Goal: Task Accomplishment & Management: Manage account settings

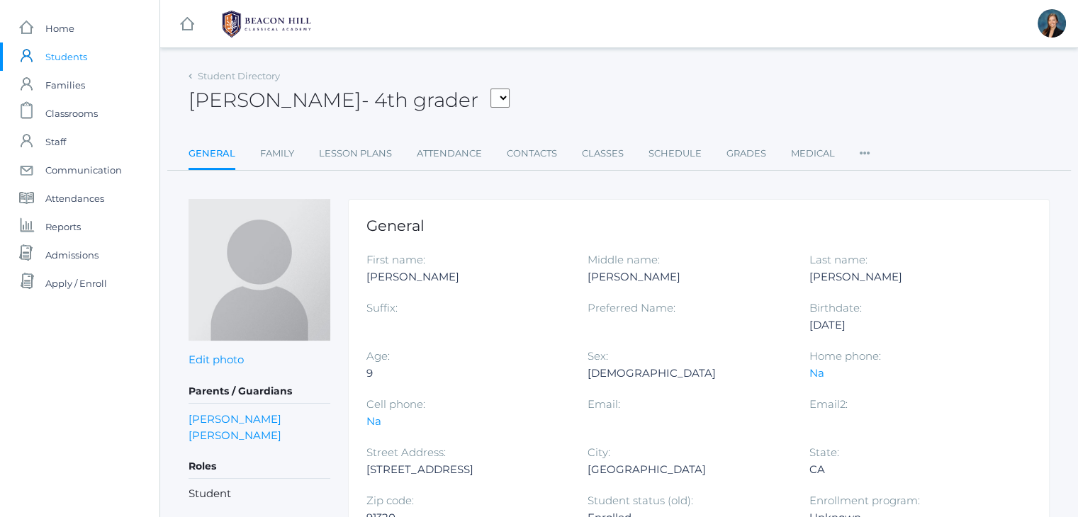
drag, startPoint x: 0, startPoint y: 0, endPoint x: 60, endPoint y: 56, distance: 82.2
click at [60, 56] on span "Students" at bounding box center [66, 57] width 42 height 28
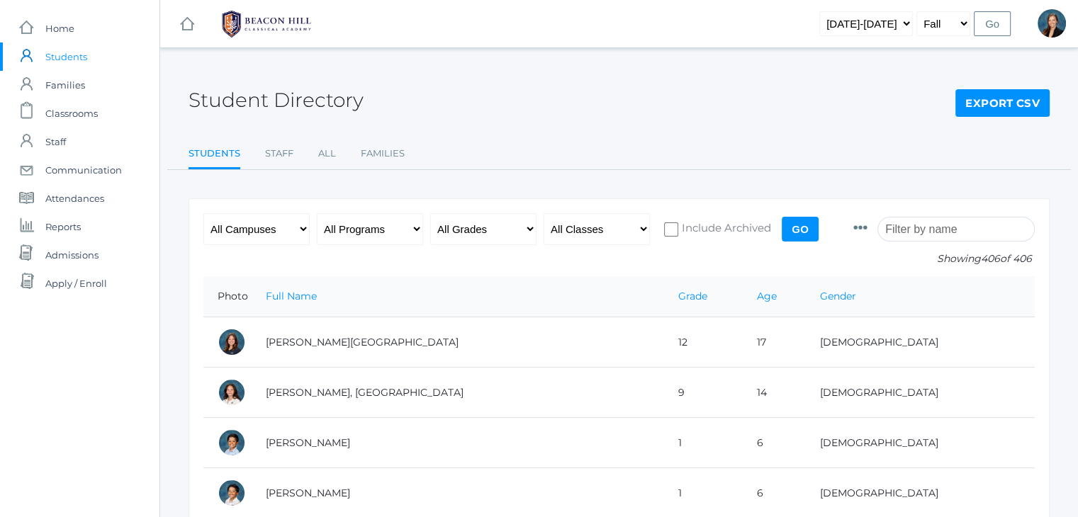
click at [930, 235] on input "search" at bounding box center [955, 229] width 157 height 25
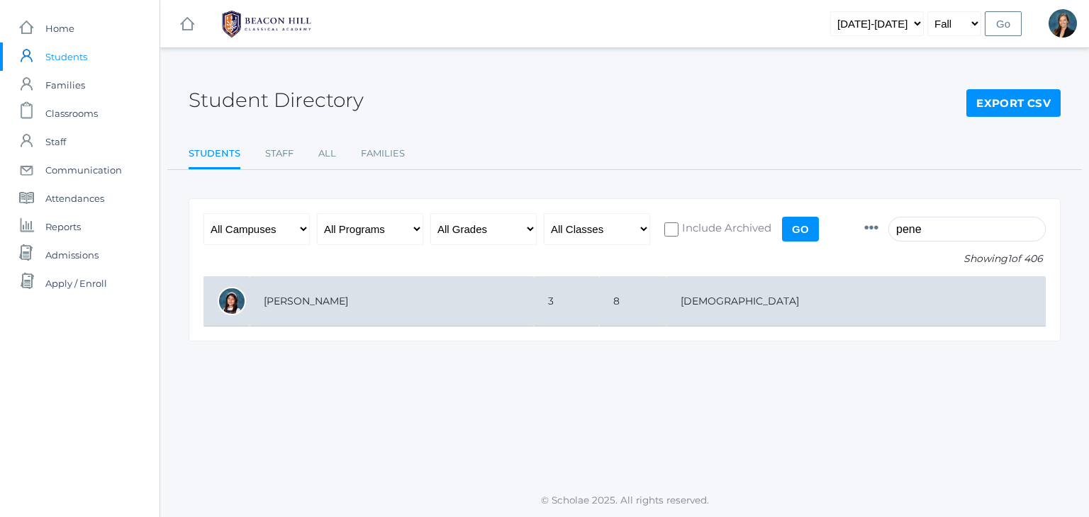
type input "pene"
click at [599, 283] on td "3" at bounding box center [566, 301] width 65 height 50
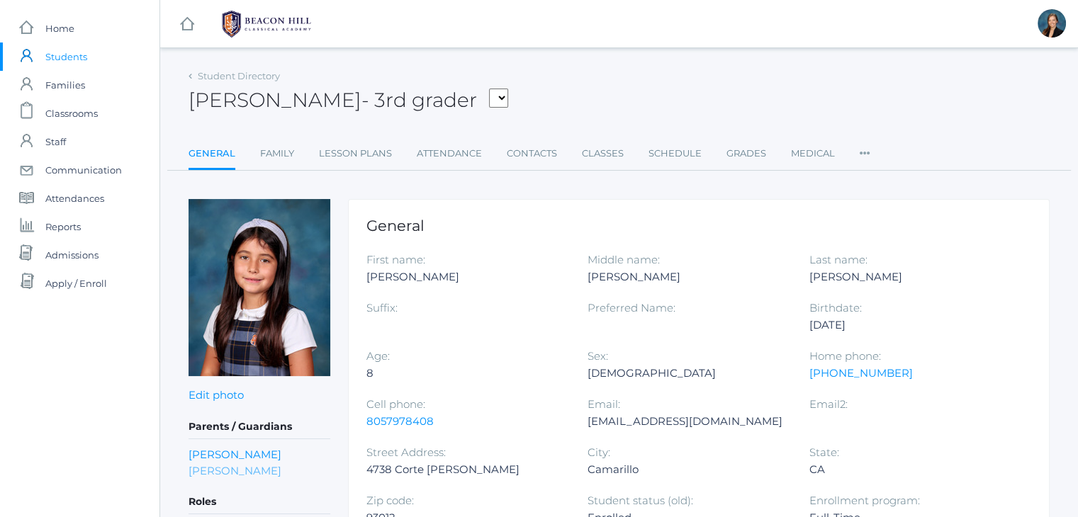
click at [207, 468] on link "Jennifer Romero-Mesick" at bounding box center [235, 471] width 93 height 16
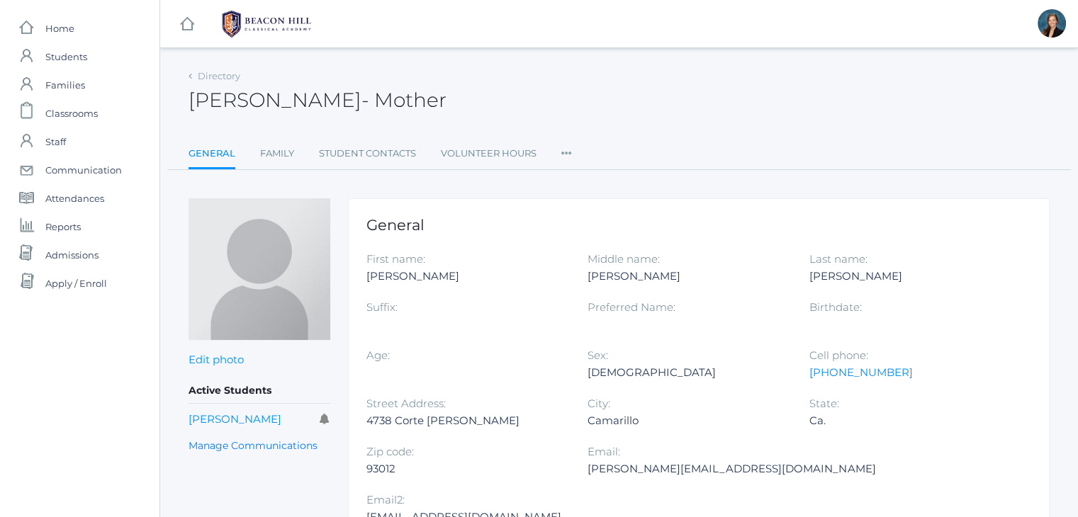
click at [737, 131] on div "Directory Jennifer Romero-Mesick - Mother Jennifer Romero-Mesick Mother General…" at bounding box center [619, 118] width 861 height 104
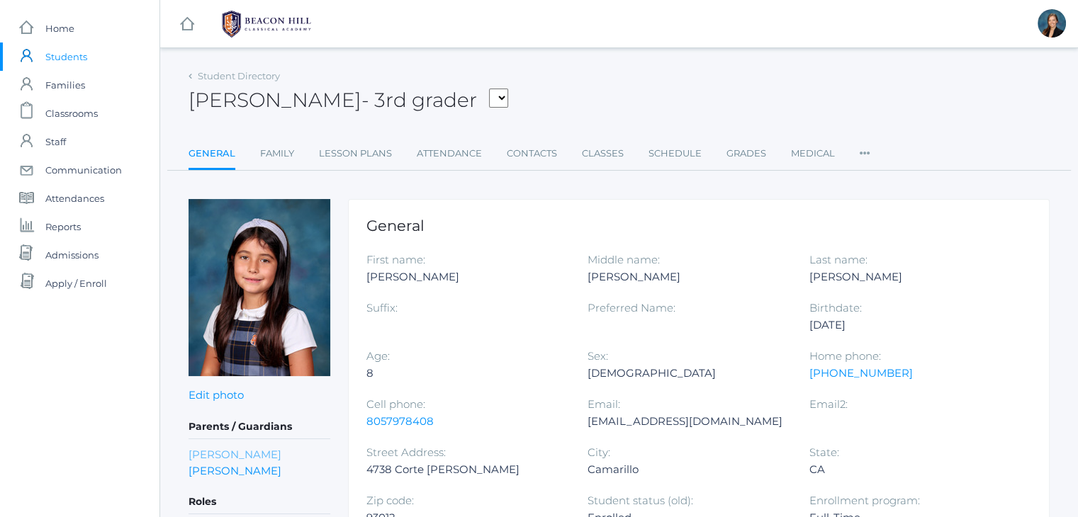
click at [247, 451] on link "Dennis Mesick" at bounding box center [235, 455] width 93 height 16
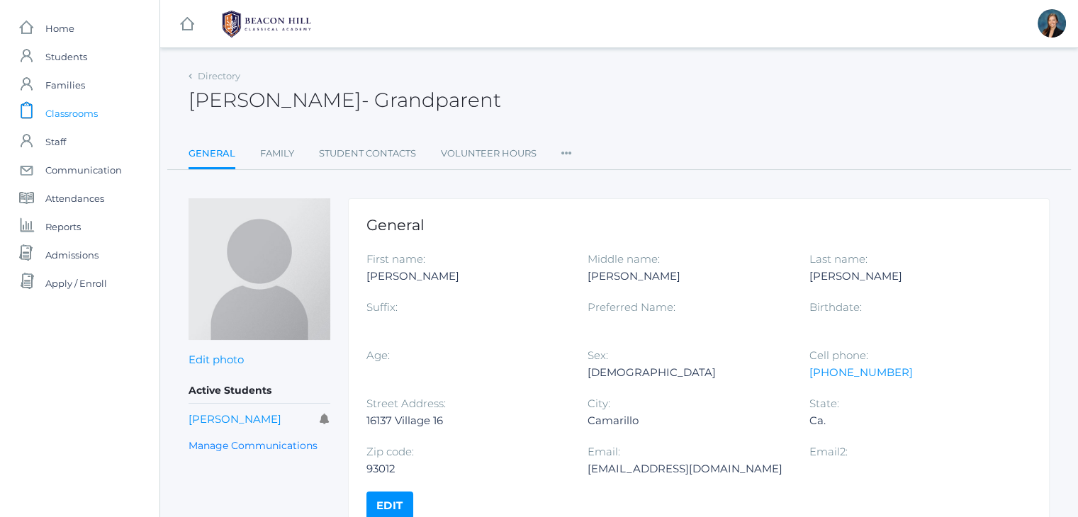
click at [86, 120] on span "Classrooms" at bounding box center [71, 113] width 52 height 28
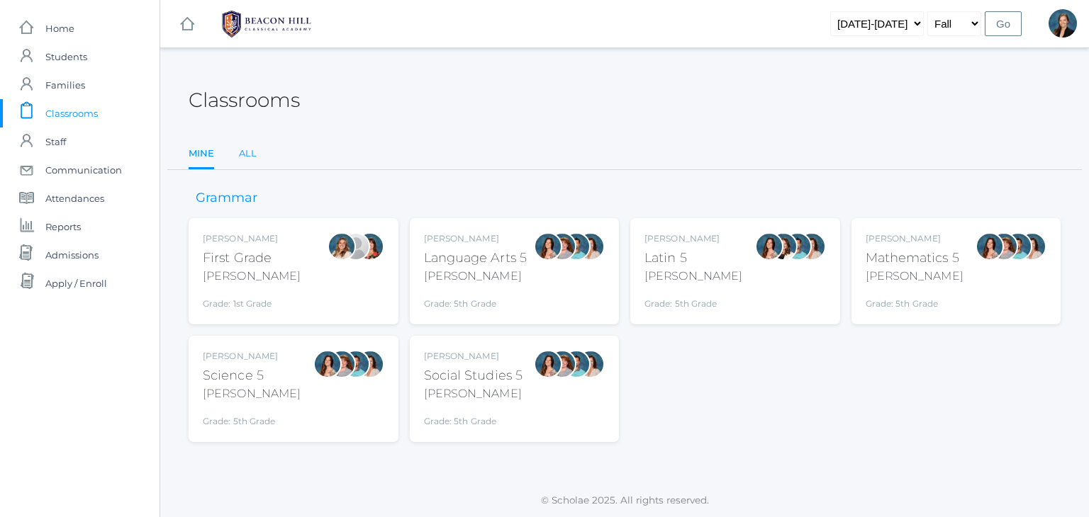
click at [244, 152] on link "All" at bounding box center [248, 154] width 18 height 28
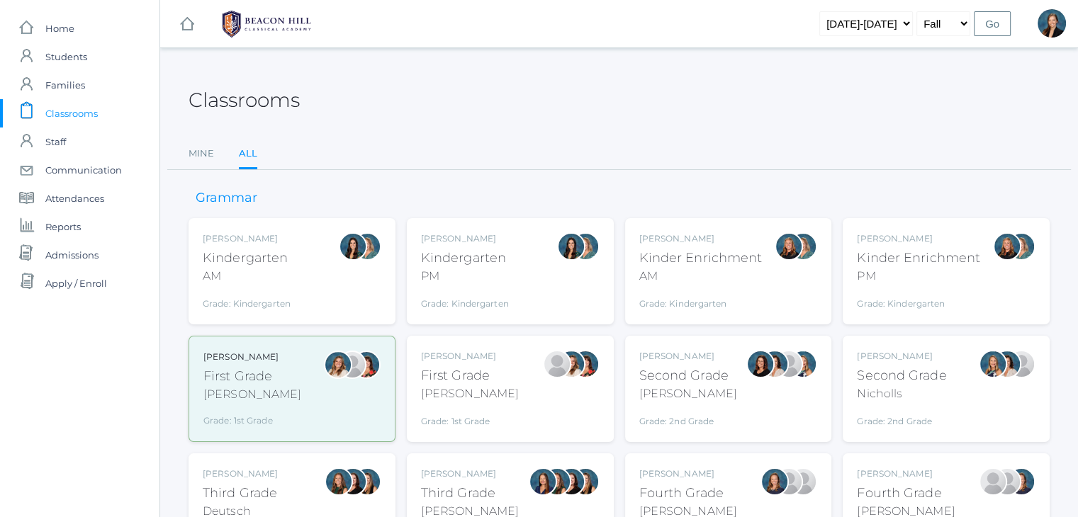
click at [476, 266] on div "Kindergarten" at bounding box center [465, 258] width 88 height 19
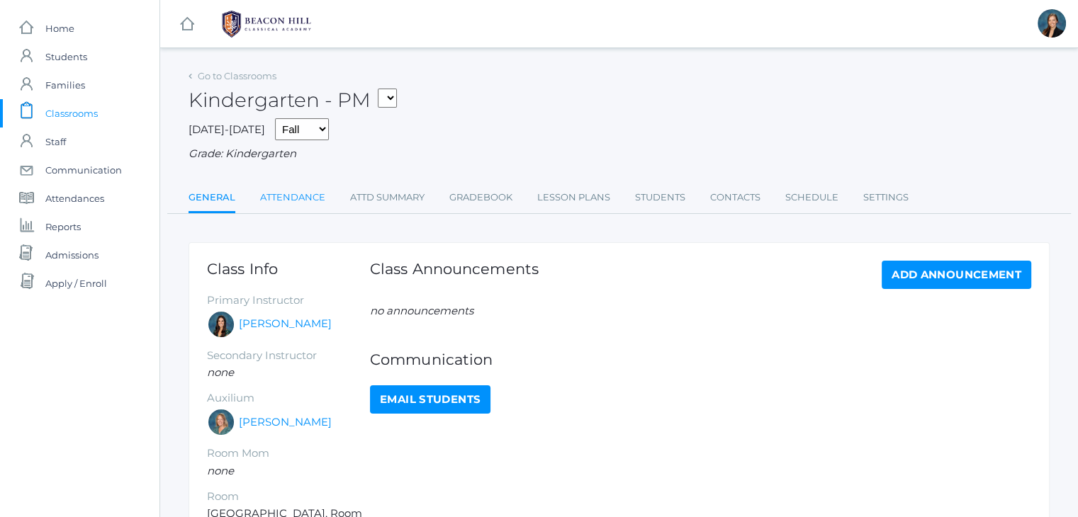
click at [281, 196] on link "Attendance" at bounding box center [292, 198] width 65 height 28
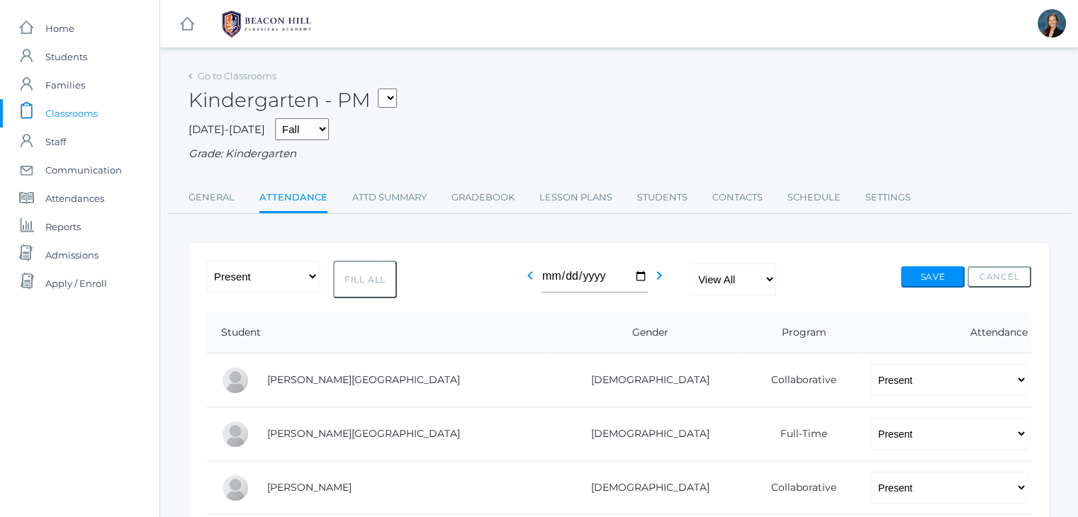
click at [550, 94] on div "Kindergarten - PM 01LA - First Grade Barber 05LATIN - Latin 5 Salazar 05MATH - …" at bounding box center [619, 92] width 861 height 52
click at [66, 103] on span "Classrooms" at bounding box center [71, 113] width 52 height 28
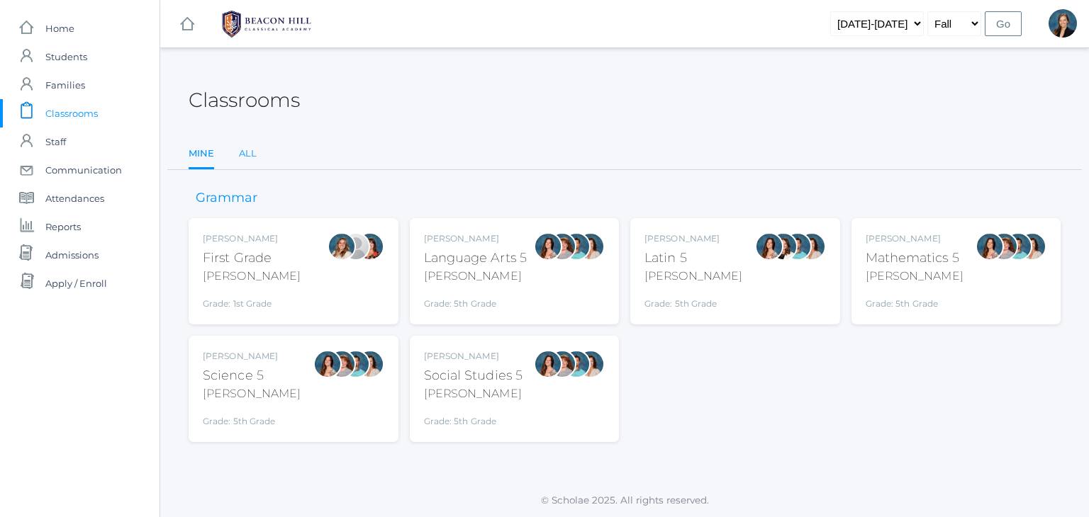
click at [248, 150] on link "All" at bounding box center [248, 154] width 18 height 28
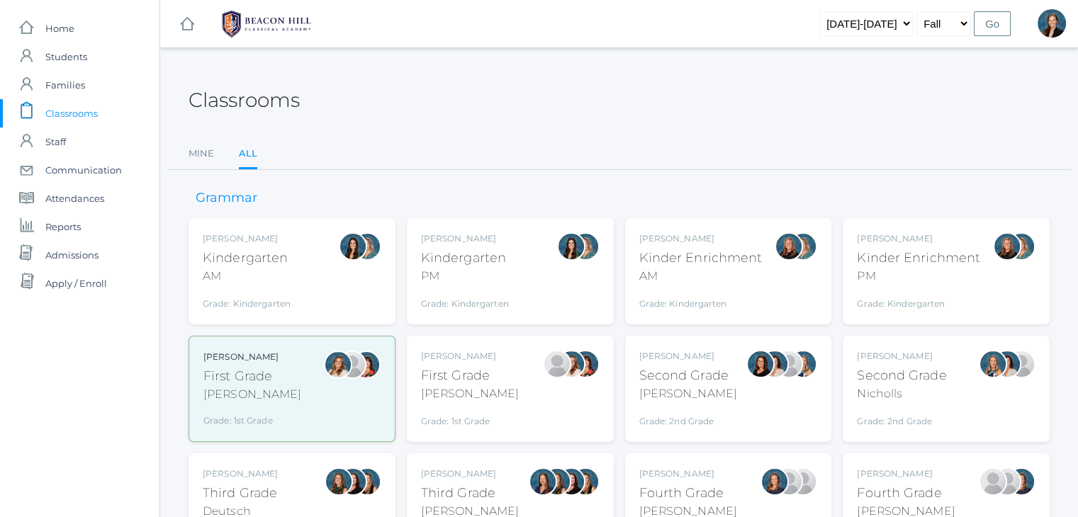
click at [897, 293] on div "Grade: Kindergarten" at bounding box center [918, 301] width 123 height 20
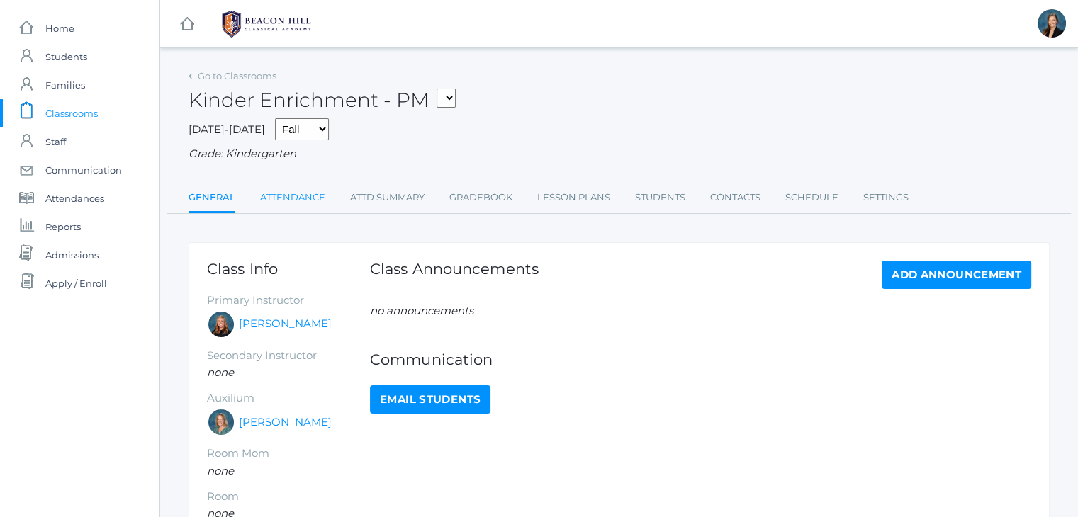
click at [278, 202] on link "Attendance" at bounding box center [292, 198] width 65 height 28
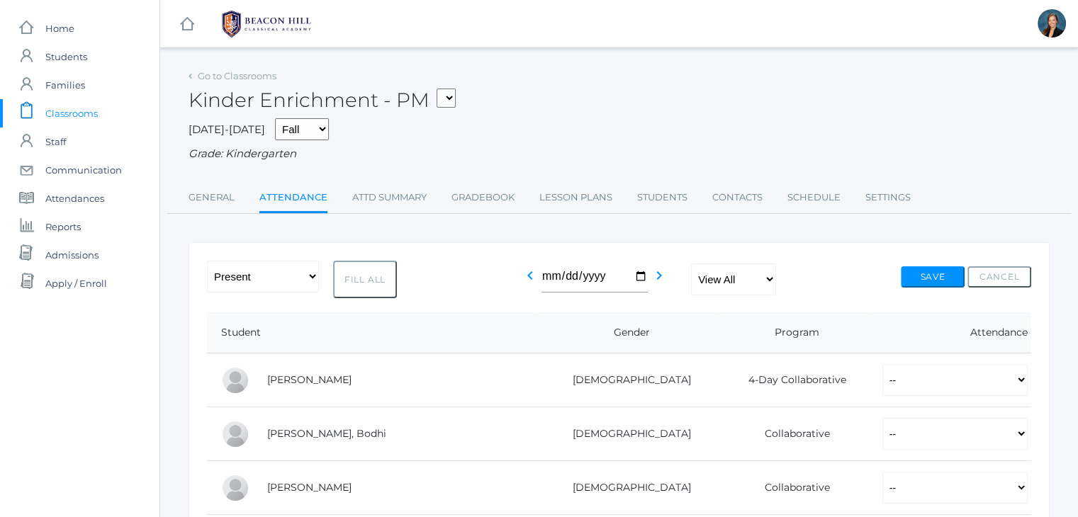
click at [573, 113] on div "Kinder Enrichment - PM 01LA - First Grade [PERSON_NAME] 05LATIN - Latin 5 [PERS…" at bounding box center [619, 92] width 861 height 52
click at [754, 93] on div "Kinder Enrichment - PM 01LA - First Grade Barber 05LATIN - Latin 5 Salazar 05MA…" at bounding box center [619, 92] width 861 height 52
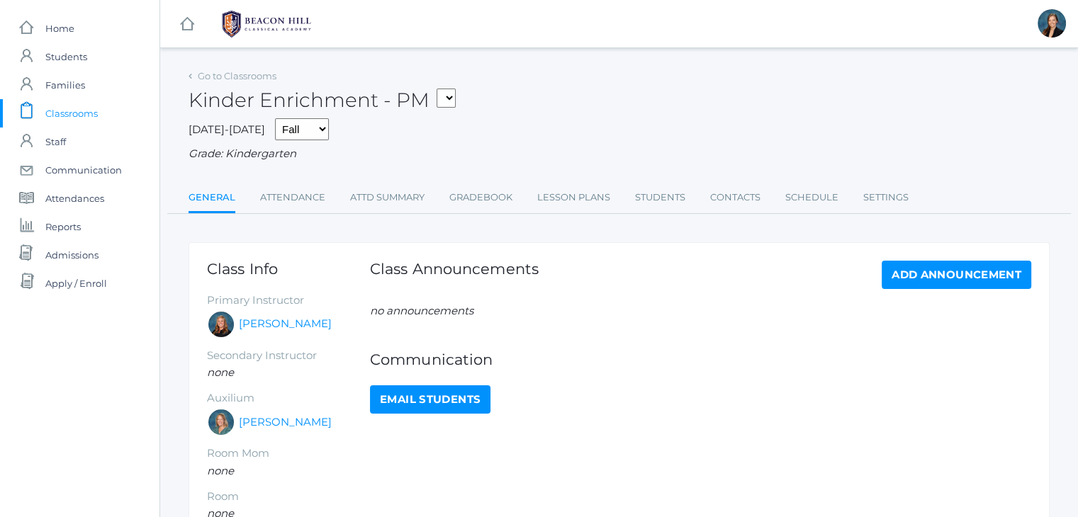
click at [67, 111] on span "Classrooms" at bounding box center [71, 113] width 52 height 28
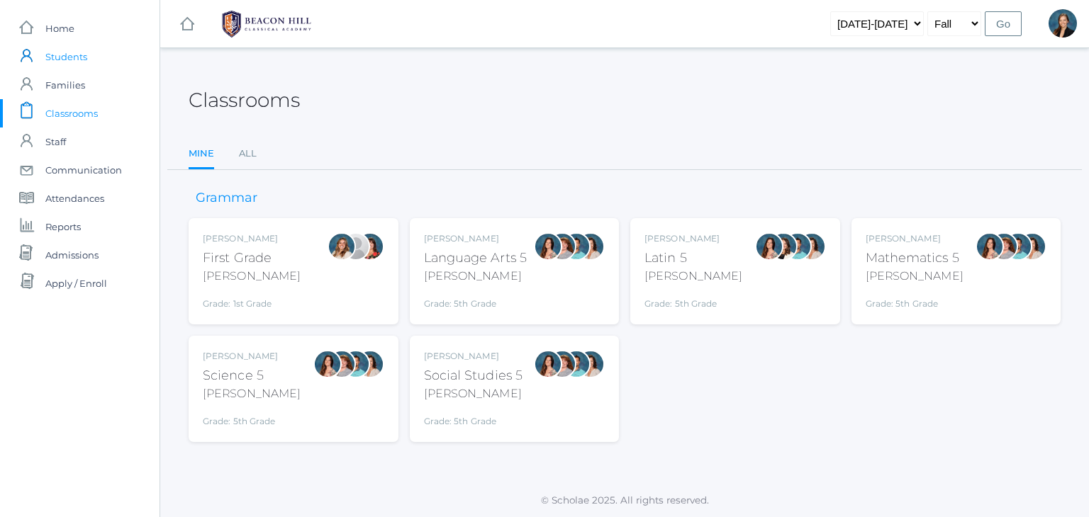
click at [77, 60] on span "Students" at bounding box center [66, 57] width 42 height 28
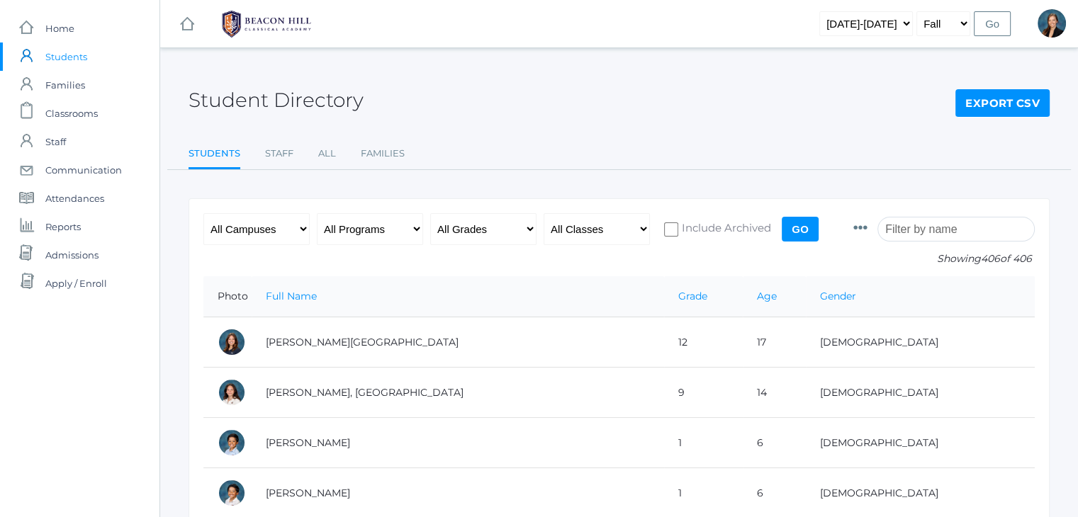
click at [927, 225] on input "search" at bounding box center [955, 229] width 157 height 25
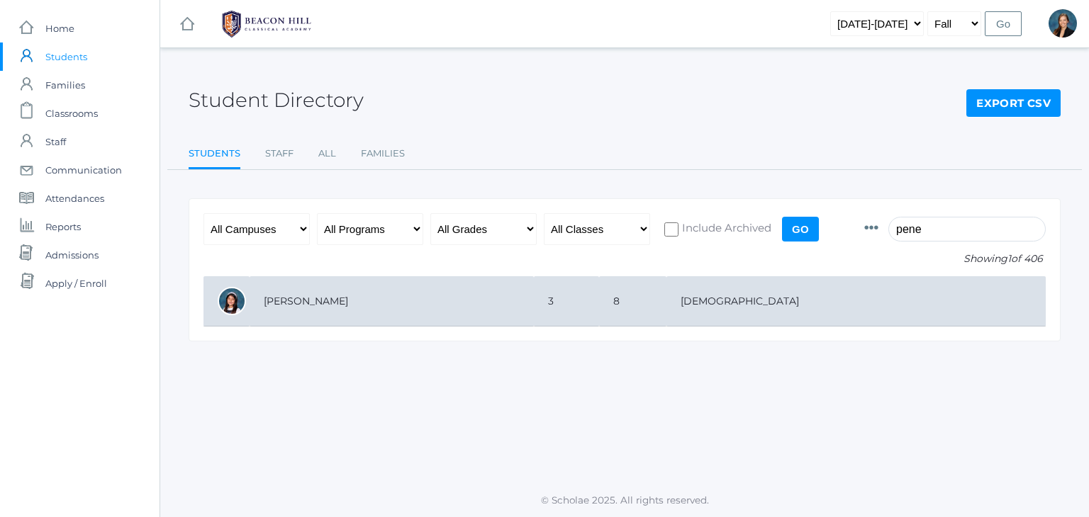
type input "pene"
click at [301, 298] on td "[PERSON_NAME]" at bounding box center [391, 301] width 284 height 50
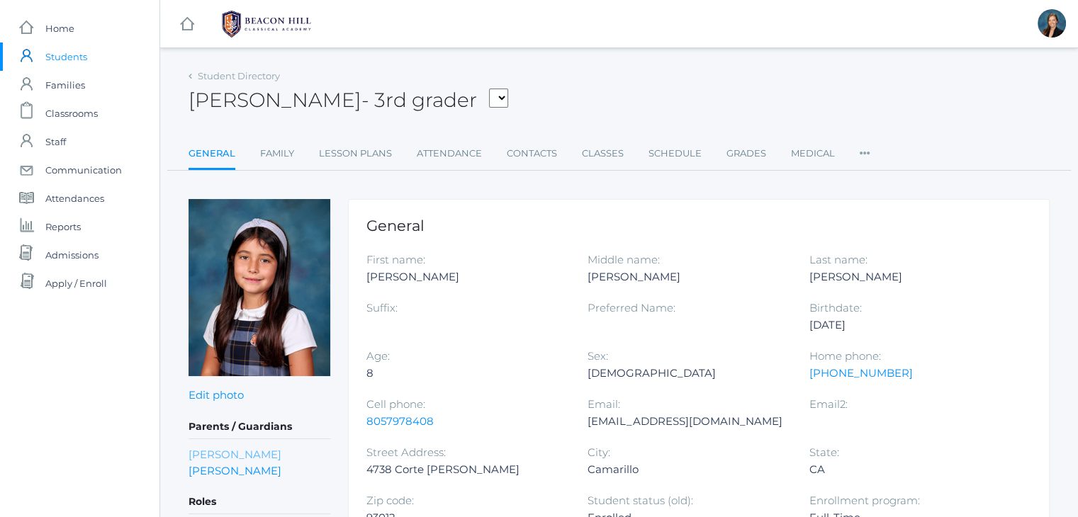
click at [237, 454] on link "[PERSON_NAME]" at bounding box center [235, 455] width 93 height 16
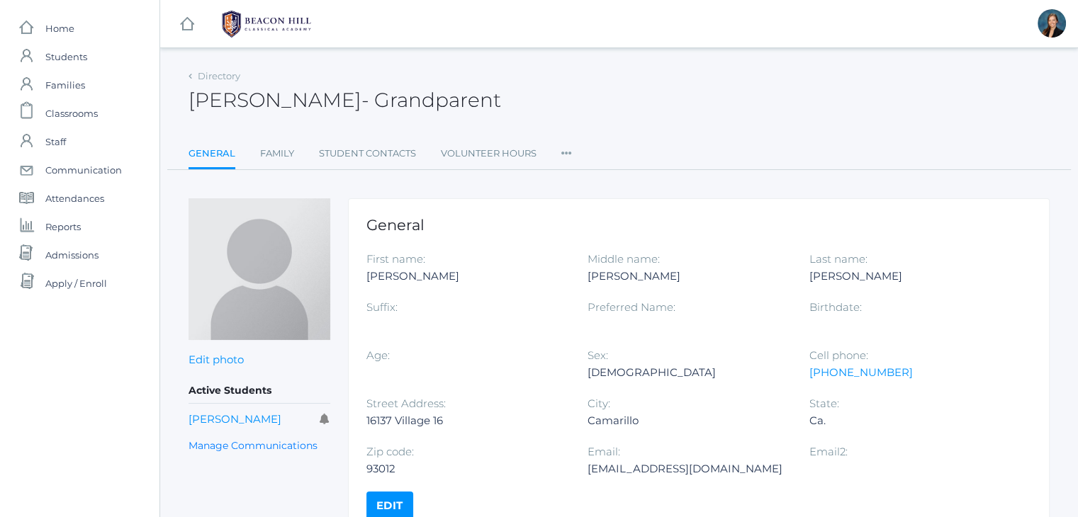
click at [612, 116] on div "Dennis Mesick - Grandparent Dennis Mesick Grandparent" at bounding box center [619, 92] width 861 height 52
click at [644, 65] on div "icons/ui/navigation/hamburger Created with Sketch. icons/ui/navigation/home Cre…" at bounding box center [618, 295] width 919 height 590
click at [615, 105] on div "Dennis Mesick - Grandparent Dennis Mesick Grandparent" at bounding box center [619, 92] width 861 height 52
click at [605, 89] on div "Dennis Mesick - Grandparent Dennis Mesick Grandparent" at bounding box center [619, 92] width 861 height 52
click at [560, 83] on div "Dennis Mesick - Grandparent Dennis Mesick Grandparent" at bounding box center [619, 92] width 861 height 52
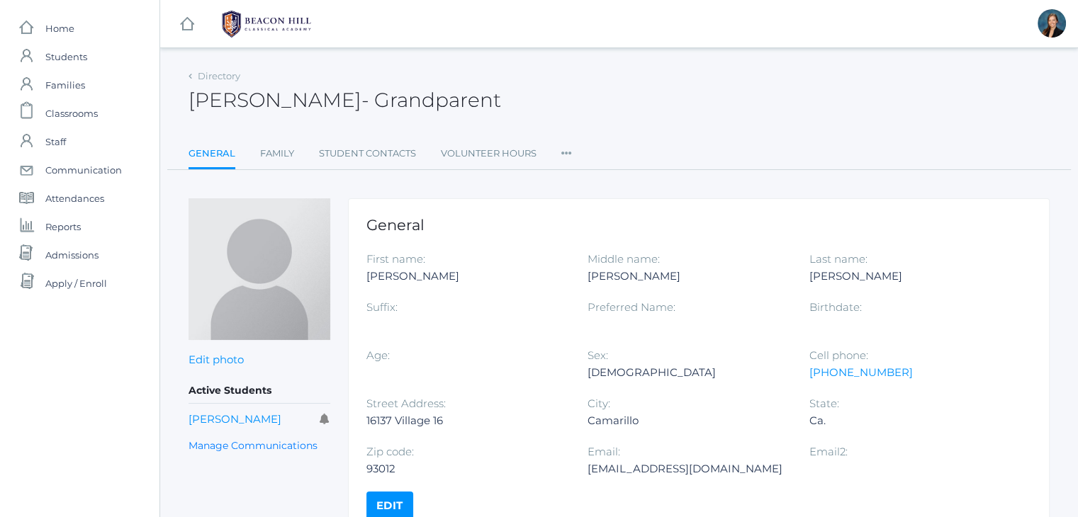
click at [638, 89] on div "Dennis Mesick - Grandparent Dennis Mesick Grandparent" at bounding box center [619, 92] width 861 height 52
click at [629, 77] on div "Dennis Mesick - Grandparent Dennis Mesick Grandparent" at bounding box center [619, 92] width 861 height 52
click at [624, 58] on div "icons/ui/navigation/hamburger Created with Sketch. icons/ui/navigation/home Cre…" at bounding box center [618, 295] width 919 height 590
click at [616, 60] on div "icons/ui/navigation/hamburger Created with Sketch. icons/ui/navigation/home Cre…" at bounding box center [618, 295] width 919 height 590
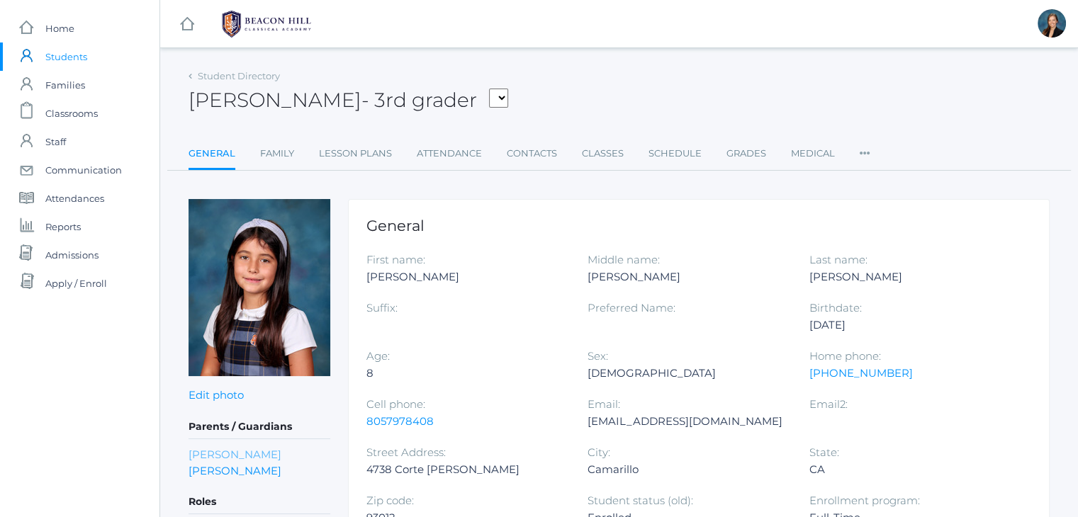
click at [244, 454] on link "Dennis Mesick" at bounding box center [235, 455] width 93 height 16
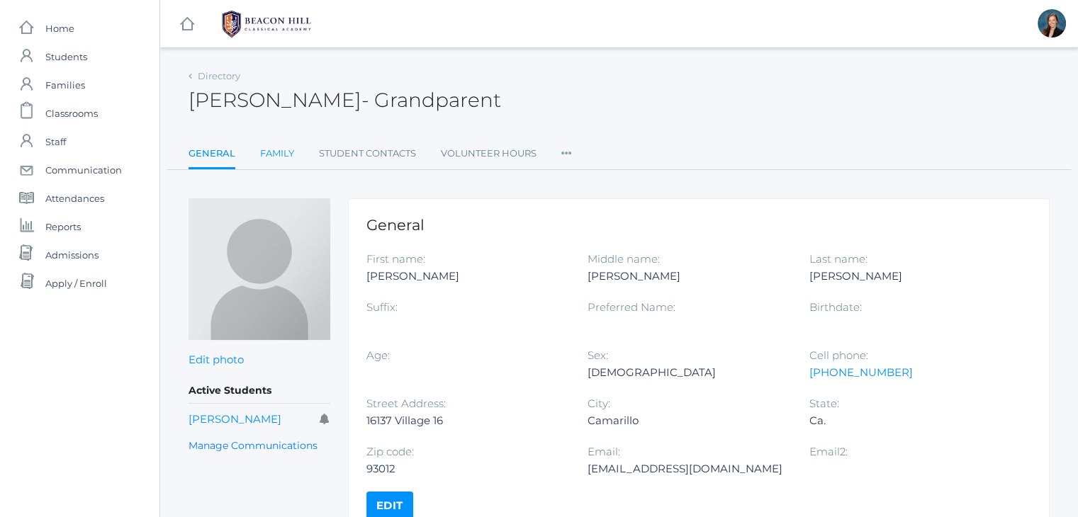
click at [274, 157] on link "Family" at bounding box center [277, 154] width 34 height 28
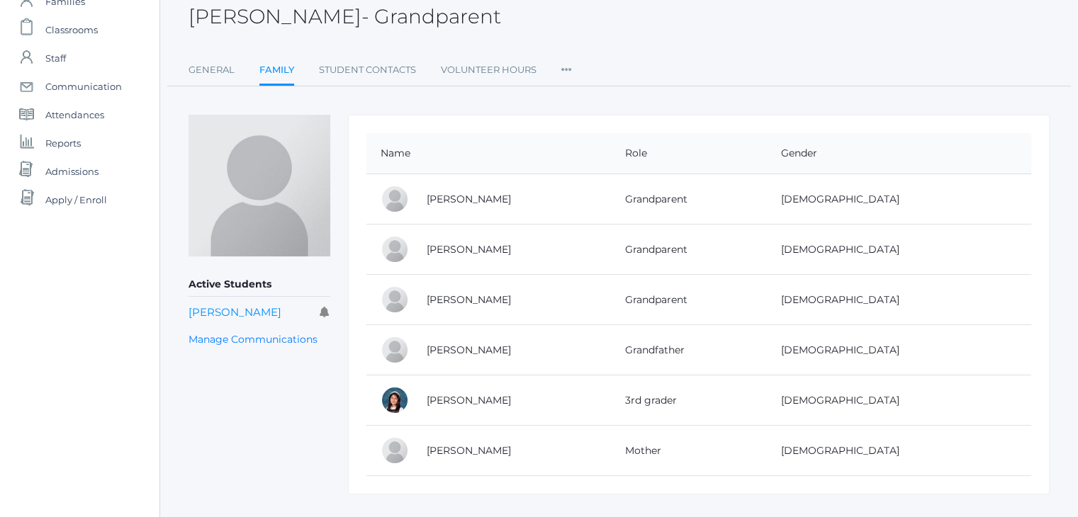
scroll to position [111, 0]
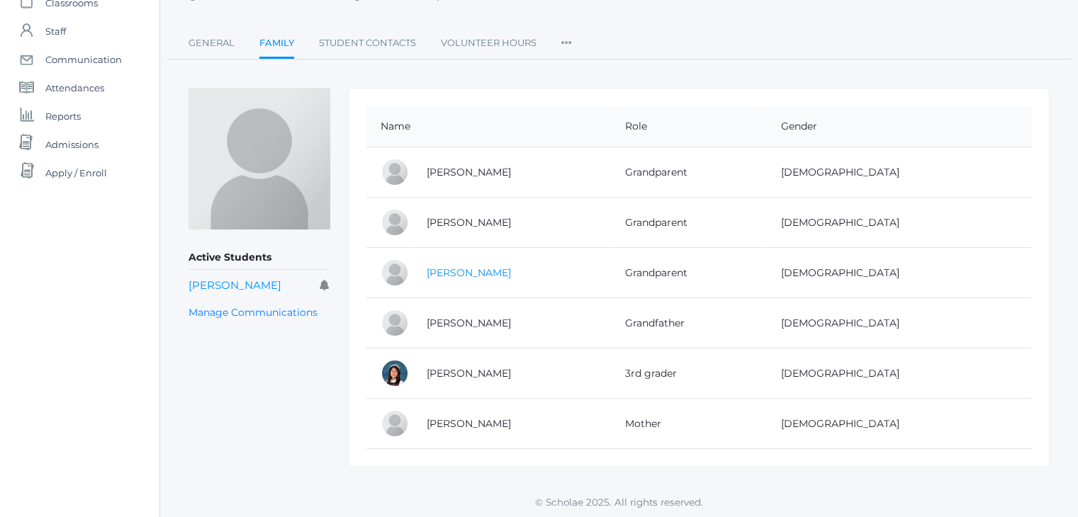
click at [464, 266] on link "[PERSON_NAME]" at bounding box center [469, 272] width 84 height 13
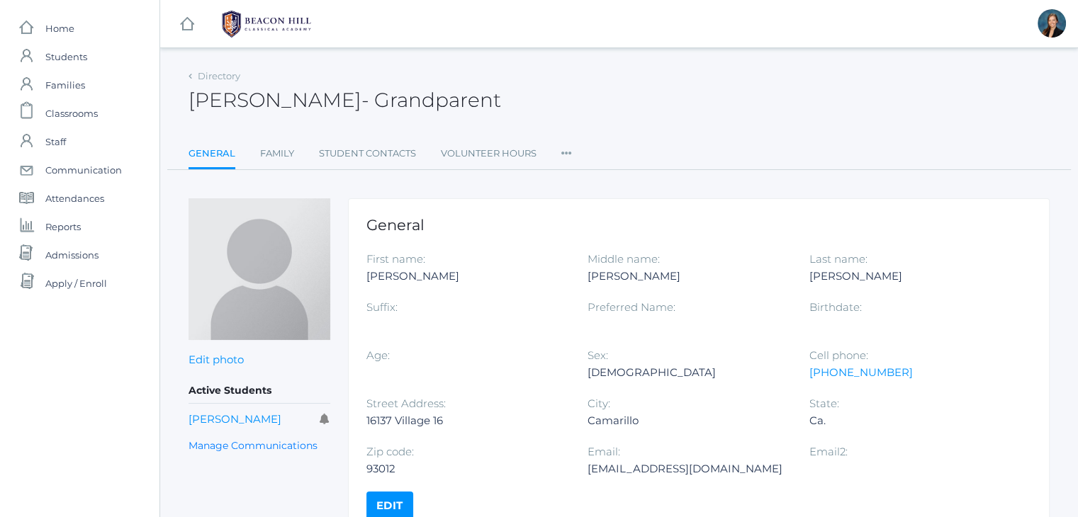
scroll to position [111, 0]
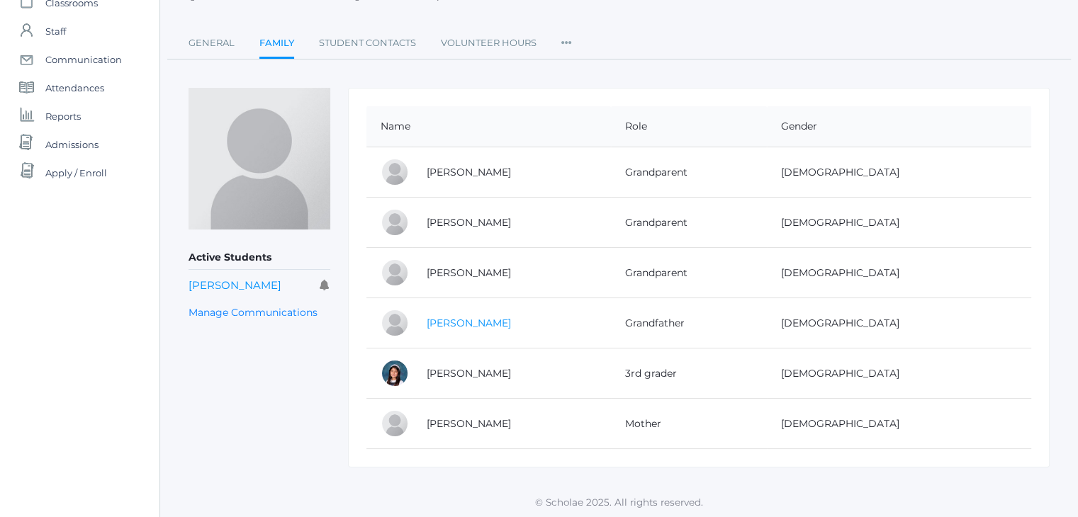
click at [489, 318] on link "[PERSON_NAME]" at bounding box center [469, 323] width 84 height 13
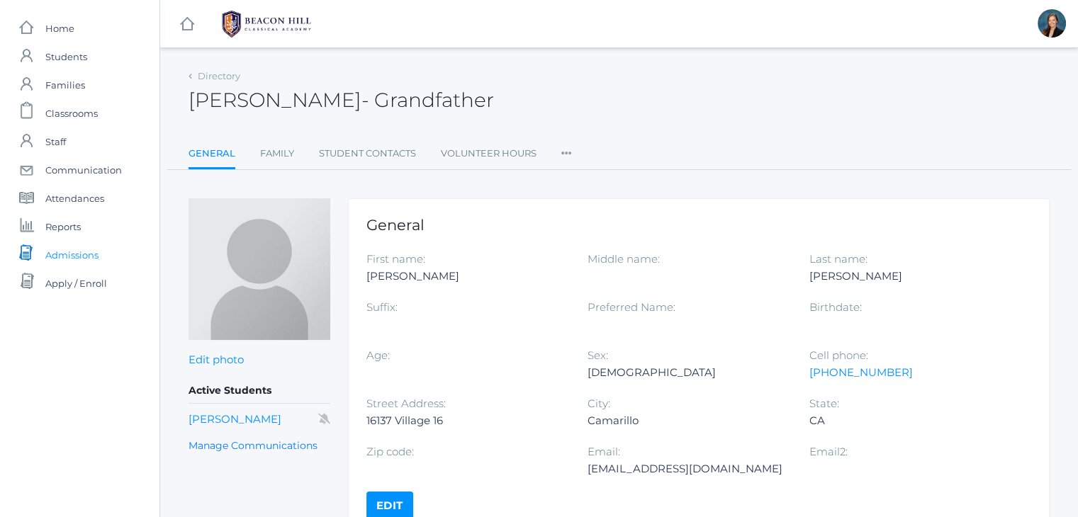
click at [69, 252] on span "Admissions" at bounding box center [71, 255] width 53 height 28
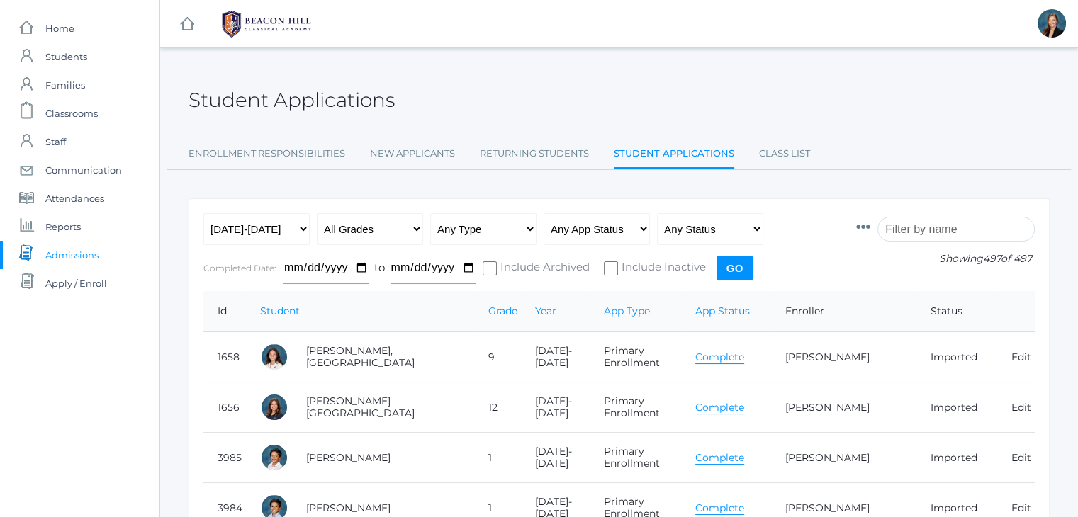
click at [987, 230] on input "search" at bounding box center [955, 229] width 157 height 25
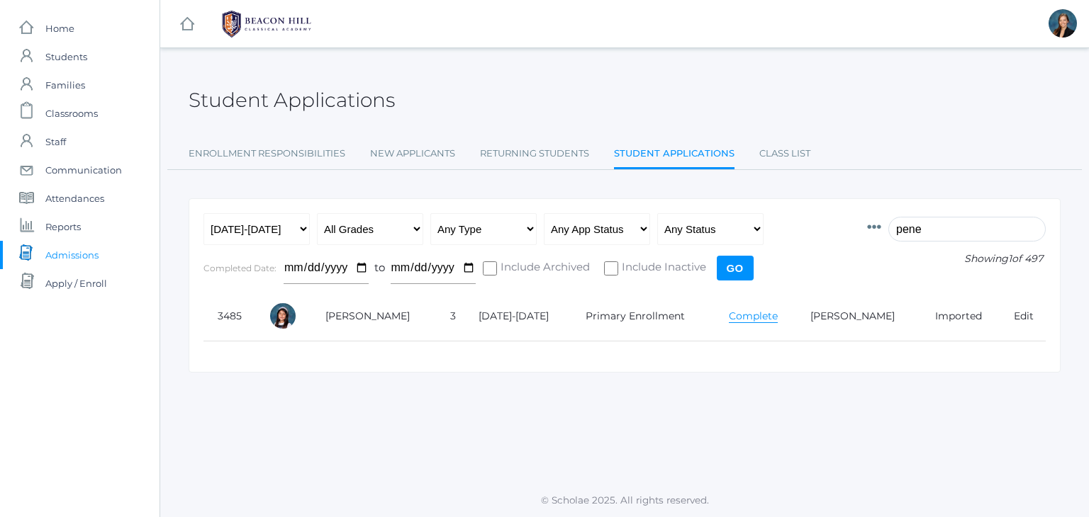
type input "pene"
click at [252, 236] on select "Any Year 2019-2020 2020-2021 2021-2022 2022-2023 2023-2024 2024-2025 2025-2026" at bounding box center [256, 229] width 106 height 32
select select "2020-2021"
click at [203, 213] on select "Any Year 2019-2020 2020-2021 2021-2022 2022-2023 2023-2024 2024-2025 2025-2026" at bounding box center [256, 229] width 106 height 32
click at [732, 264] on input "Go" at bounding box center [735, 268] width 37 height 25
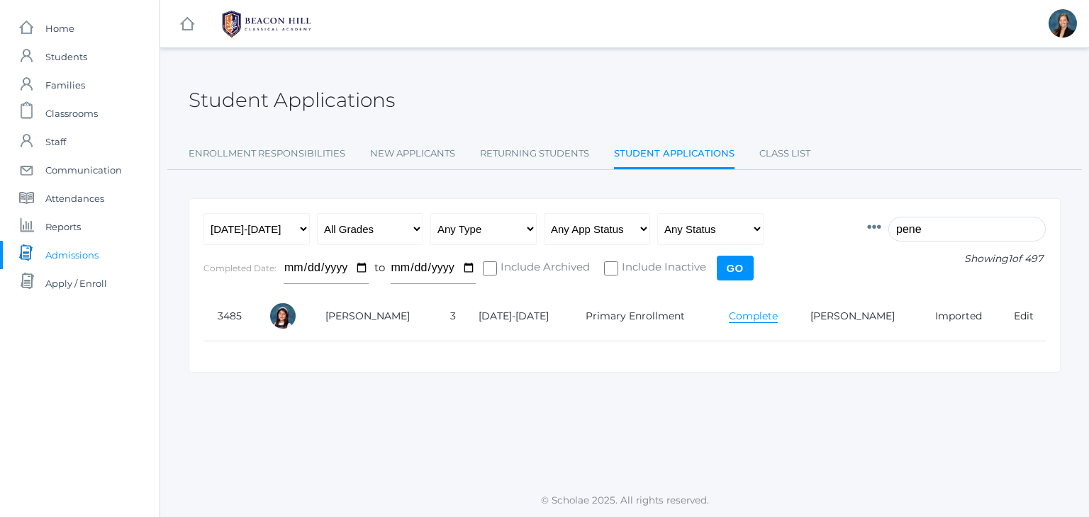
click at [946, 232] on input "pene" at bounding box center [966, 229] width 157 height 25
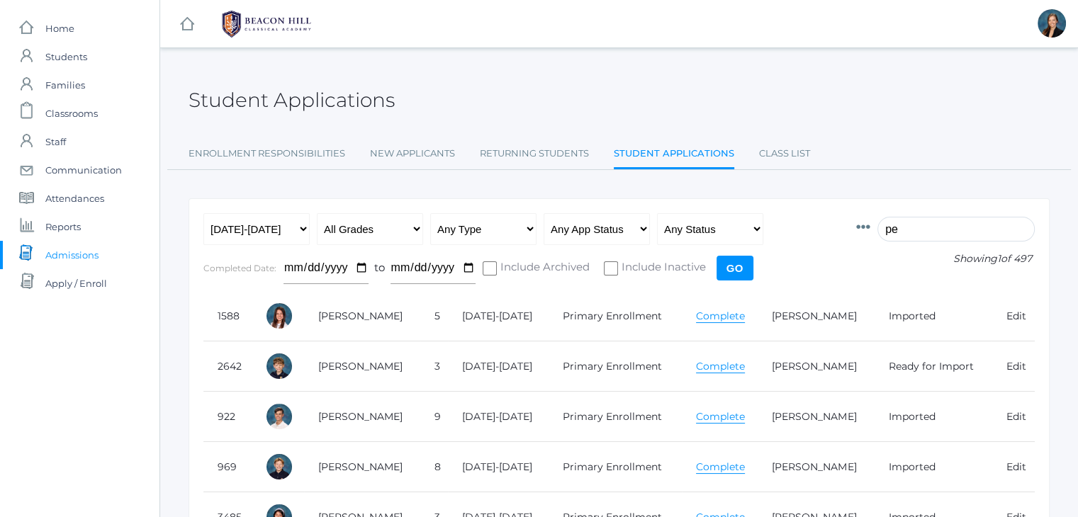
type input "p"
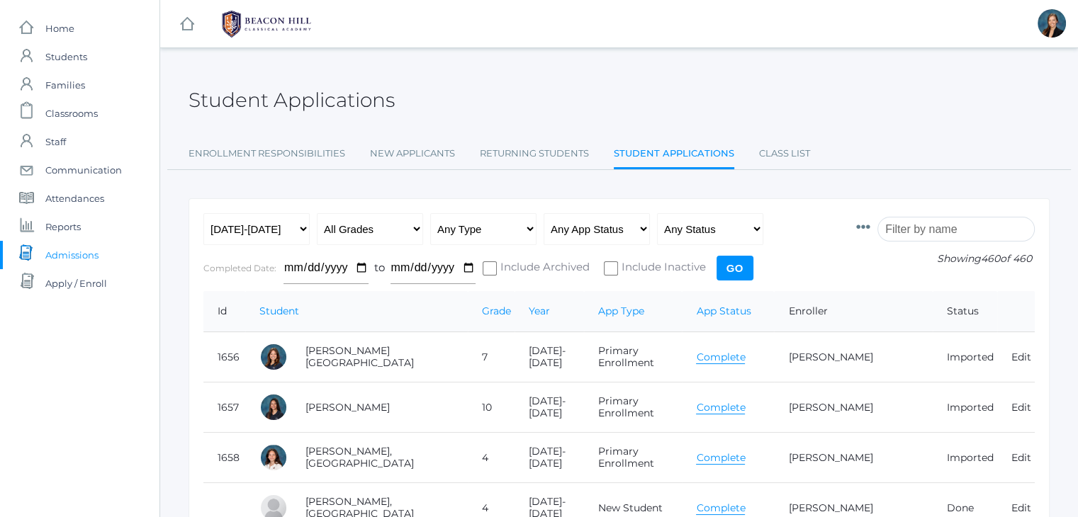
drag, startPoint x: 0, startPoint y: 0, endPoint x: 946, endPoint y: 232, distance: 974.2
click at [946, 232] on input "search" at bounding box center [955, 229] width 157 height 25
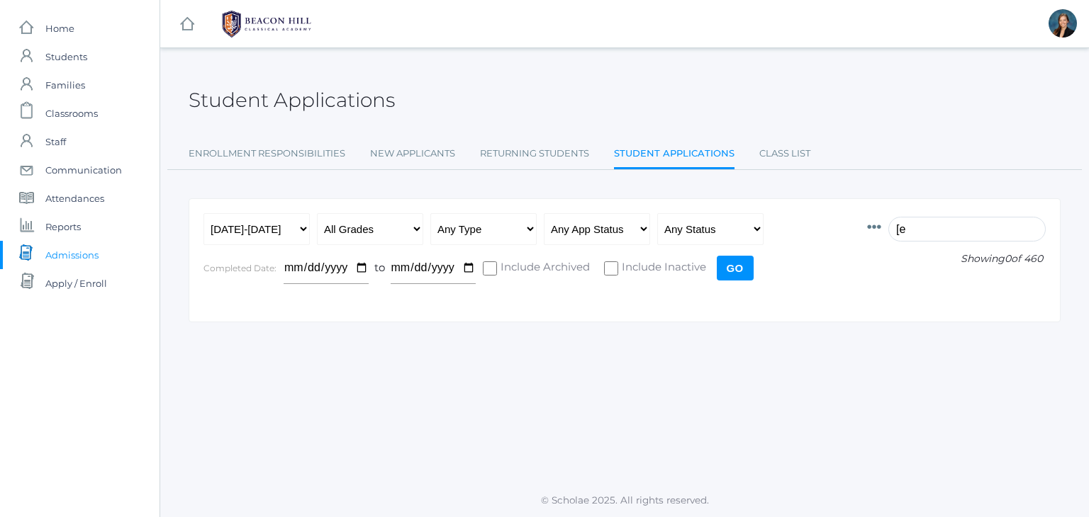
type input "["
type input "pene"
click at [629, 66] on div "Student Applications" at bounding box center [625, 92] width 872 height 52
click at [594, 97] on div "Student Applications" at bounding box center [625, 92] width 872 height 52
click at [59, 53] on span "Students" at bounding box center [66, 57] width 42 height 28
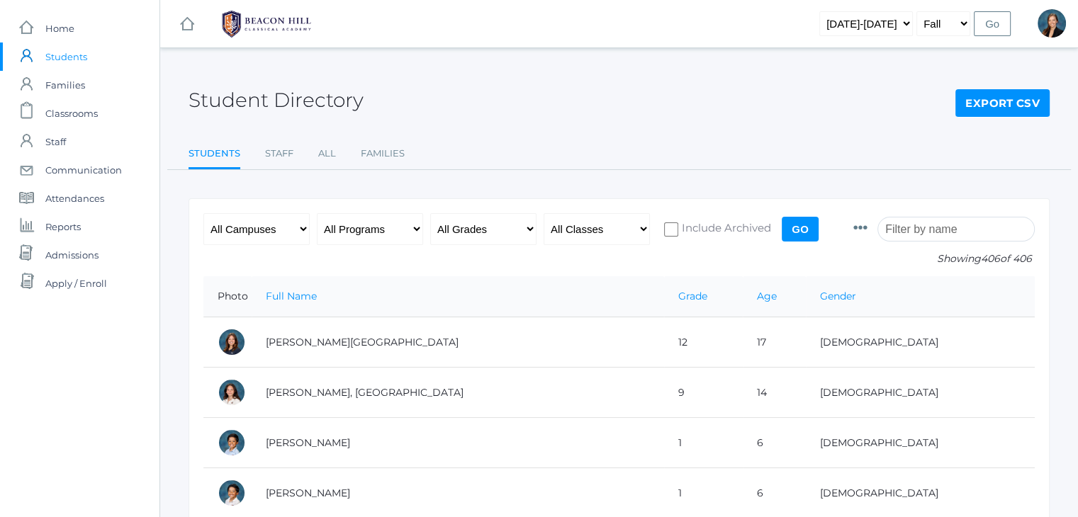
click at [929, 228] on input "search" at bounding box center [955, 229] width 157 height 25
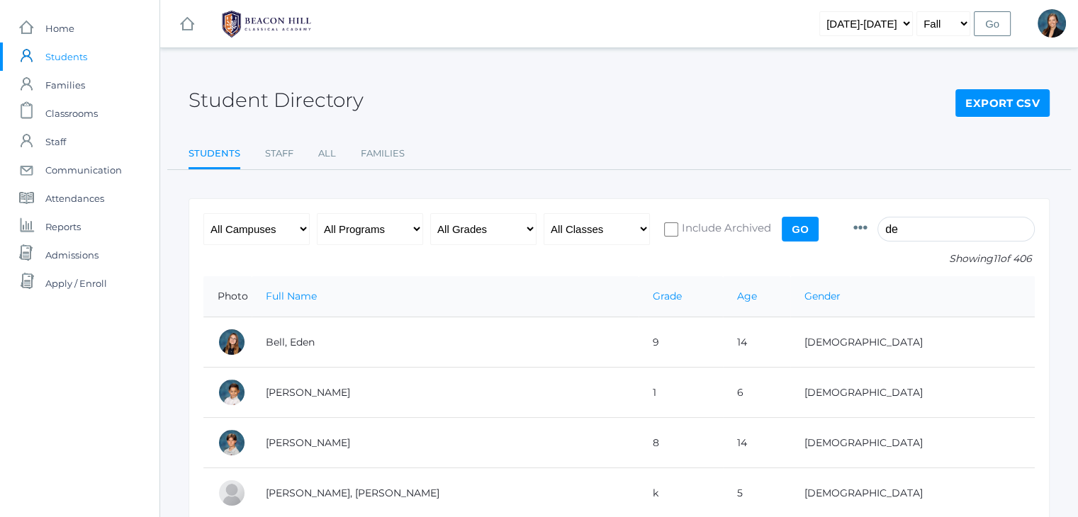
type input "d"
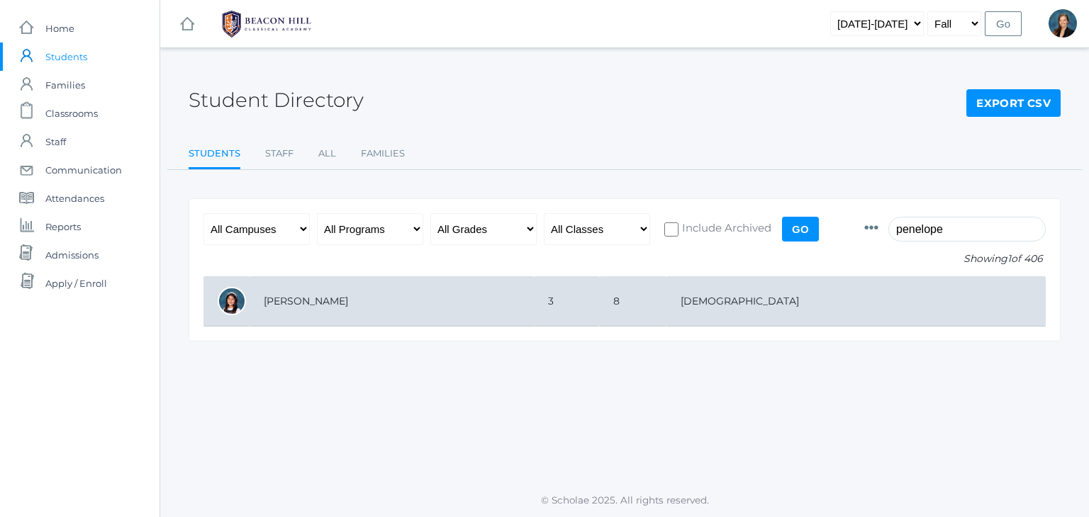
type input "penelope"
click at [292, 286] on td "Mesick, Penelope" at bounding box center [391, 301] width 284 height 50
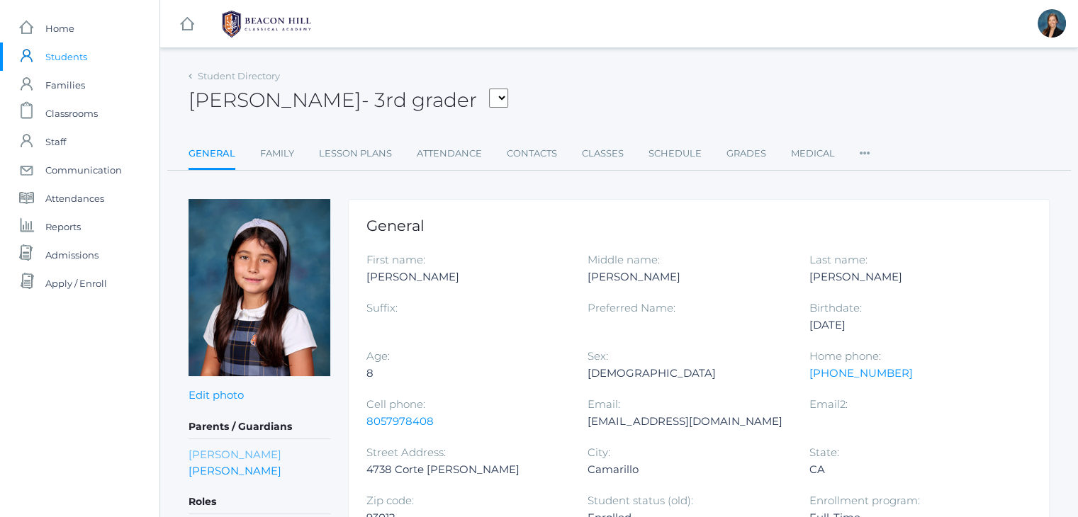
click at [241, 451] on link "[PERSON_NAME]" at bounding box center [235, 455] width 93 height 16
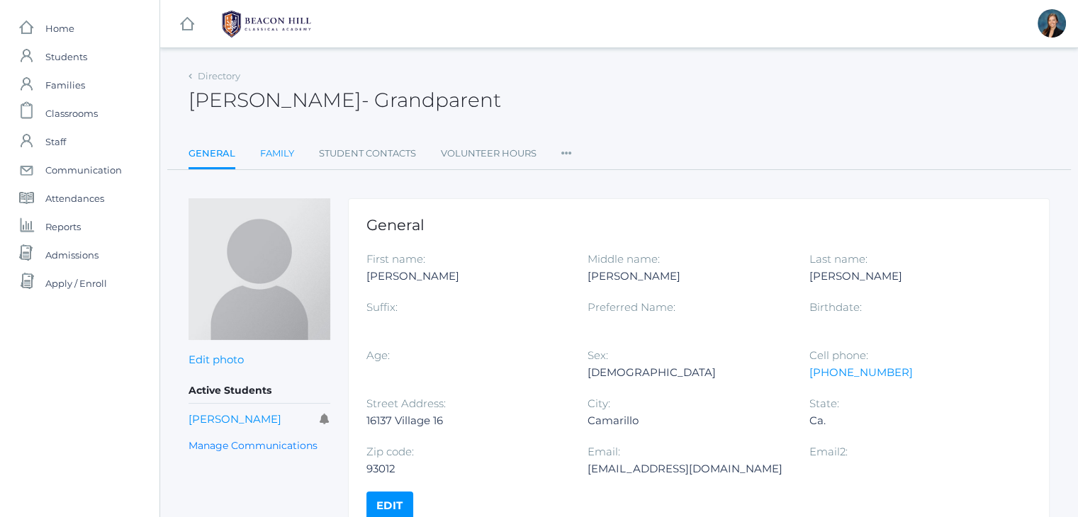
click at [278, 152] on link "Family" at bounding box center [277, 154] width 34 height 28
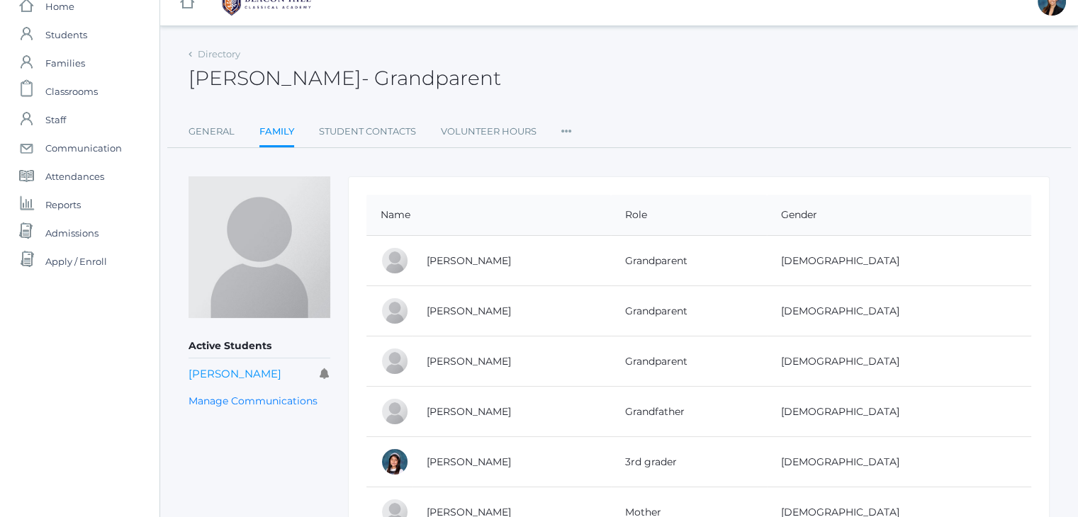
scroll to position [17, 0]
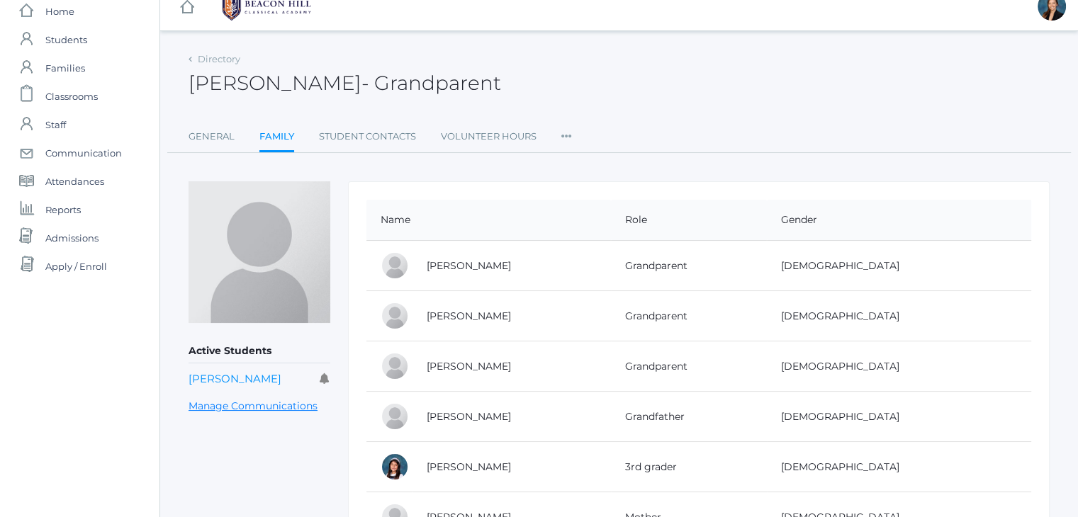
click at [285, 398] on link "Manage Communications" at bounding box center [253, 406] width 129 height 16
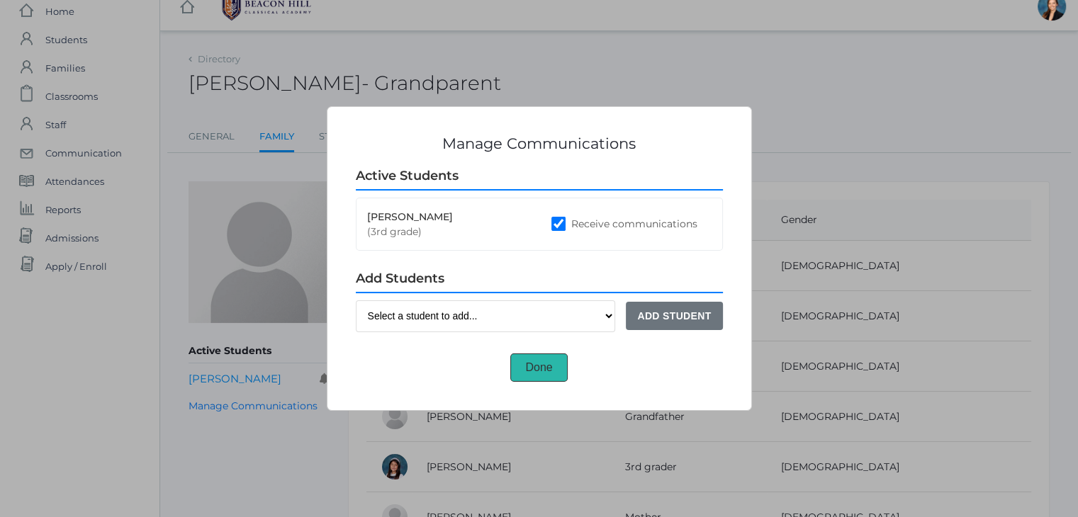
click at [539, 361] on button "Done" at bounding box center [538, 368] width 57 height 28
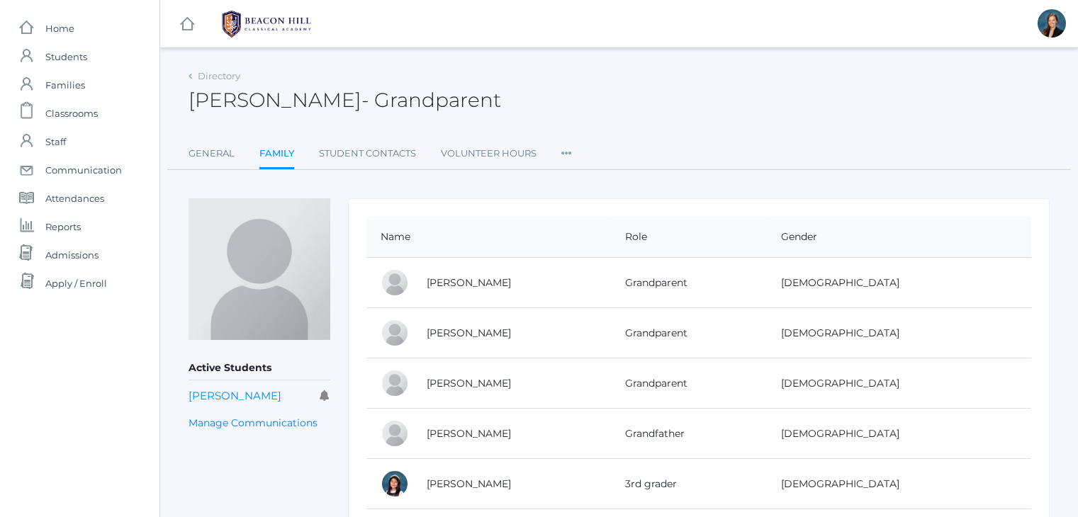
scroll to position [17, 0]
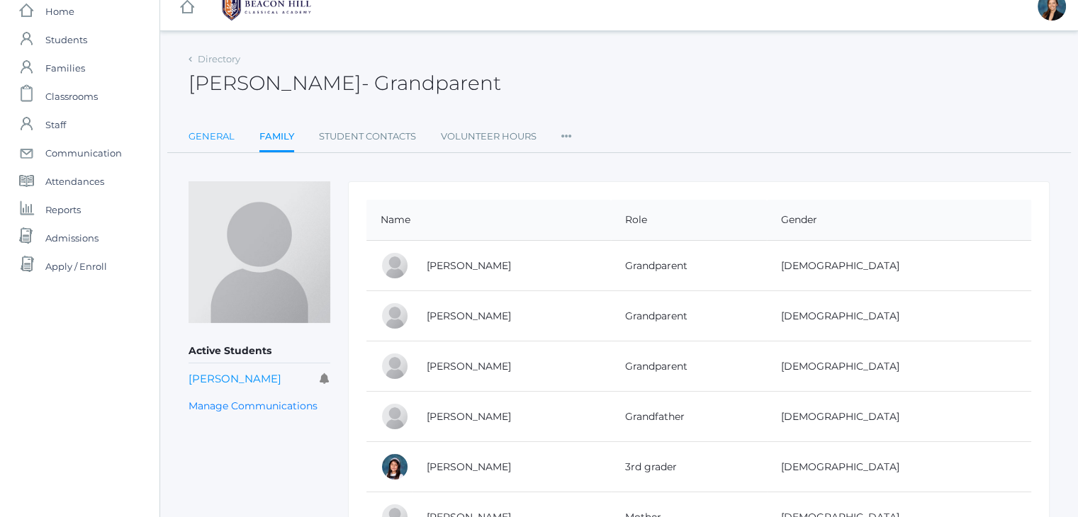
click at [223, 129] on link "General" at bounding box center [212, 137] width 46 height 28
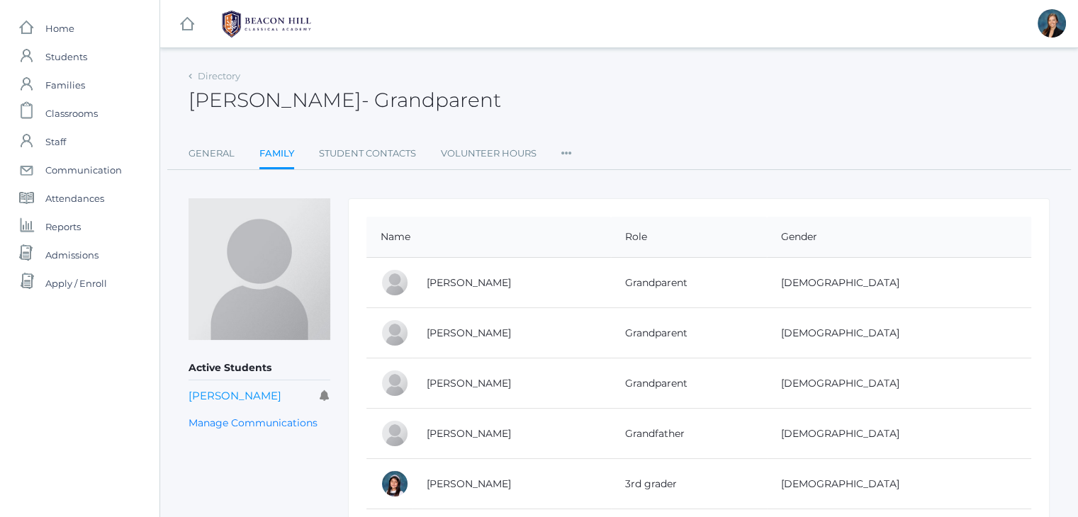
scroll to position [17, 0]
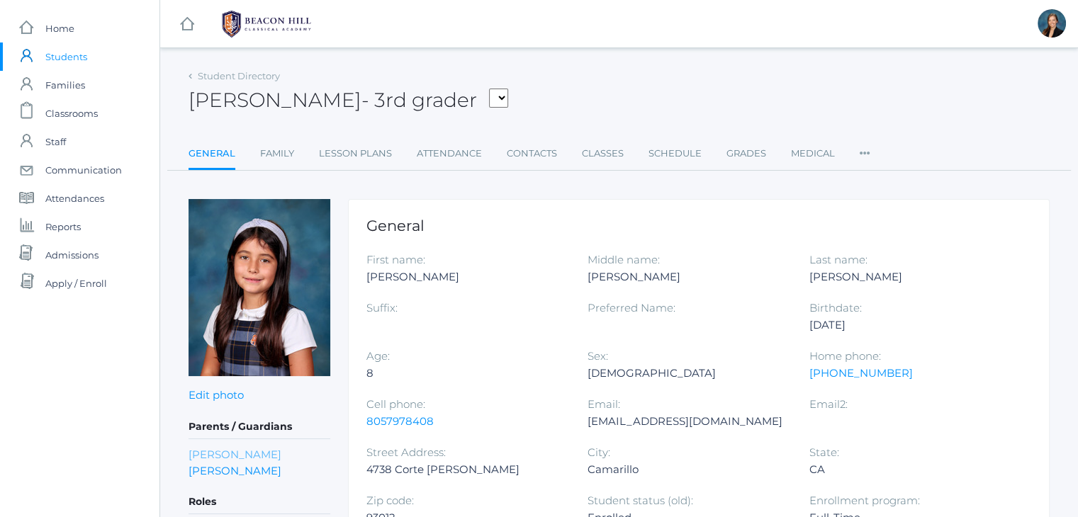
click at [249, 455] on link "[PERSON_NAME]" at bounding box center [235, 455] width 93 height 16
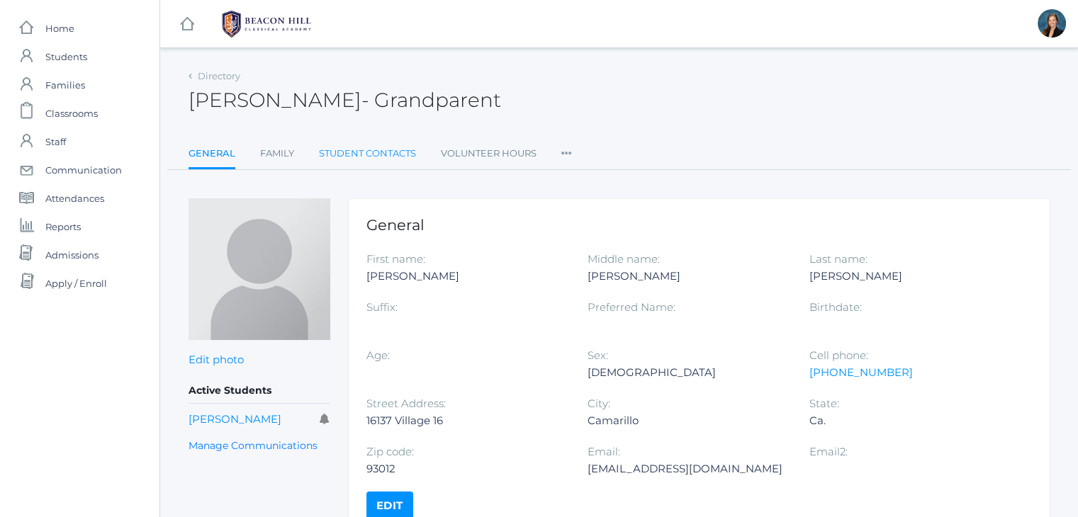
click at [343, 154] on link "Student Contacts" at bounding box center [367, 154] width 97 height 28
click at [393, 505] on link "Edit" at bounding box center [389, 506] width 47 height 28
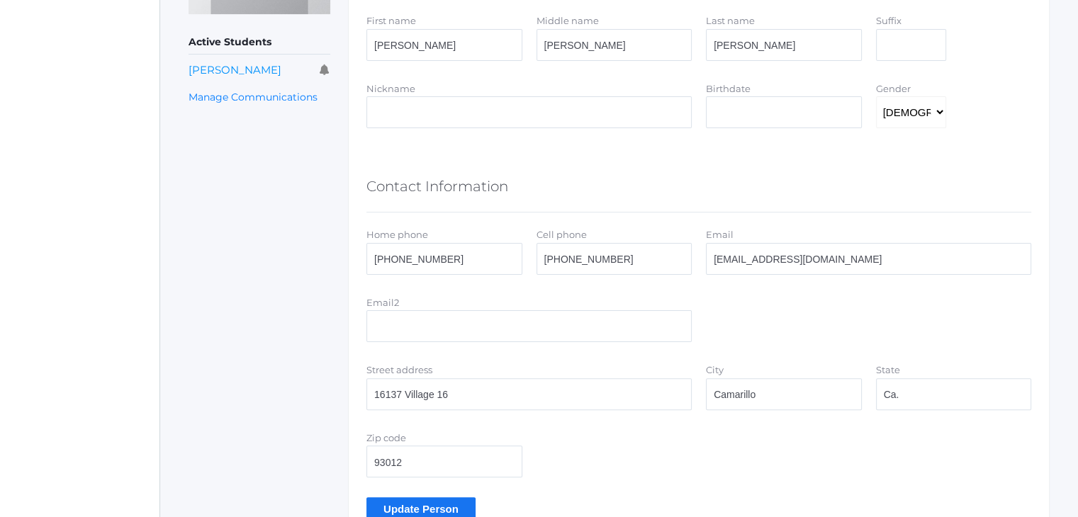
scroll to position [398, 0]
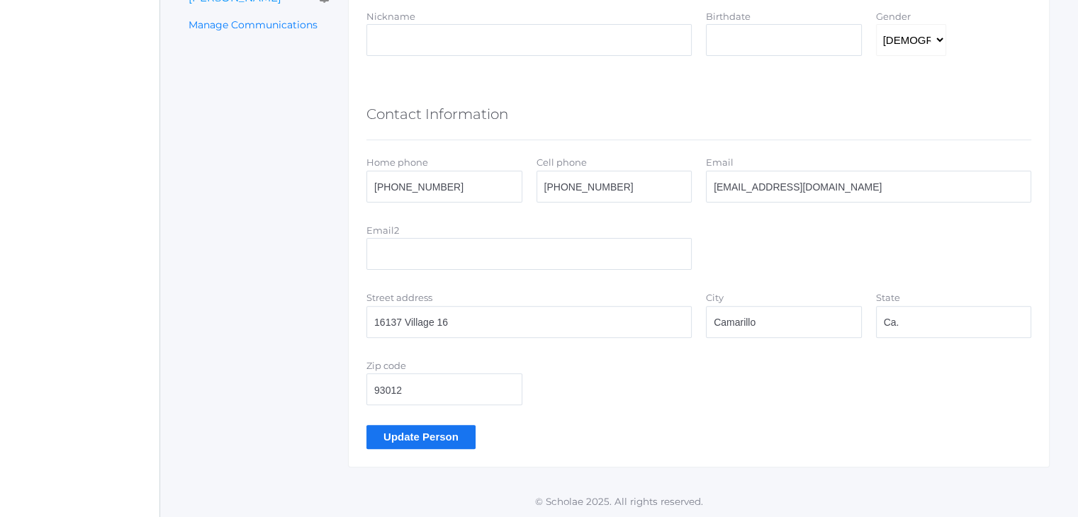
click at [404, 440] on input "Update Person" at bounding box center [420, 436] width 109 height 23
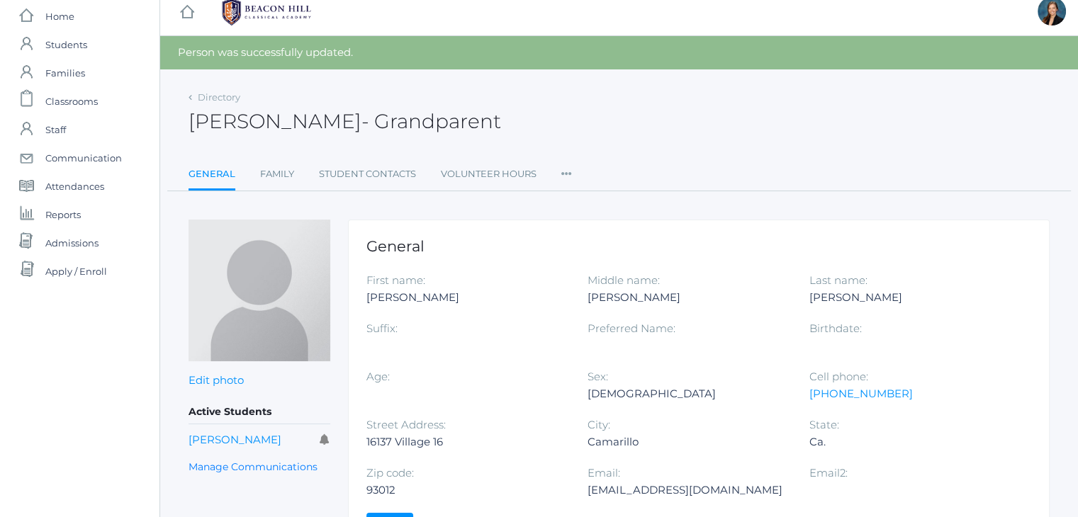
scroll to position [11, 0]
click at [279, 172] on link "Family" at bounding box center [277, 175] width 34 height 28
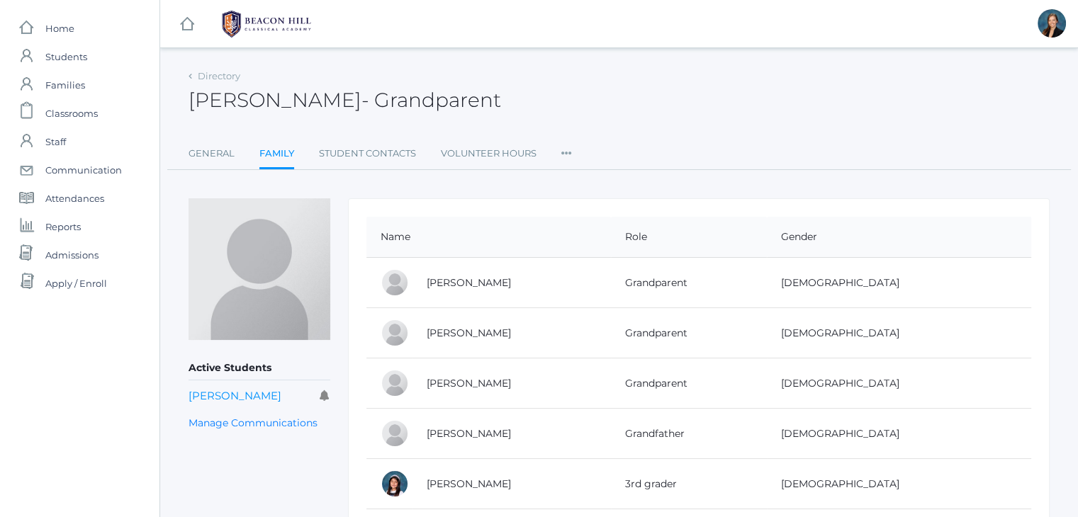
click at [559, 157] on ul "General Family Student Contacts Volunteer Hours Roles User Access Permissions C…" at bounding box center [619, 155] width 861 height 30
click at [565, 154] on icon at bounding box center [566, 149] width 11 height 19
click at [597, 182] on link "Roles" at bounding box center [618, 183] width 85 height 28
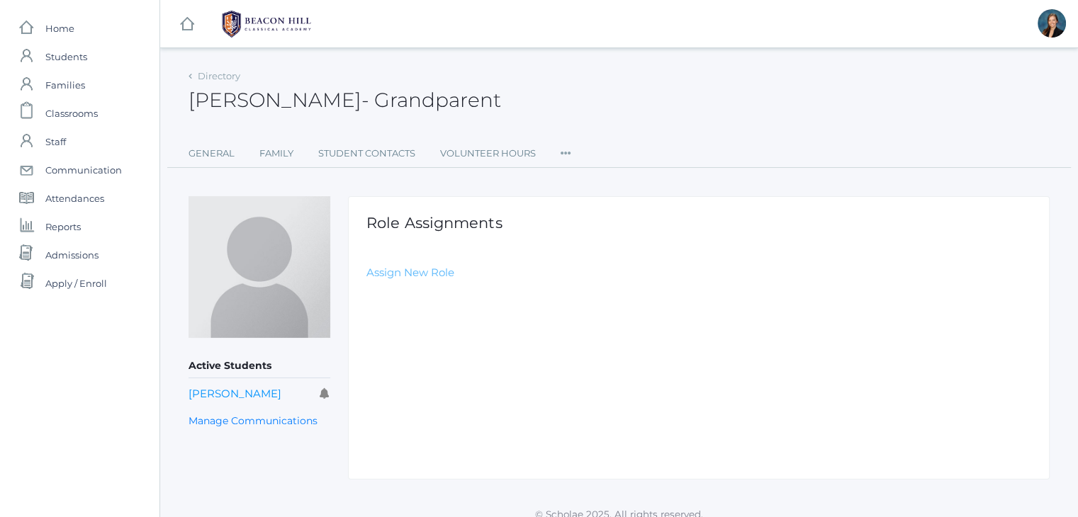
click at [381, 276] on link "Assign New Role" at bounding box center [410, 272] width 88 height 13
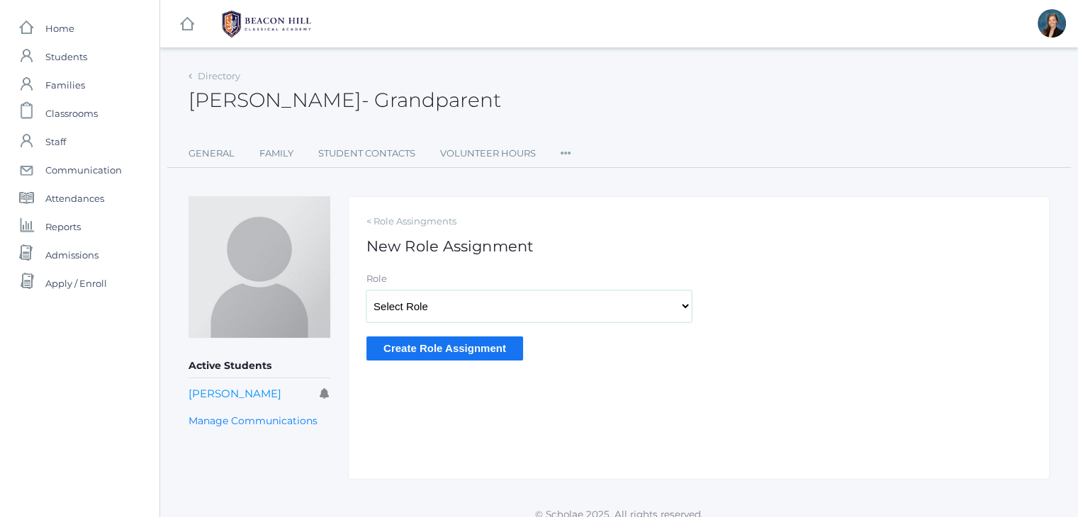
click at [403, 302] on select "Select Role Staff Family Student Other" at bounding box center [528, 307] width 325 height 32
click at [610, 295] on select "Select Role Staff Family Student Other" at bounding box center [528, 307] width 325 height 32
click at [264, 422] on link "Manage Communications" at bounding box center [253, 421] width 129 height 16
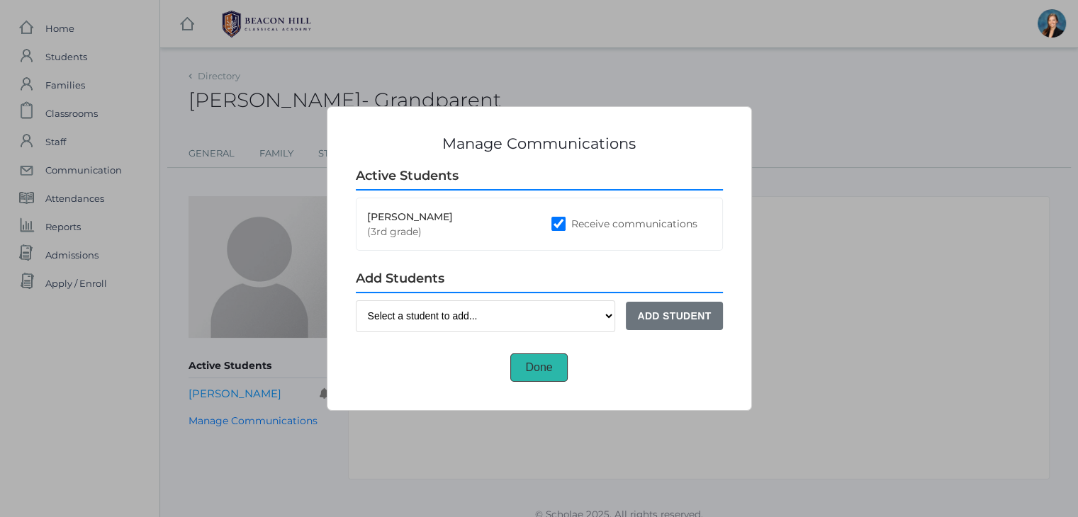
click at [541, 365] on button "Done" at bounding box center [538, 368] width 57 height 28
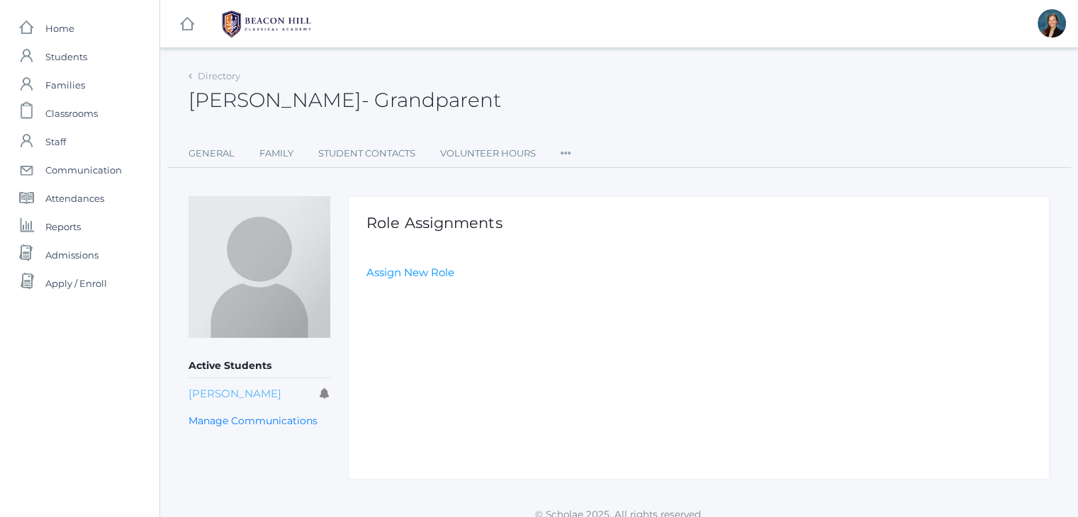
click at [255, 395] on link "Penelope Mesick" at bounding box center [235, 393] width 93 height 13
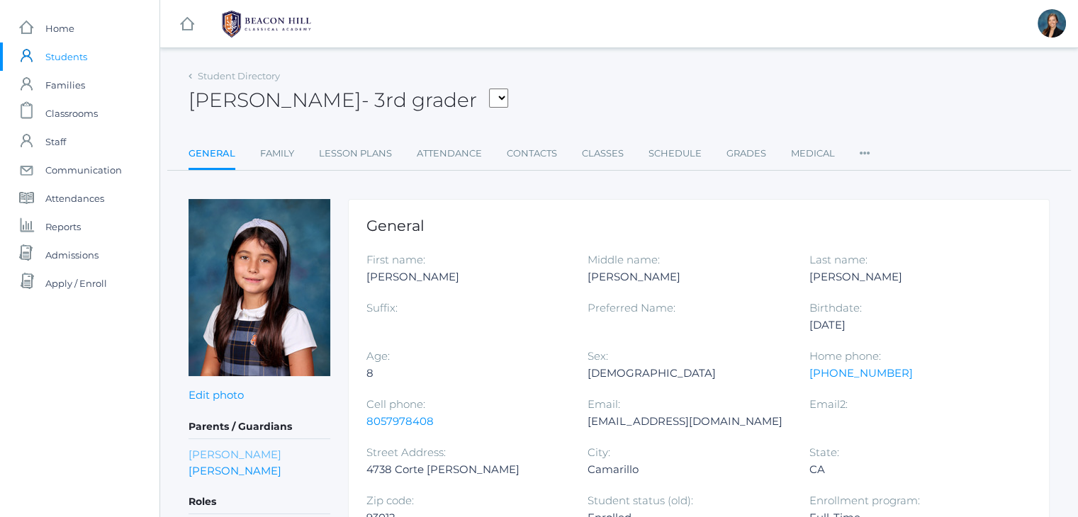
click at [225, 449] on link "Dennis Mesick" at bounding box center [235, 455] width 93 height 16
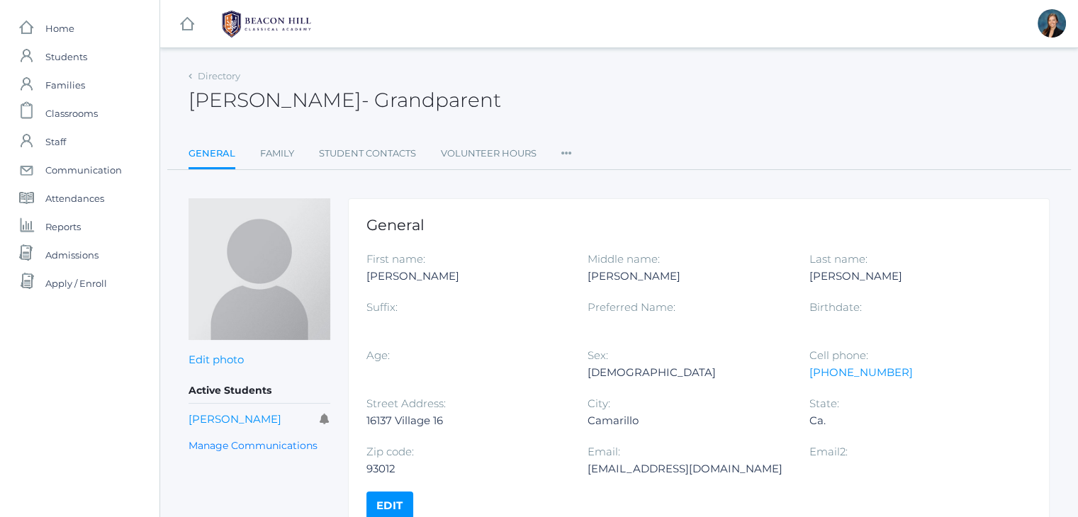
click at [385, 502] on link "Edit" at bounding box center [389, 506] width 47 height 28
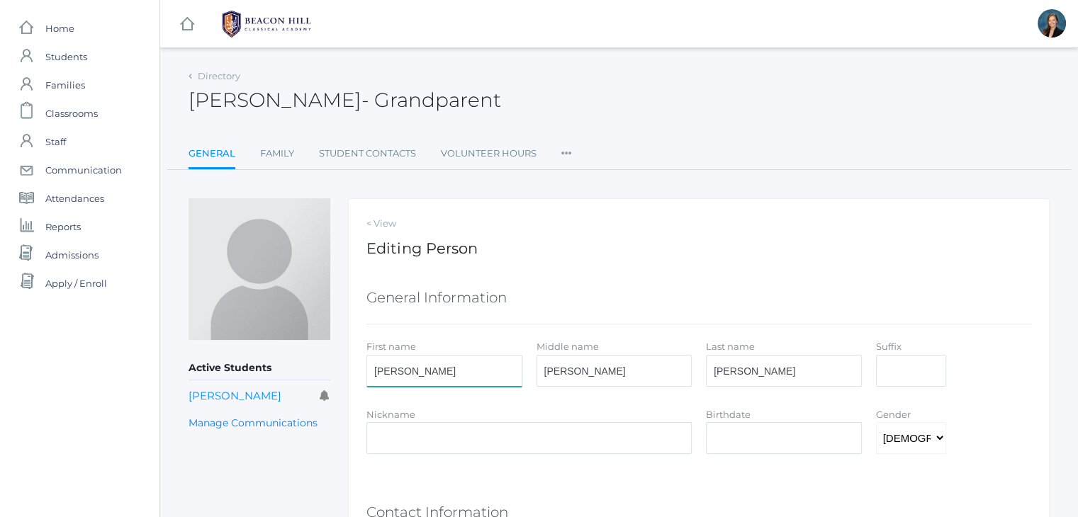
click at [376, 369] on input "Dennis" at bounding box center [444, 371] width 156 height 32
type input "Grandpa Dennis"
click at [755, 115] on div "Dennis Mesick - Grandparent Dennis Mesick Grandparent" at bounding box center [619, 92] width 861 height 52
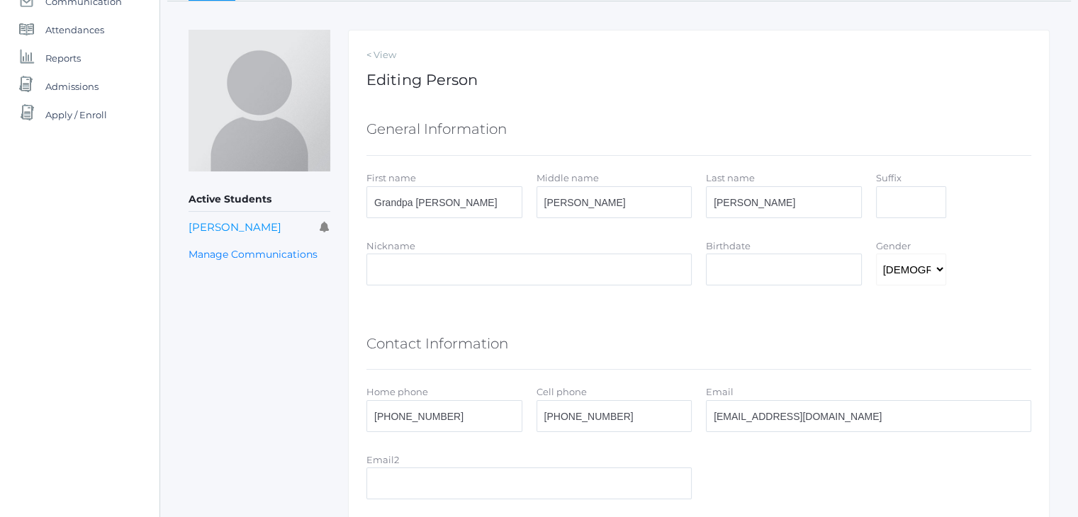
scroll to position [165, 0]
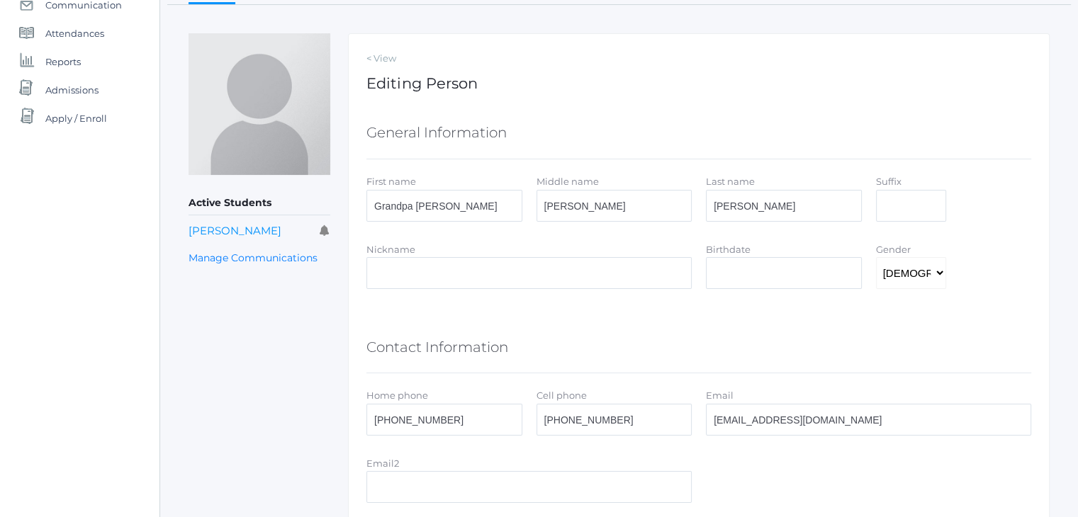
click at [252, 396] on div "Active Students Penelope Mesick Manage Communications" at bounding box center [260, 366] width 142 height 667
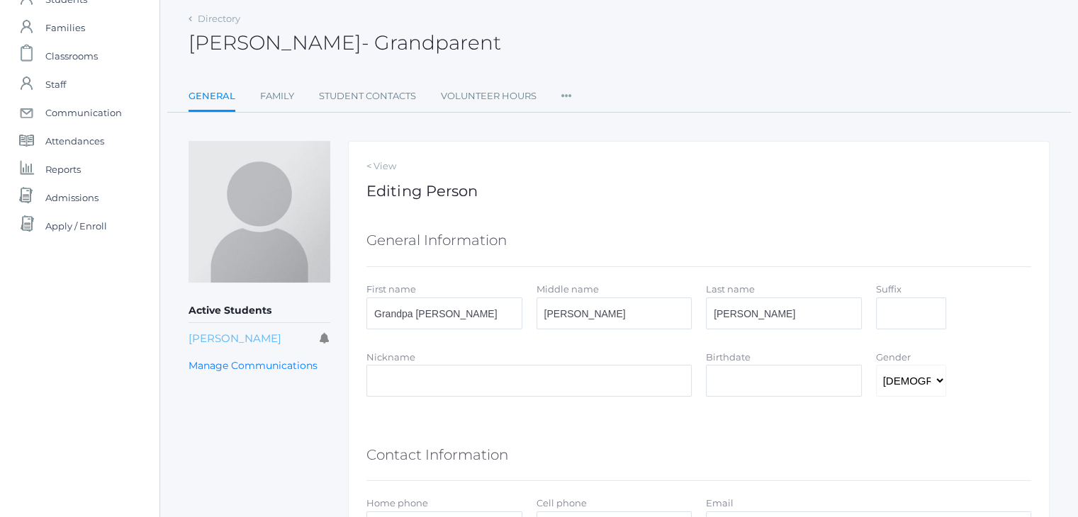
click at [220, 338] on link "Penelope Mesick" at bounding box center [235, 338] width 93 height 13
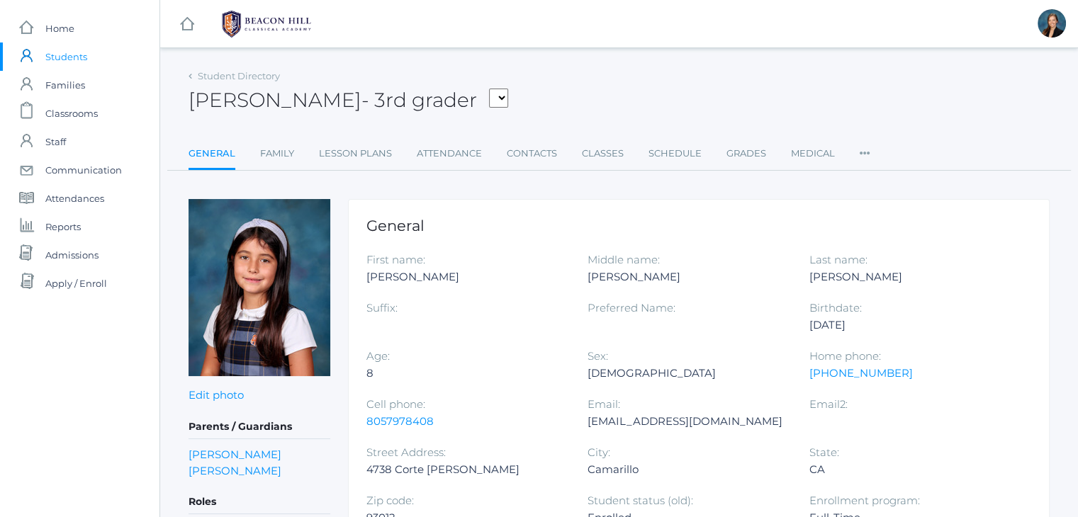
click at [660, 422] on div "[EMAIL_ADDRESS][DOMAIN_NAME]" at bounding box center [688, 421] width 200 height 17
click at [660, 422] on div "Idealconcreteworx@gmail.com" at bounding box center [688, 421] width 200 height 17
click at [682, 95] on div "Penelope Mesick - 3rd grader Armstrong, Sadie Bell, Isaiah Burgh, Bennett Canty…" at bounding box center [619, 92] width 861 height 52
click at [66, 261] on span "Admissions" at bounding box center [71, 255] width 53 height 28
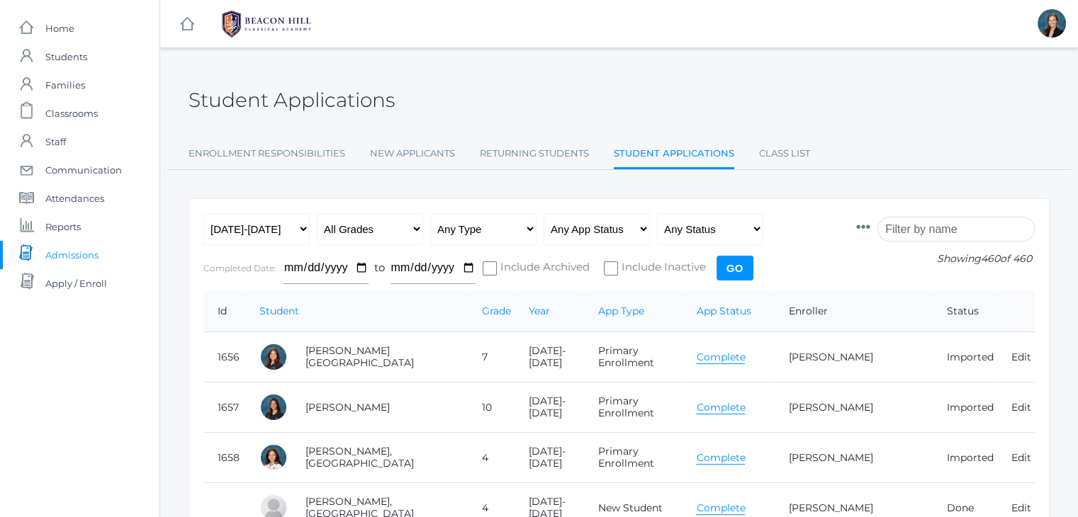
click at [924, 233] on input "search" at bounding box center [955, 229] width 157 height 25
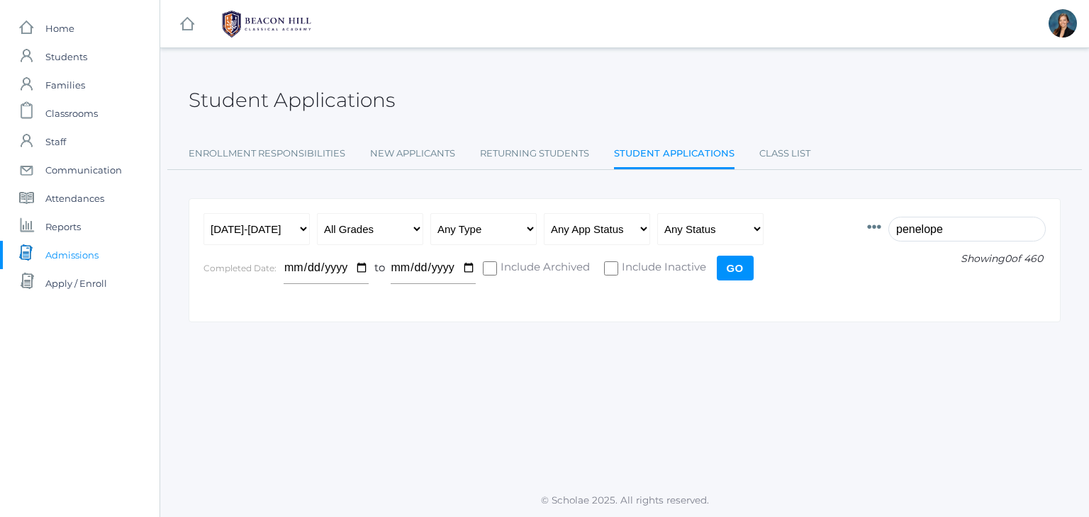
type input "penelope"
click at [264, 225] on select "Any Year 2019-2020 2020-2021 2021-2022 2022-2023 2023-2024 2024-2025 2025-2026" at bounding box center [256, 229] width 106 height 32
select select "[DATE]-[DATE]"
click at [203, 213] on select "Any Year [DATE]-[DATE] [DATE]-[DATE] [DATE]-[DATE] [DATE]-[DATE] [DATE]-[DATE] …" at bounding box center [256, 229] width 106 height 32
click at [249, 312] on div "Id Student Current Grade Grade Year App Type App Status Fee Vol Hour Fee Sweats…" at bounding box center [625, 260] width 872 height 124
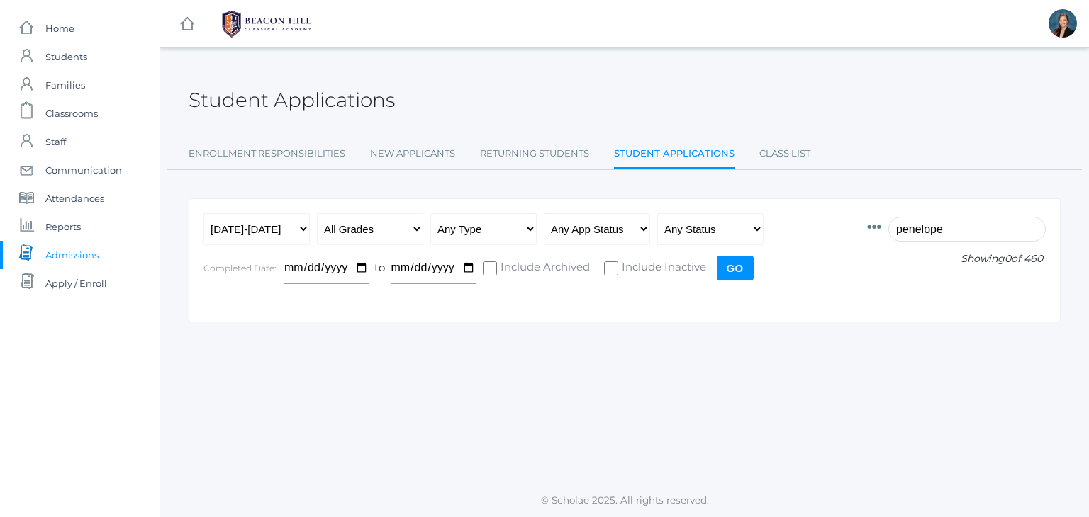
click at [734, 271] on input "Go" at bounding box center [735, 268] width 37 height 25
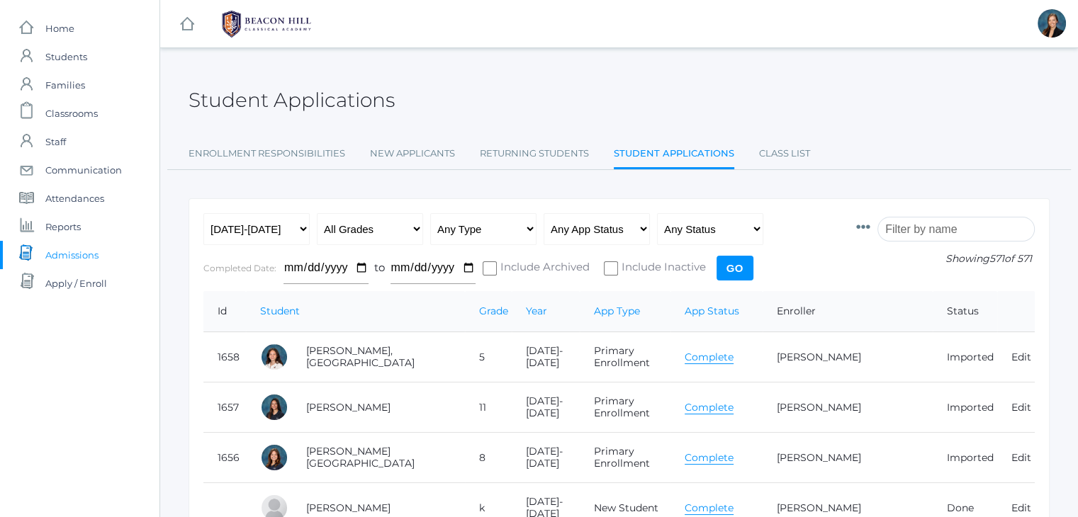
click at [888, 116] on div "Student Applications" at bounding box center [619, 92] width 861 height 52
click at [935, 230] on input "search" at bounding box center [955, 229] width 157 height 25
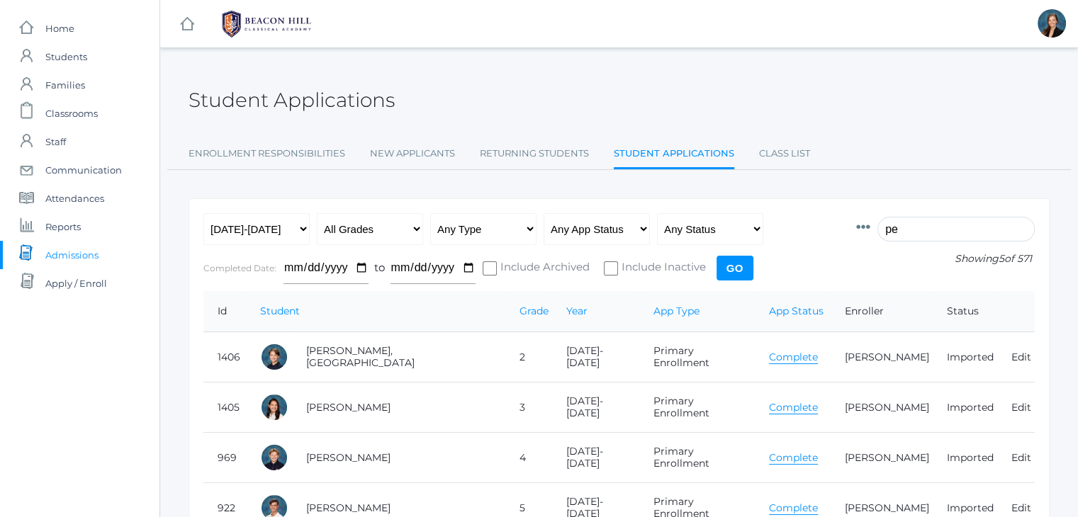
type input "p"
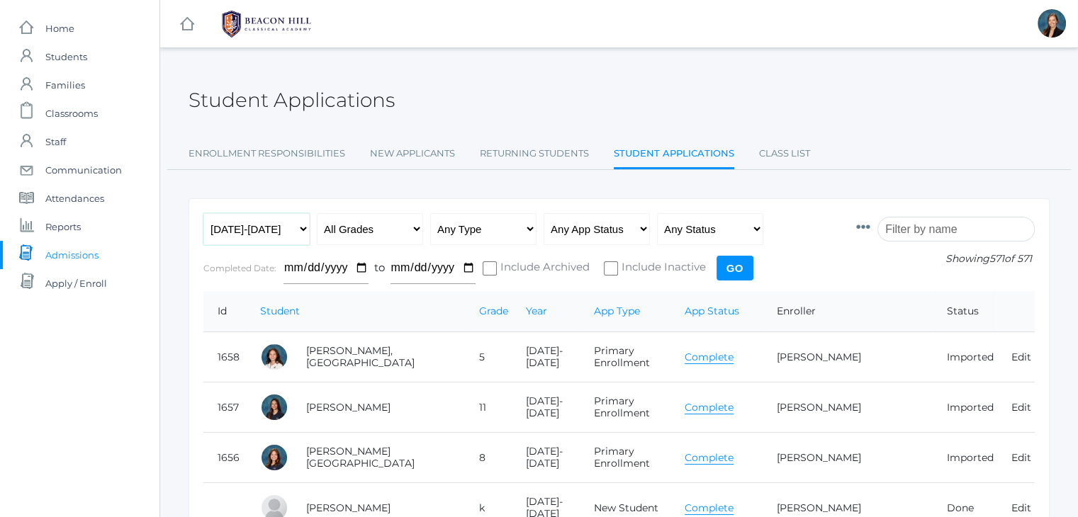
click at [275, 230] on select "Any Year [DATE]-[DATE] [DATE]-[DATE] [DATE]-[DATE] [DATE]-[DATE] [DATE]-[DATE] …" at bounding box center [256, 229] width 106 height 32
select select "[DATE]-[DATE]"
click at [203, 213] on select "Any Year [DATE]-[DATE] [DATE]-[DATE] [DATE]-[DATE] [DATE]-[DATE] [DATE]-[DATE] …" at bounding box center [256, 229] width 106 height 32
click at [720, 271] on input "Go" at bounding box center [735, 268] width 37 height 25
click at [943, 235] on input "search" at bounding box center [955, 229] width 157 height 25
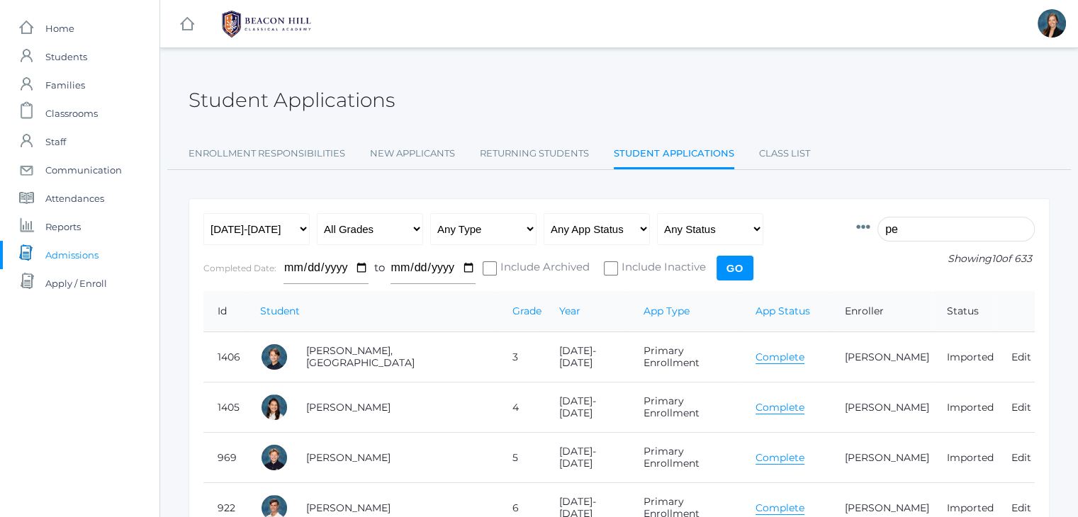
type input "p"
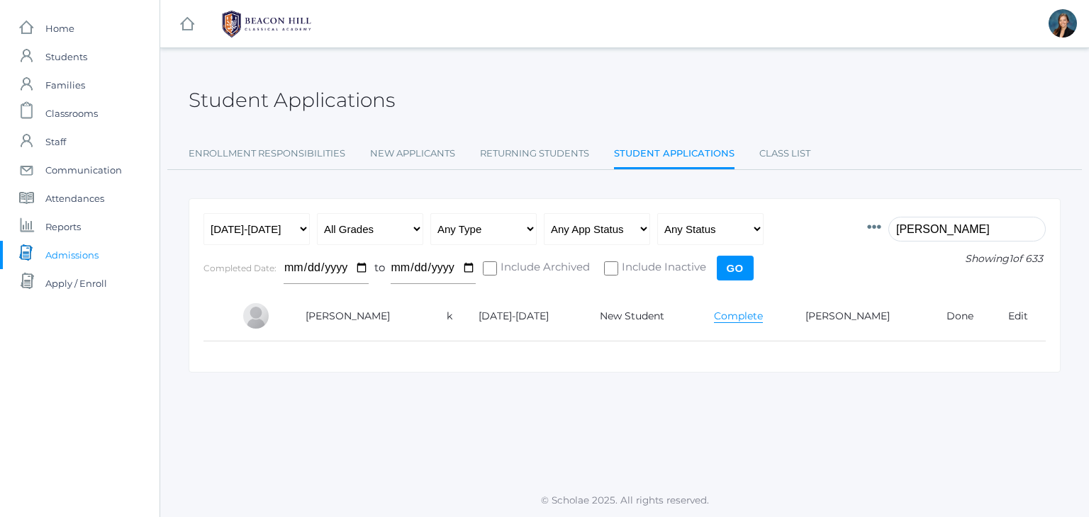
drag, startPoint x: 953, startPoint y: 228, endPoint x: 882, endPoint y: 222, distance: 71.2
click at [882, 222] on div "Id Student Current Grade Grade Year App Type App Status Fee Vol Hour Fee Sweats…" at bounding box center [956, 227] width 179 height 28
type input "[PERSON_NAME]"
click at [224, 220] on select "Any Year [DATE]-[DATE] [DATE]-[DATE] [DATE]-[DATE] [DATE]-[DATE] [DATE]-[DATE] …" at bounding box center [256, 229] width 106 height 32
select select "[DATE]-[DATE]"
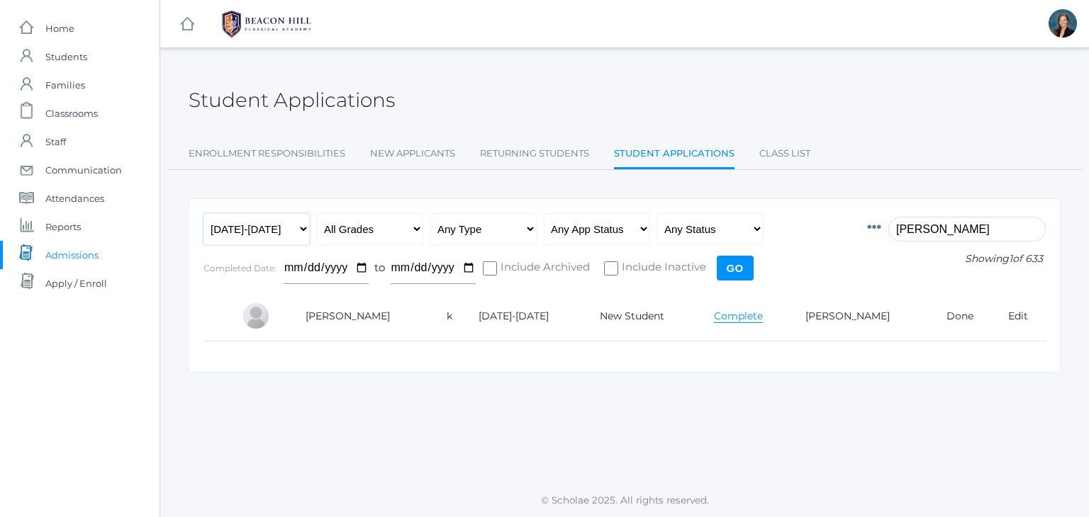
click at [203, 213] on select "Any Year [DATE]-[DATE] [DATE]-[DATE] [DATE]-[DATE] [DATE]-[DATE] [DATE]-[DATE] …" at bounding box center [256, 229] width 106 height 32
click at [727, 265] on input "Go" at bounding box center [735, 268] width 37 height 25
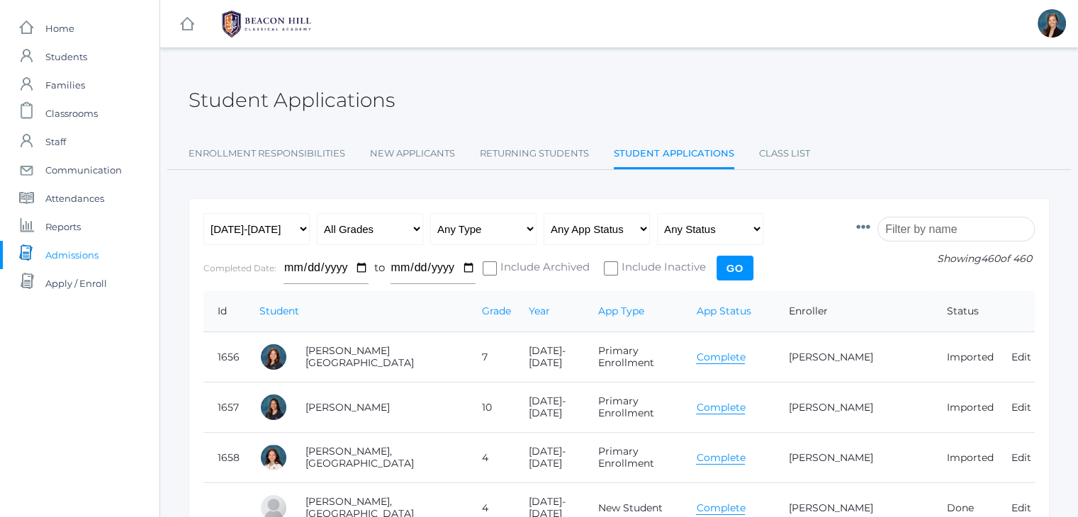
click at [922, 237] on input "search" at bounding box center [955, 229] width 157 height 25
paste input "[PERSON_NAME]"
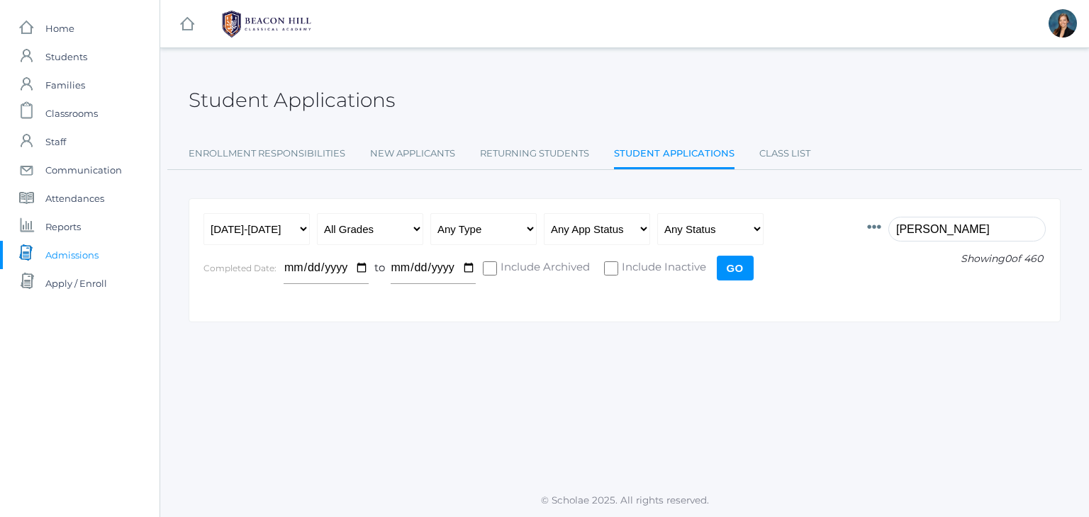
type input "[PERSON_NAME]"
click at [851, 240] on div "Any Year [DATE]-[DATE] [DATE]-[DATE] [DATE]-[DATE] [DATE]-[DATE] [DATE]-[DATE] …" at bounding box center [527, 252] width 649 height 78
click at [253, 228] on select "Any Year [DATE]-[DATE] [DATE]-[DATE] [DATE]-[DATE] [DATE]-[DATE] [DATE]-[DATE] …" at bounding box center [256, 229] width 106 height 32
select select "[DATE]-[DATE]"
click at [203, 213] on select "Any Year [DATE]-[DATE] [DATE]-[DATE] [DATE]-[DATE] [DATE]-[DATE] [DATE]-[DATE] …" at bounding box center [256, 229] width 106 height 32
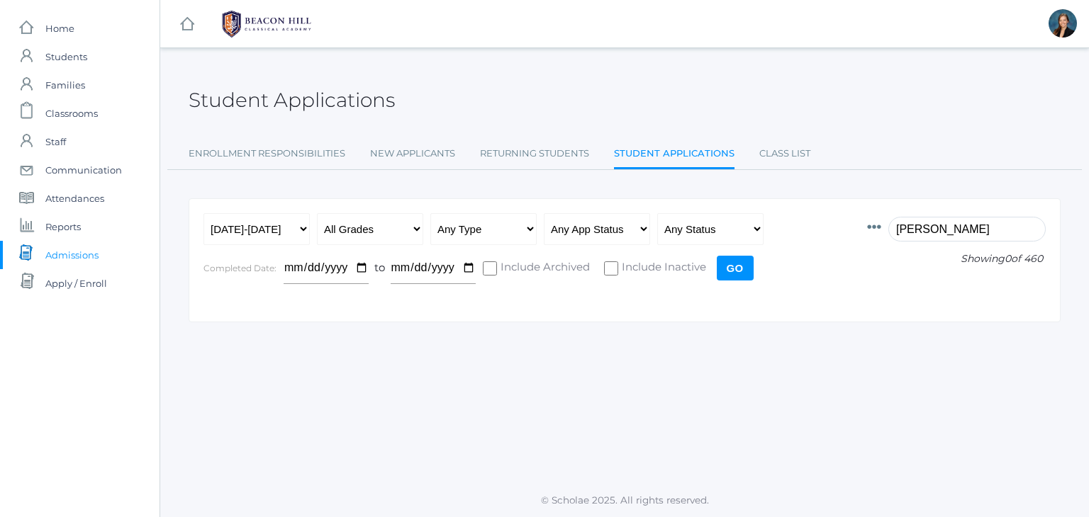
click at [984, 230] on input "[PERSON_NAME]" at bounding box center [966, 229] width 157 height 25
click at [994, 232] on input "[PERSON_NAME]" at bounding box center [966, 229] width 157 height 25
click at [726, 260] on input "Go" at bounding box center [735, 268] width 37 height 25
click at [942, 240] on input "[PERSON_NAME]" at bounding box center [966, 229] width 157 height 25
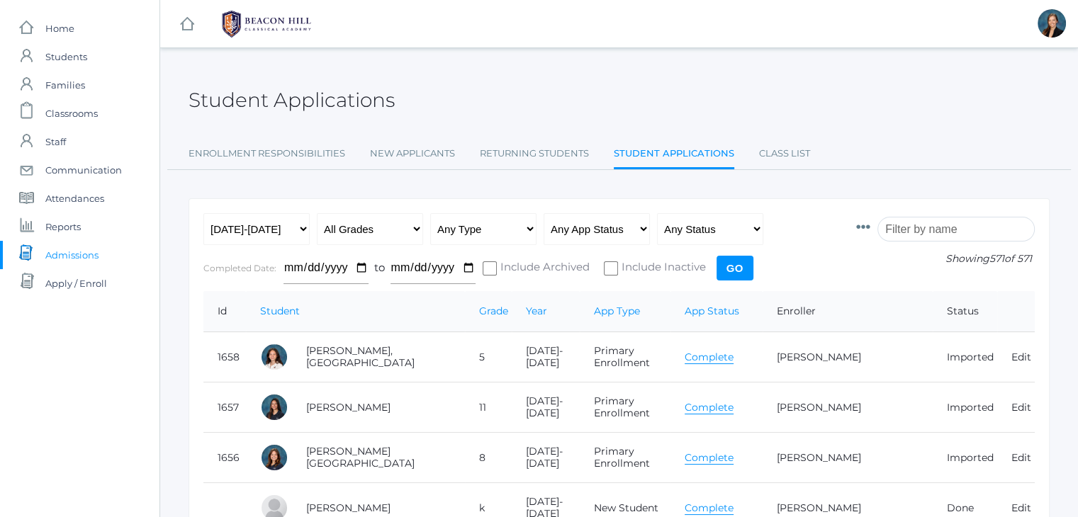
drag, startPoint x: 0, startPoint y: 0, endPoint x: 942, endPoint y: 240, distance: 972.1
click at [942, 240] on input "search" at bounding box center [955, 229] width 157 height 25
paste input "mesick"
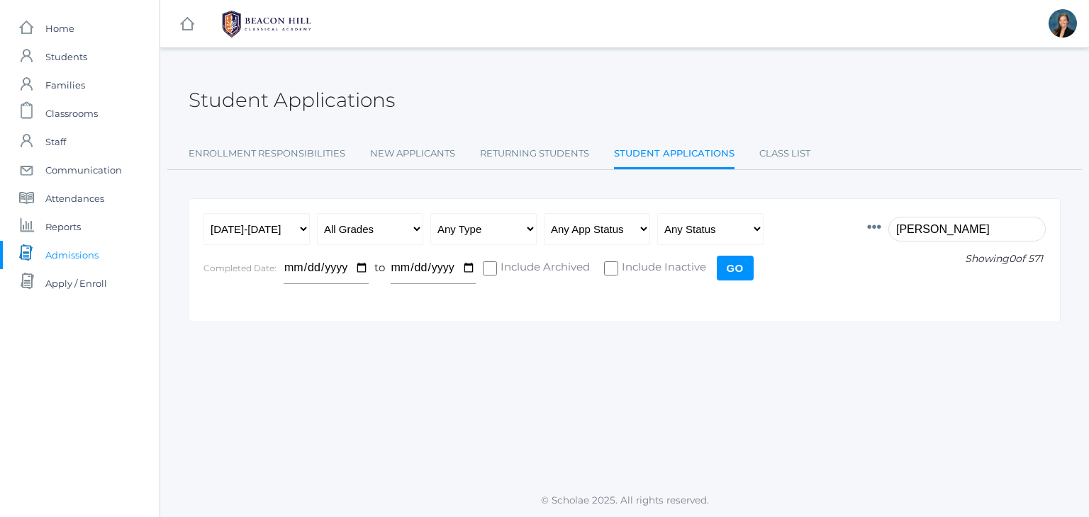
click at [949, 231] on input "mesick" at bounding box center [966, 229] width 157 height 25
type input "mesick"
click at [244, 238] on select "Any Year 2019-2020 2020-2021 2021-2022 2022-2023 2023-2024 2024-2025 2025-2026" at bounding box center [256, 229] width 106 height 32
select select "[DATE]-[DATE]"
click at [203, 213] on select "Any Year 2019-2020 2020-2021 2021-2022 2022-2023 2023-2024 2024-2025 2025-2026" at bounding box center [256, 229] width 106 height 32
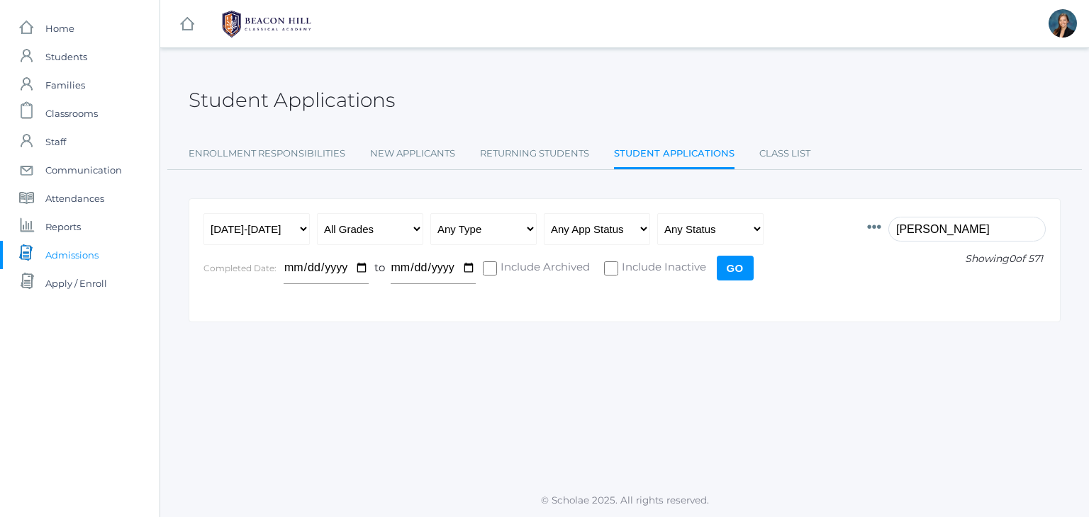
click at [964, 228] on input "mesick" at bounding box center [966, 229] width 157 height 25
click at [751, 64] on div "icons/ui/navigation/hamburger Created with Sketch. icons/ui/navigation/home Cre…" at bounding box center [623, 258] width 929 height 517
click at [955, 228] on input "mesick" at bounding box center [966, 229] width 157 height 25
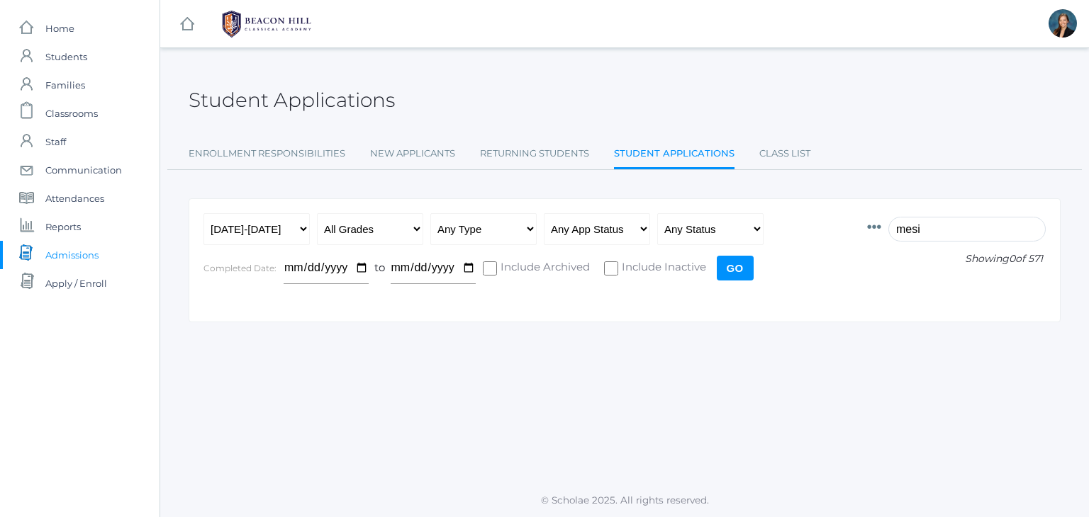
type input "mesi"
click at [247, 222] on select "Any Year 2019-2020 2020-2021 2021-2022 2022-2023 2023-2024 2024-2025 2025-2026" at bounding box center [256, 229] width 106 height 32
select select "[DATE]-[DATE]"
click at [203, 213] on select "Any Year 2019-2020 2020-2021 2021-2022 2022-2023 2023-2024 2024-2025 2025-2026" at bounding box center [256, 229] width 106 height 32
click at [729, 267] on input "Go" at bounding box center [735, 268] width 37 height 25
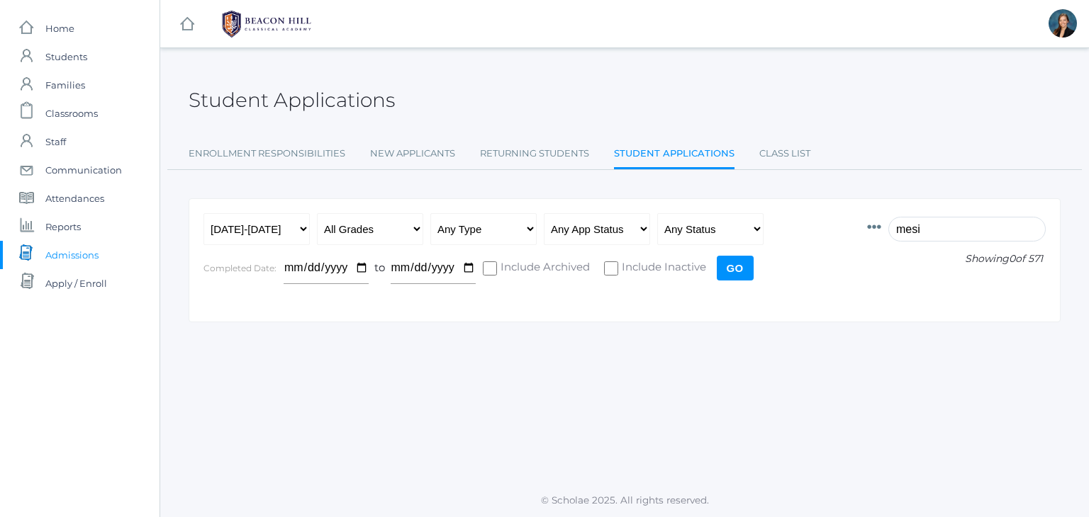
click at [944, 232] on input "mesi" at bounding box center [966, 229] width 157 height 25
type input "m"
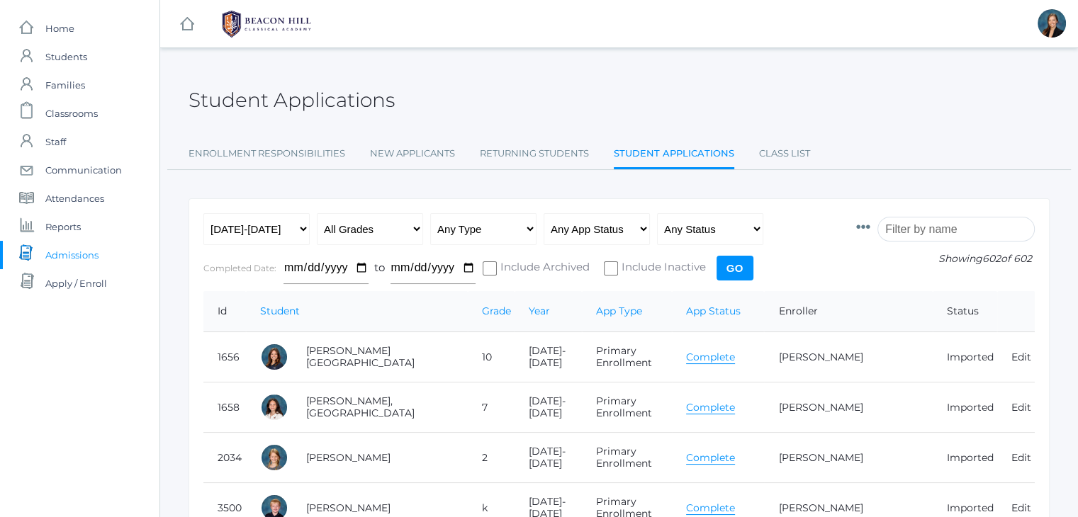
drag, startPoint x: 0, startPoint y: 0, endPoint x: 944, endPoint y: 232, distance: 972.1
click at [944, 232] on input "search" at bounding box center [955, 229] width 157 height 25
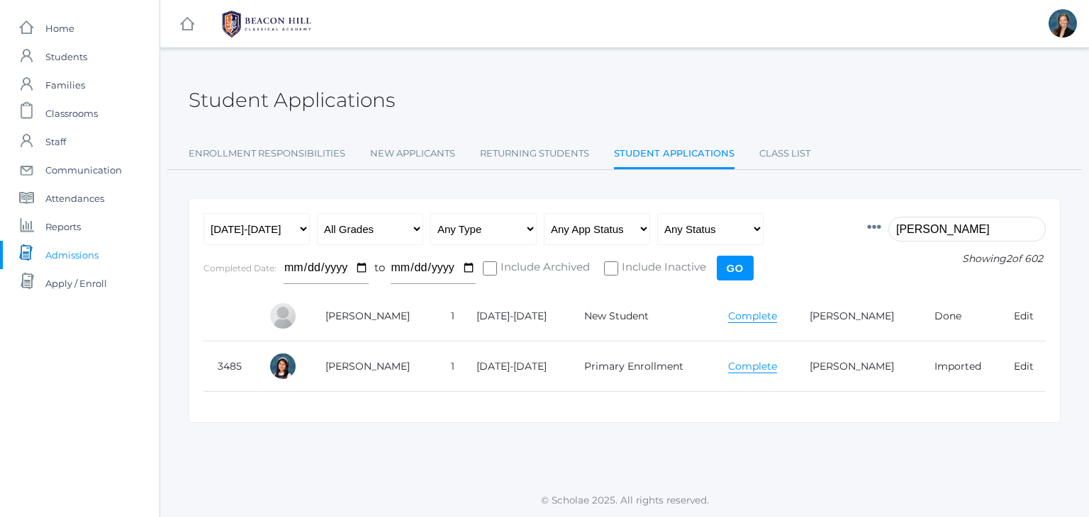
type input "mesick"
click at [736, 318] on link "Complete" at bounding box center [752, 316] width 49 height 13
click at [507, 94] on div "Student Applications" at bounding box center [625, 92] width 872 height 52
click at [85, 55] on span "Students" at bounding box center [66, 57] width 42 height 28
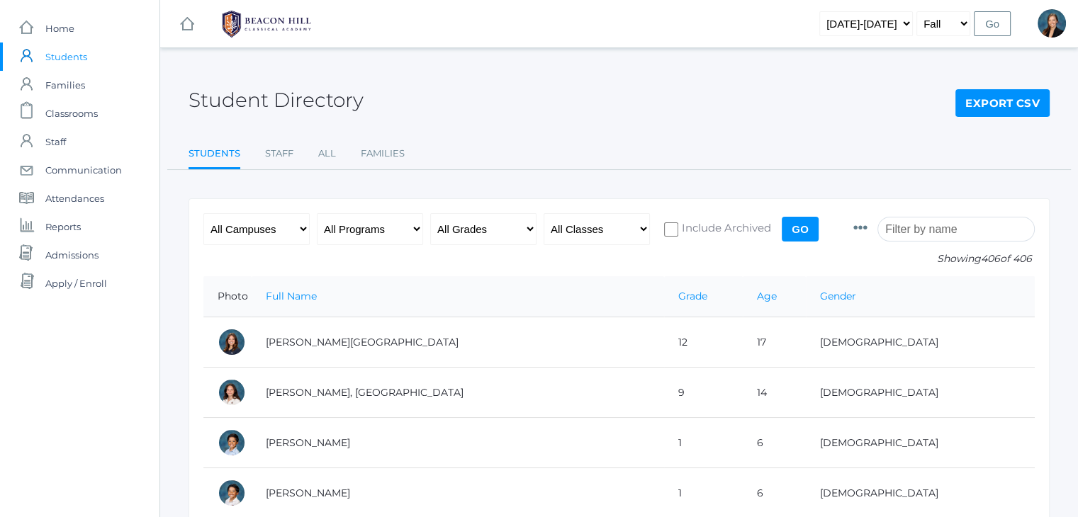
click at [930, 229] on input "search" at bounding box center [955, 229] width 157 height 25
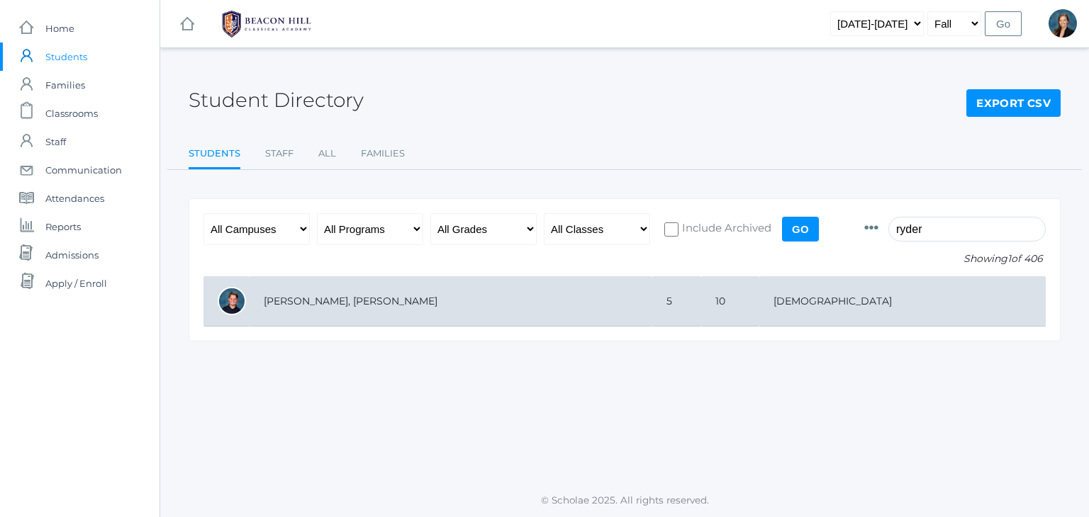
type input "ryder"
click at [687, 297] on td "5" at bounding box center [676, 301] width 49 height 50
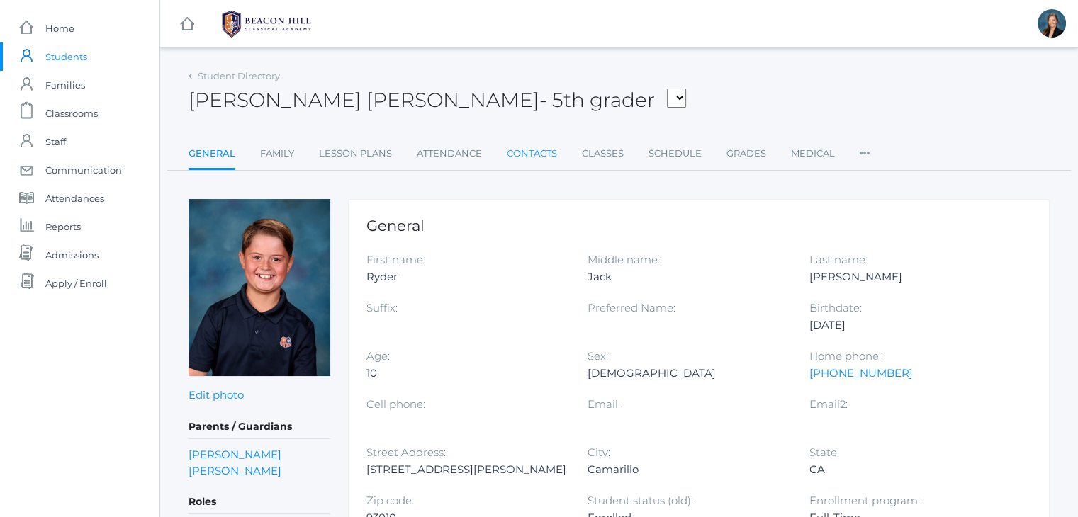
click at [526, 152] on link "Contacts" at bounding box center [532, 154] width 50 height 28
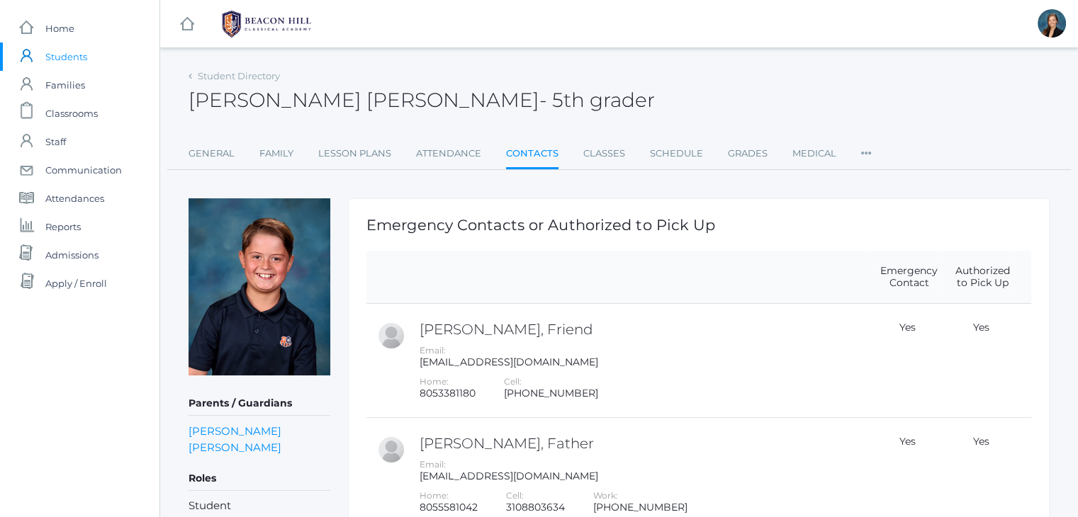
click at [618, 100] on div "[PERSON_NAME] [PERSON_NAME] - 5th grader [PERSON_NAME] [PERSON_NAME] 5th grader" at bounding box center [619, 92] width 861 height 52
click at [61, 56] on span "Students" at bounding box center [66, 57] width 42 height 28
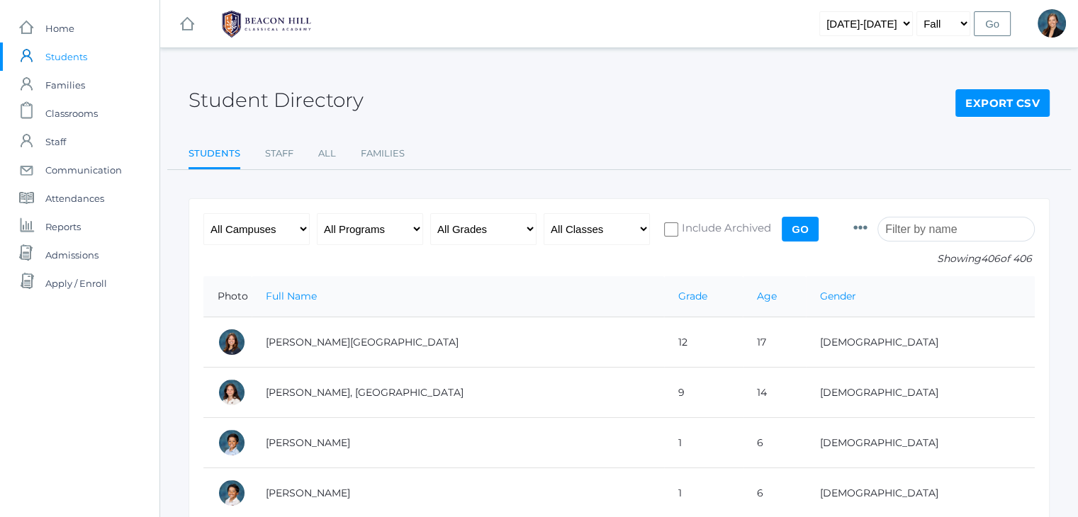
click at [941, 235] on input "search" at bounding box center [955, 229] width 157 height 25
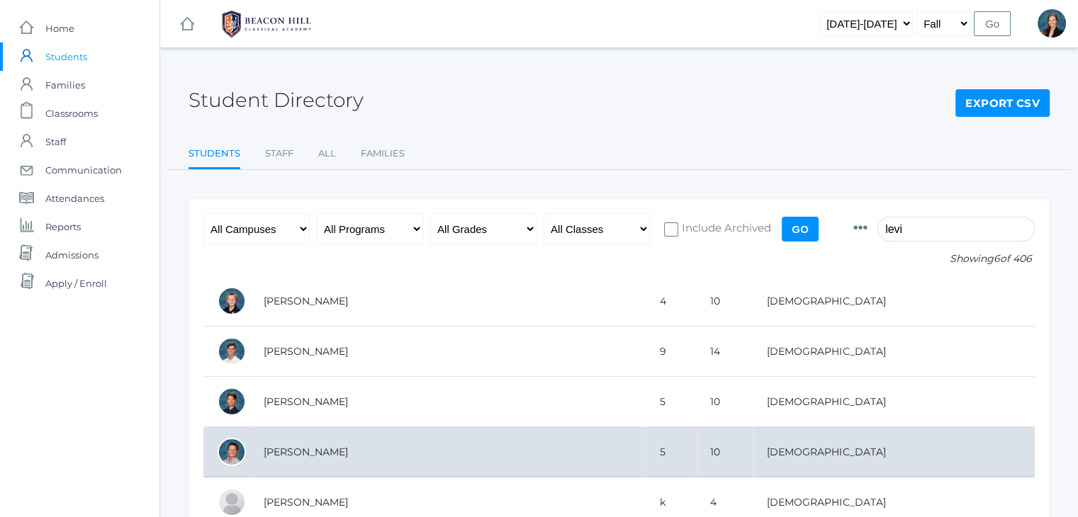
type input "levi"
click at [278, 458] on td "[PERSON_NAME]" at bounding box center [447, 452] width 396 height 50
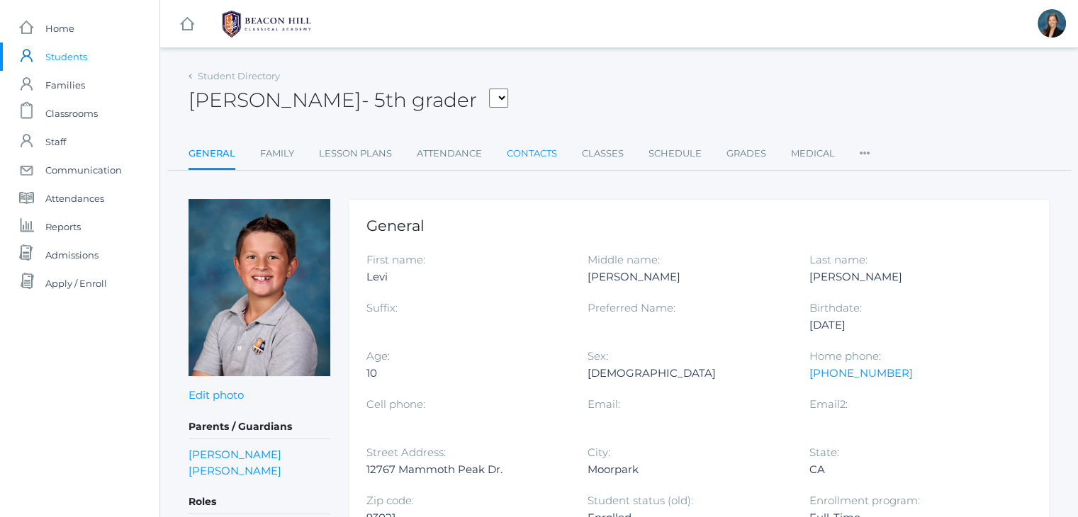
click at [540, 147] on link "Contacts" at bounding box center [532, 154] width 50 height 28
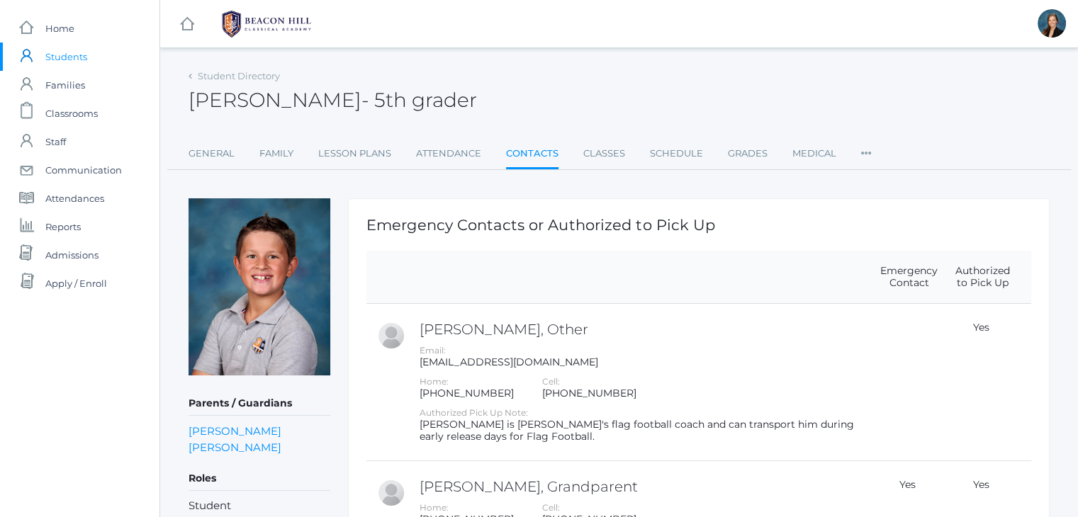
click at [576, 84] on div "[PERSON_NAME] - 5th grader [PERSON_NAME] 5th grader" at bounding box center [619, 92] width 861 height 52
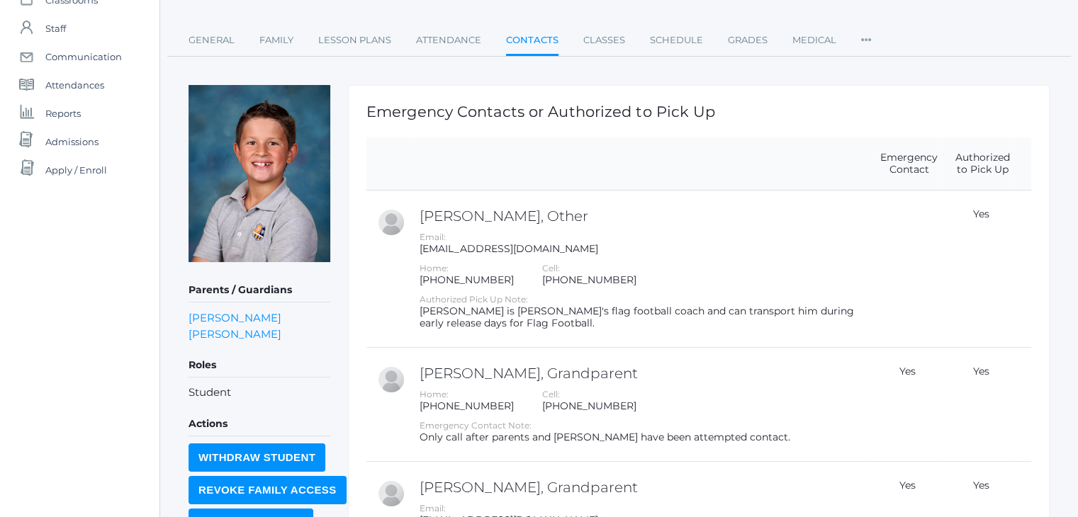
scroll to position [142, 0]
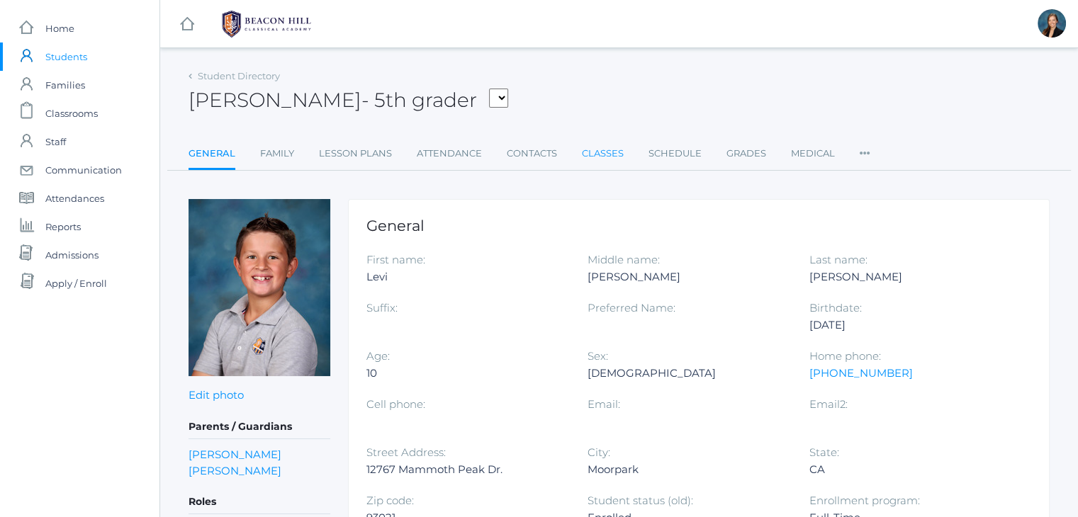
click at [594, 156] on link "Classes" at bounding box center [603, 154] width 42 height 28
click at [79, 57] on span "Students" at bounding box center [66, 57] width 42 height 28
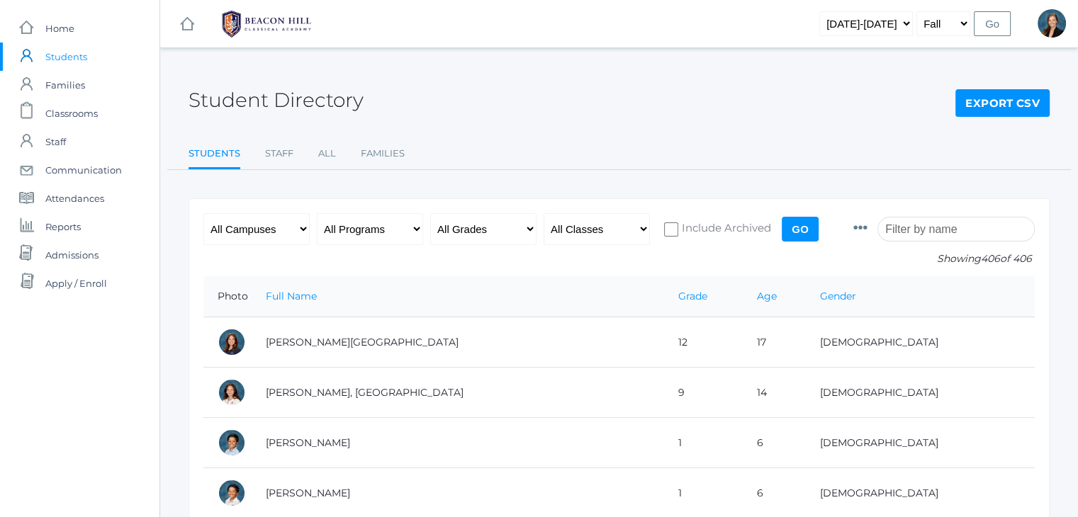
click at [923, 230] on input "search" at bounding box center [955, 229] width 157 height 25
type input "s"
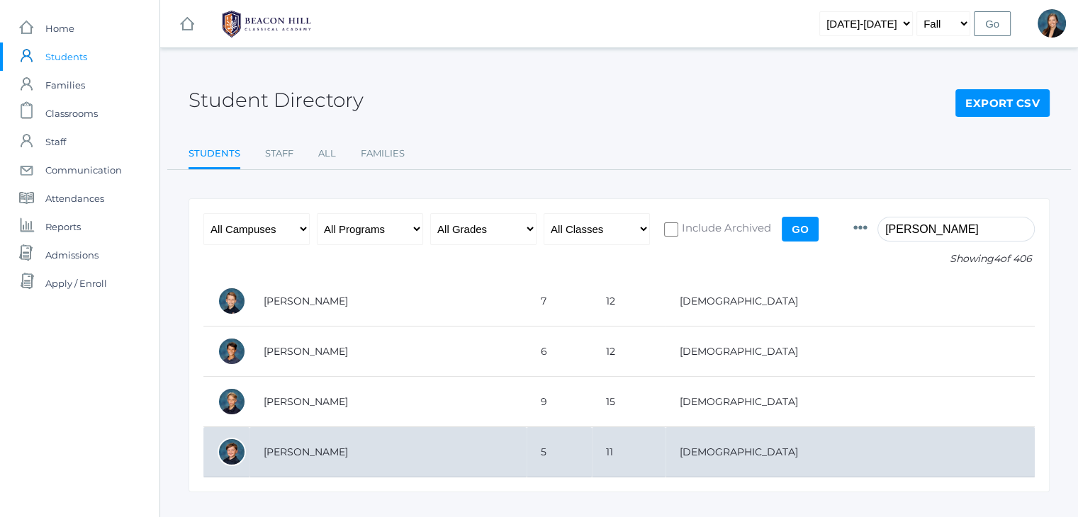
type input "[PERSON_NAME]"
click at [527, 451] on td "[PERSON_NAME]" at bounding box center [387, 452] width 277 height 50
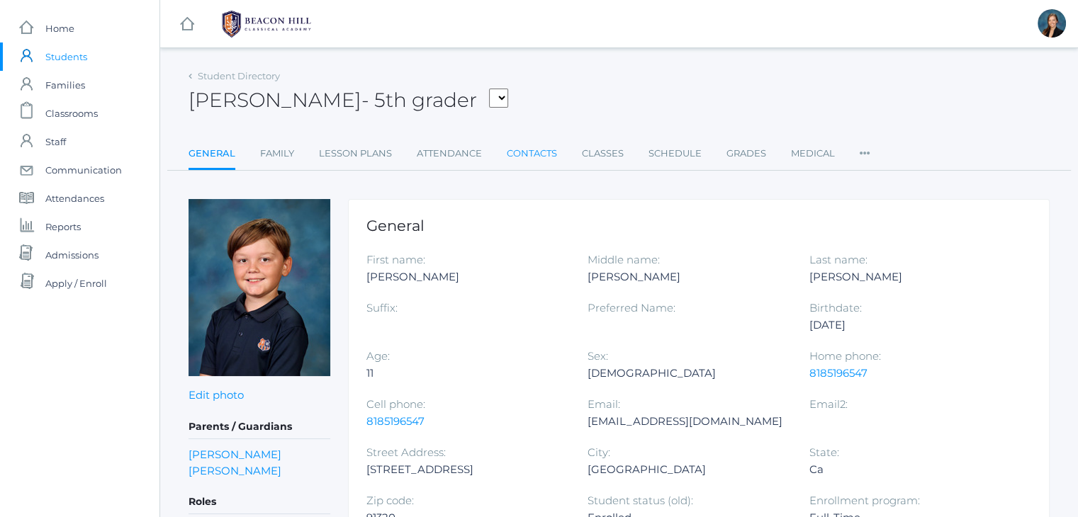
click at [517, 154] on link "Contacts" at bounding box center [532, 154] width 50 height 28
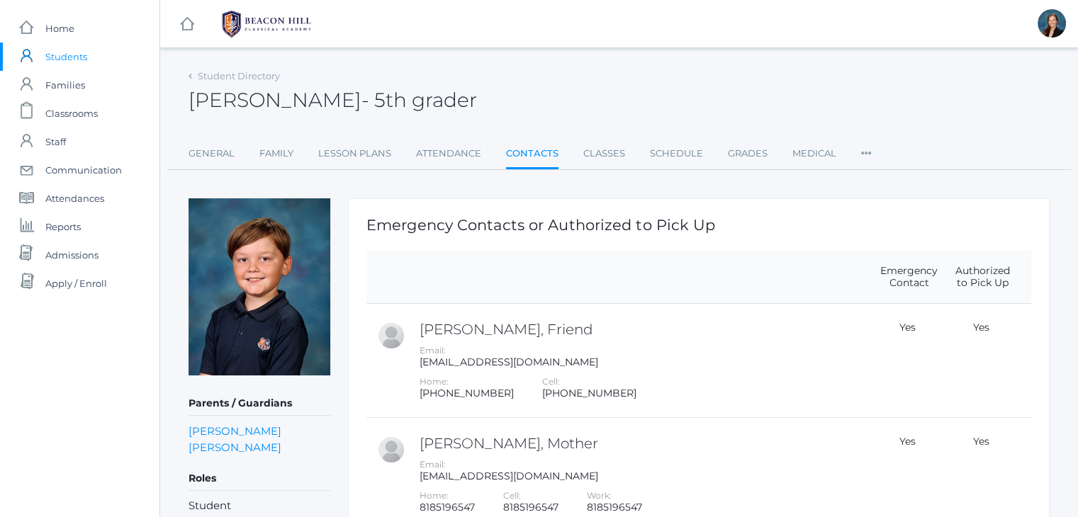
click at [615, 88] on div "[PERSON_NAME] - 5th grader [PERSON_NAME] 5th grader" at bounding box center [619, 92] width 861 height 52
click at [70, 55] on span "Students" at bounding box center [66, 57] width 42 height 28
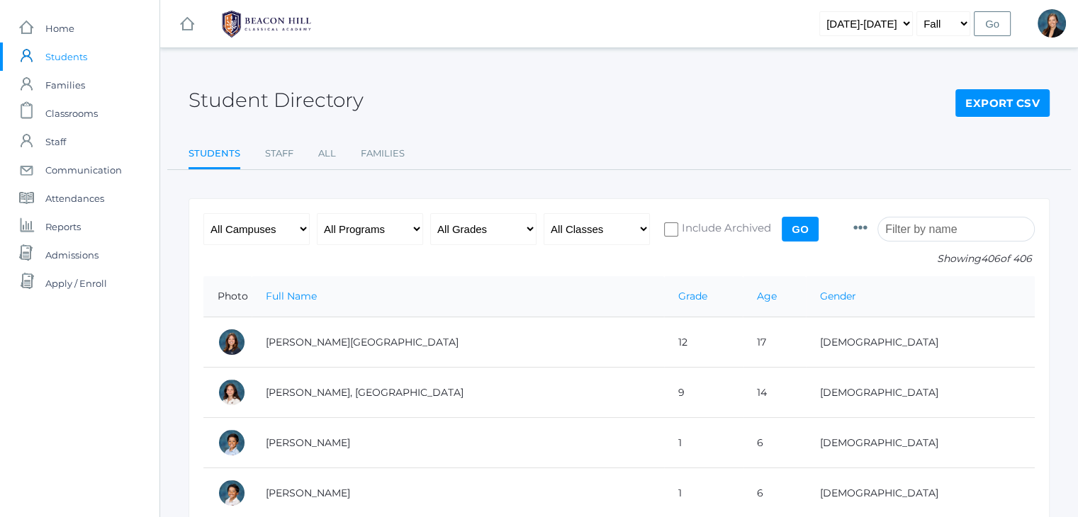
click at [922, 228] on input "search" at bounding box center [955, 229] width 157 height 25
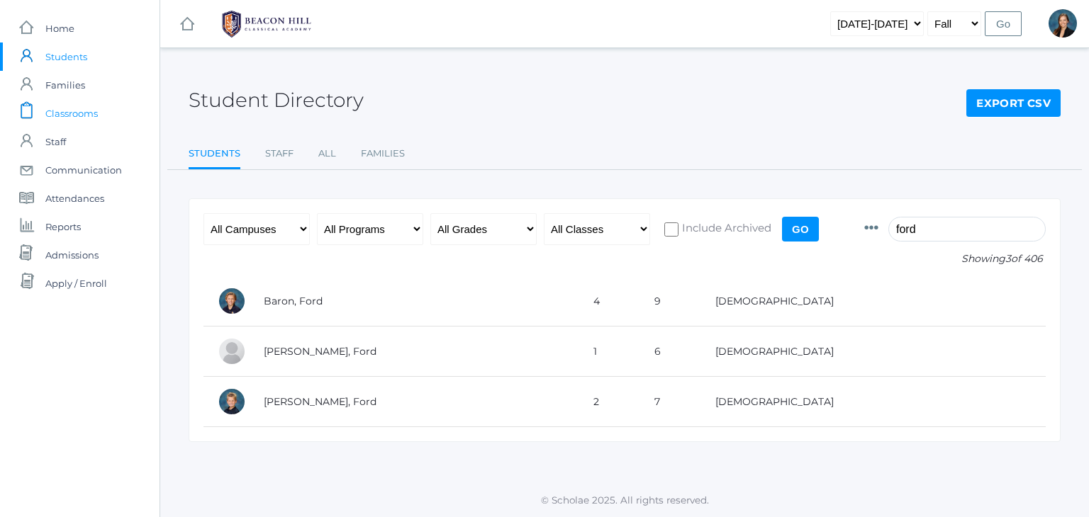
type input "ford"
click at [102, 123] on link "icons/clipboard/plain Created with Sketch. Classrooms" at bounding box center [79, 113] width 159 height 28
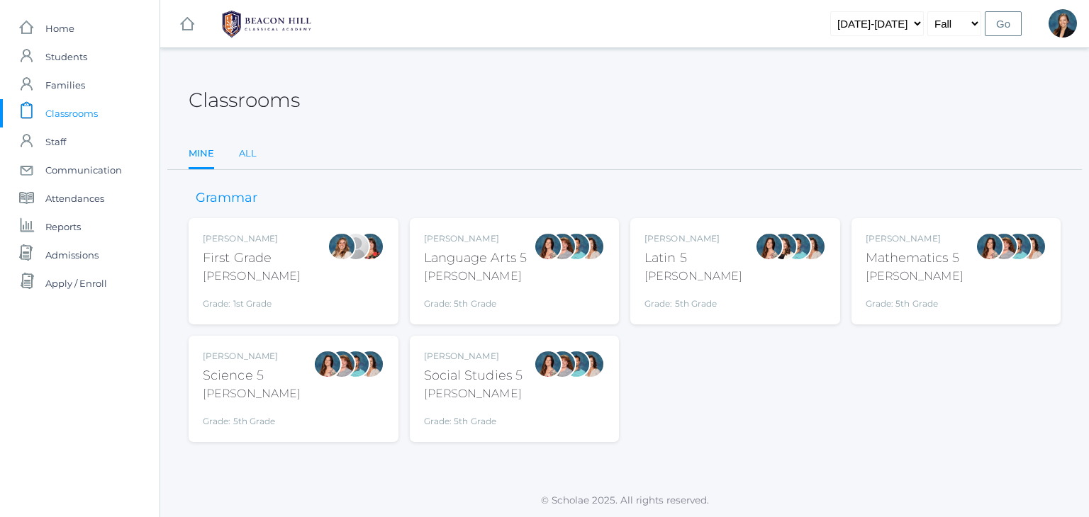
click at [241, 152] on link "All" at bounding box center [248, 154] width 18 height 28
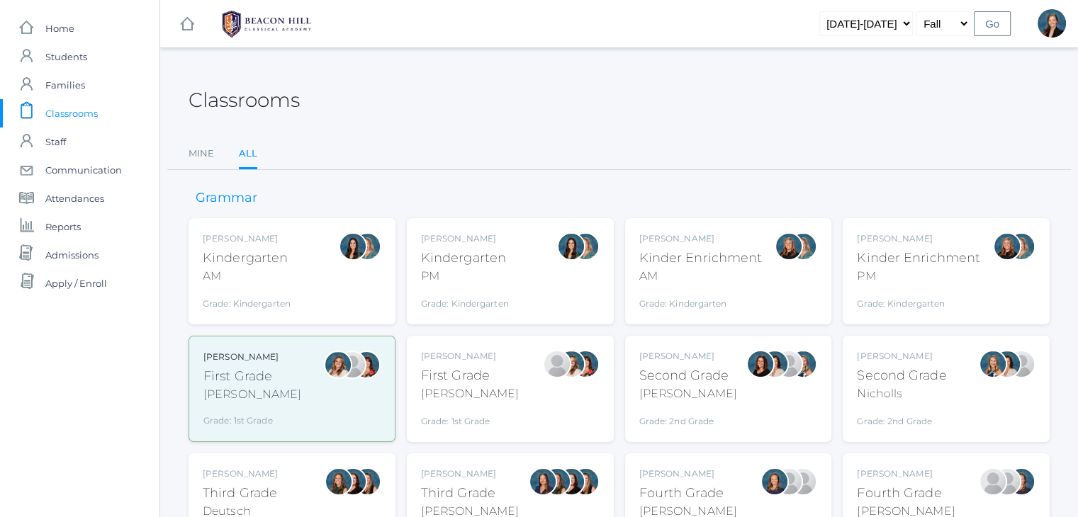
click at [880, 255] on div "Kinder Enrichment" at bounding box center [918, 258] width 123 height 19
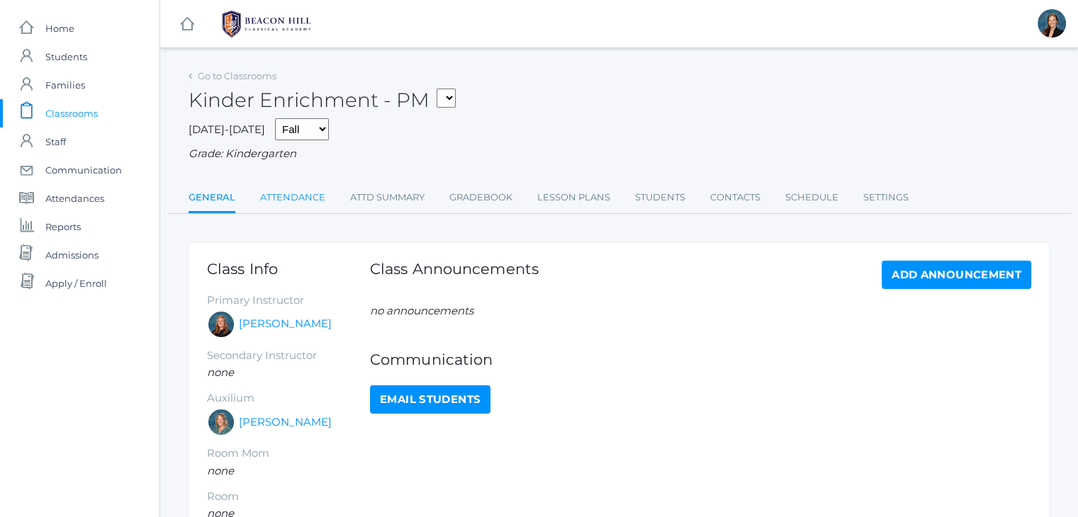
click at [308, 193] on link "Attendance" at bounding box center [292, 198] width 65 height 28
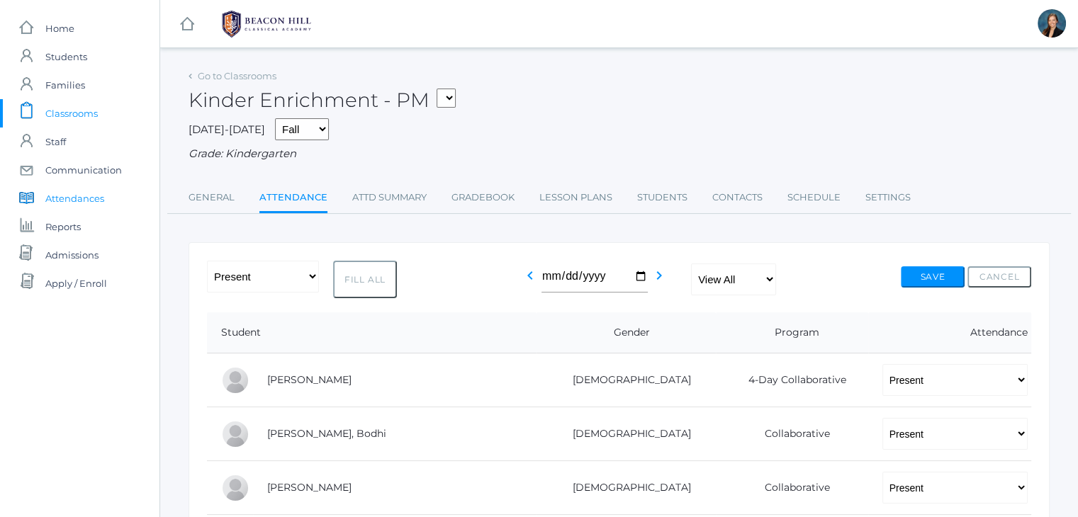
click at [64, 198] on span "Attendances" at bounding box center [74, 198] width 59 height 28
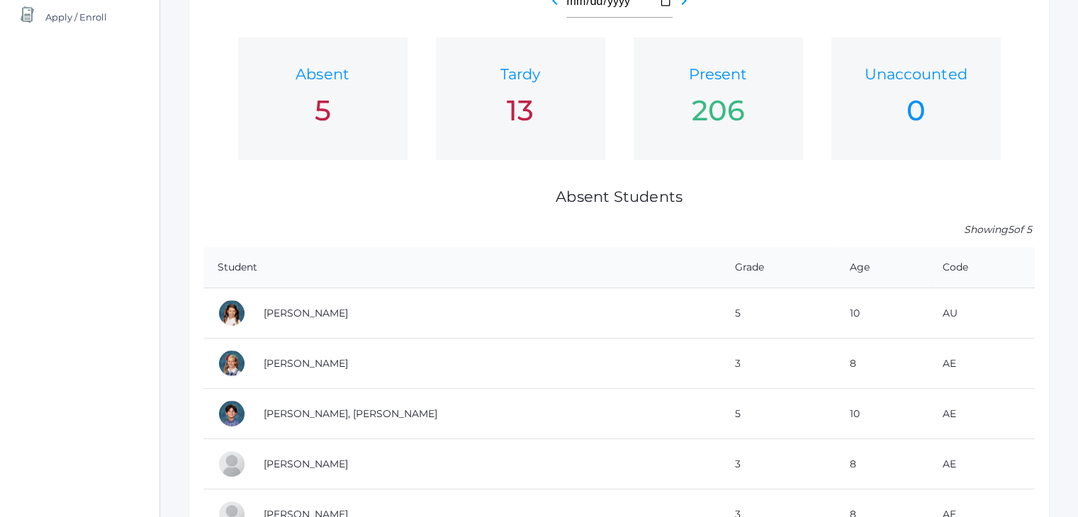
scroll to position [354, 0]
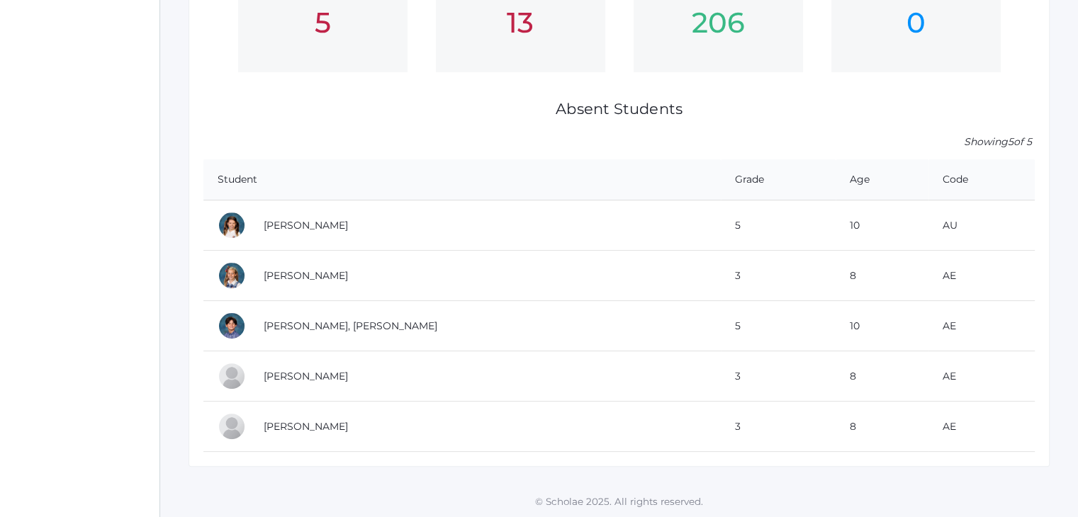
click at [928, 224] on td "AU" at bounding box center [981, 226] width 106 height 50
click at [287, 222] on link "[PERSON_NAME]" at bounding box center [306, 225] width 84 height 13
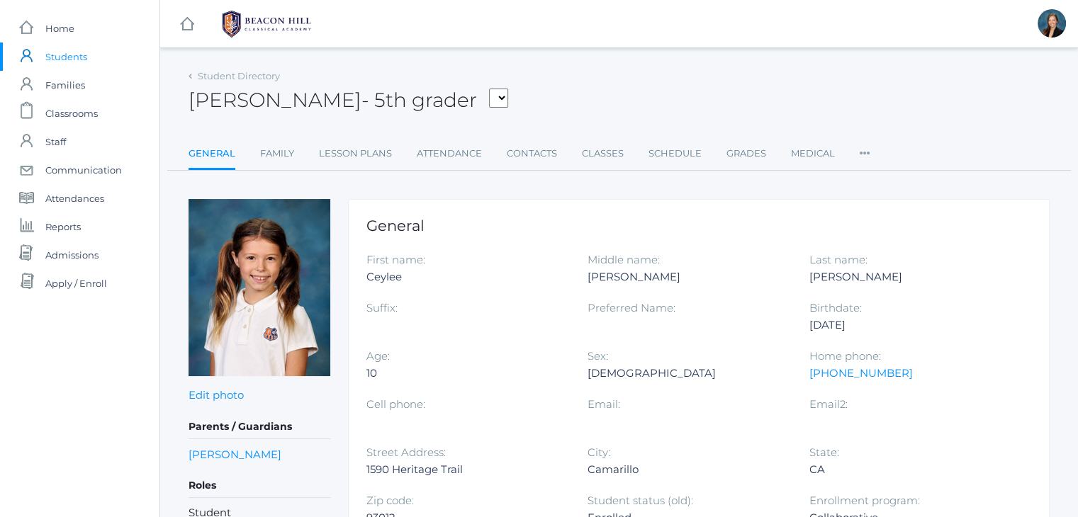
click at [566, 101] on div "Ceylee Ekdahl - 5th grader Albanese, Paige Arnold, Ella Baron, Beaux Burke, Ell…" at bounding box center [619, 92] width 861 height 52
click at [71, 245] on span "Admissions" at bounding box center [71, 255] width 53 height 28
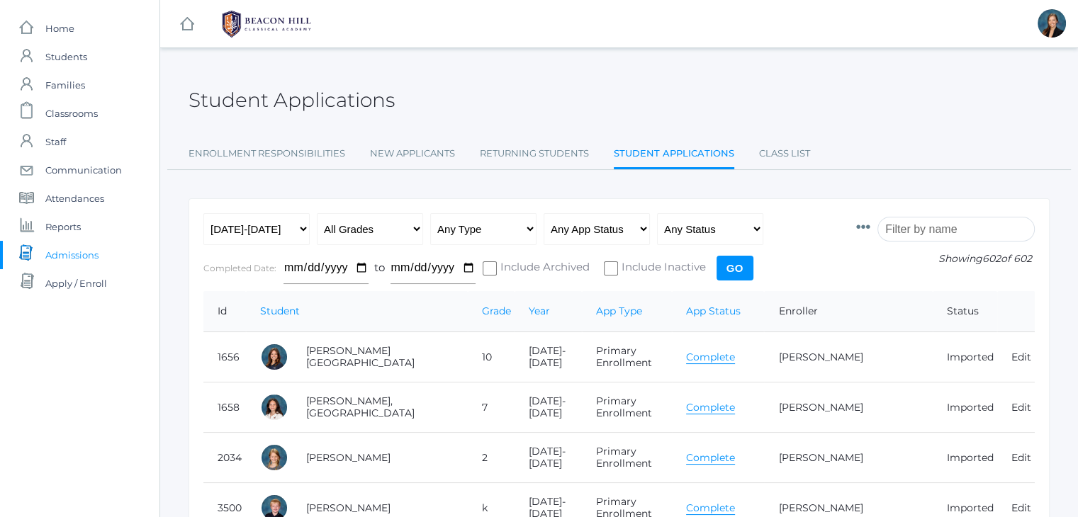
click at [933, 225] on input "search" at bounding box center [955, 229] width 157 height 25
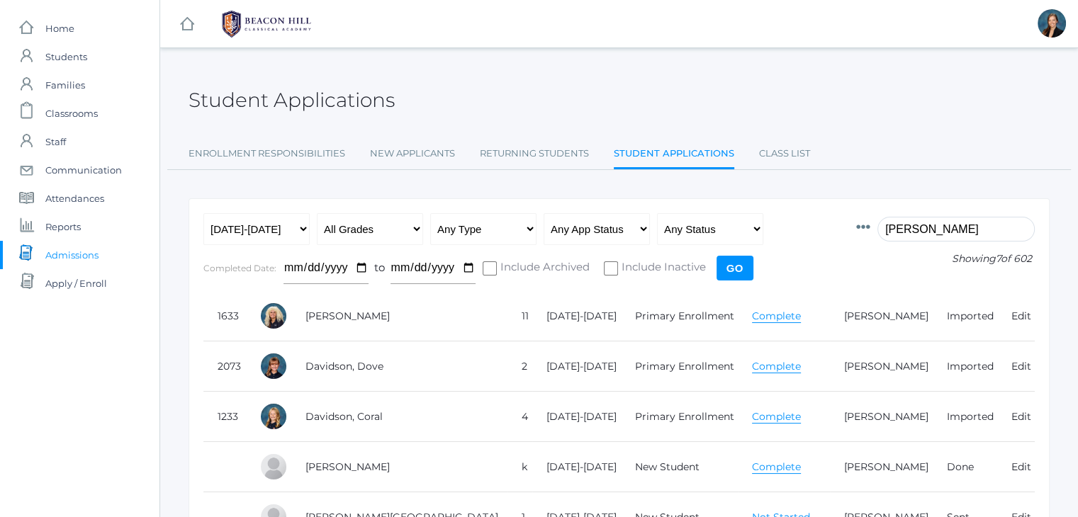
type input "ashley"
click at [1063, 247] on div "Student Applications Enrollment Responsibilities New Applicants Returning Stude…" at bounding box center [619, 370] width 918 height 609
click at [268, 225] on select "Any Year 2019-2020 2020-2021 2021-2022 2022-2023 2023-2024 2024-2025 2025-2026" at bounding box center [256, 229] width 106 height 32
select select "[DATE]-[DATE]"
click at [203, 213] on select "Any Year 2019-2020 2020-2021 2021-2022 2022-2023 2023-2024 2024-2025 2025-2026" at bounding box center [256, 229] width 106 height 32
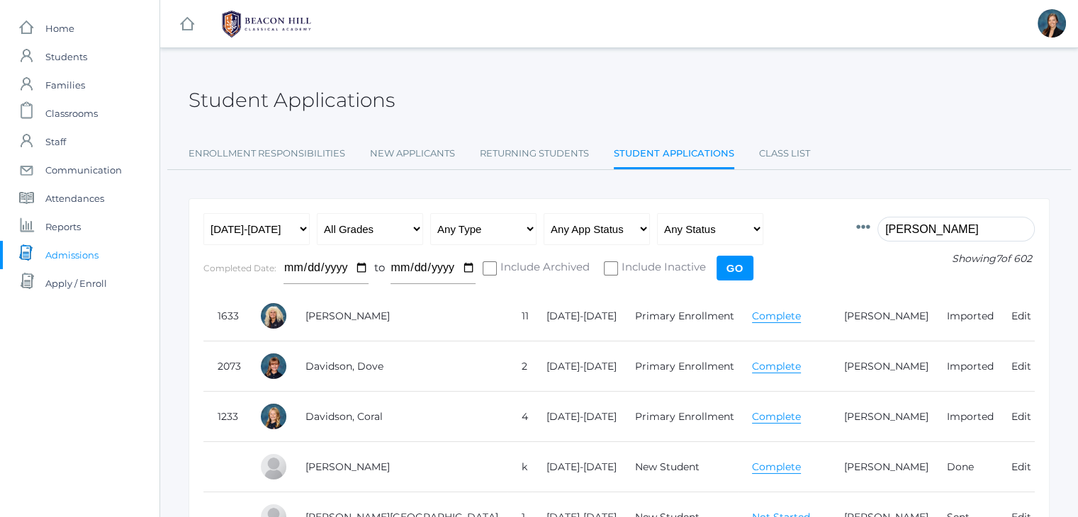
click at [736, 269] on input "Go" at bounding box center [735, 268] width 37 height 25
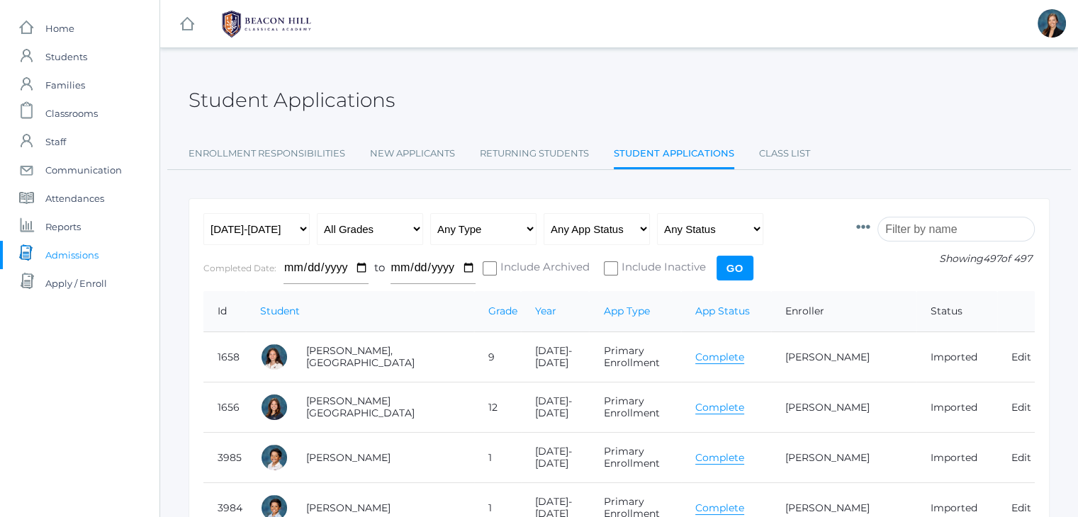
click at [949, 231] on input "search" at bounding box center [955, 229] width 157 height 25
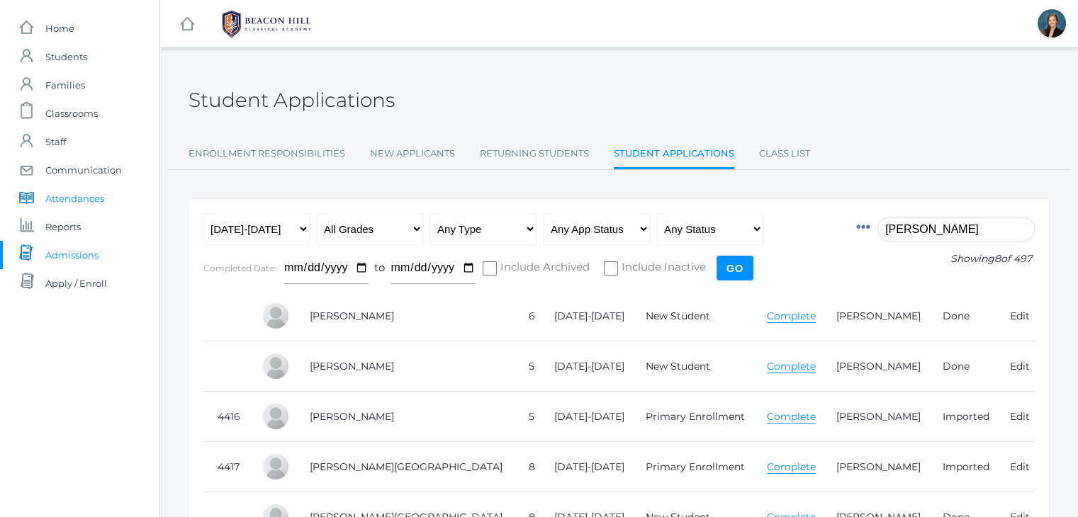
type input "[PERSON_NAME]"
click at [64, 200] on span "Attendances" at bounding box center [74, 198] width 59 height 28
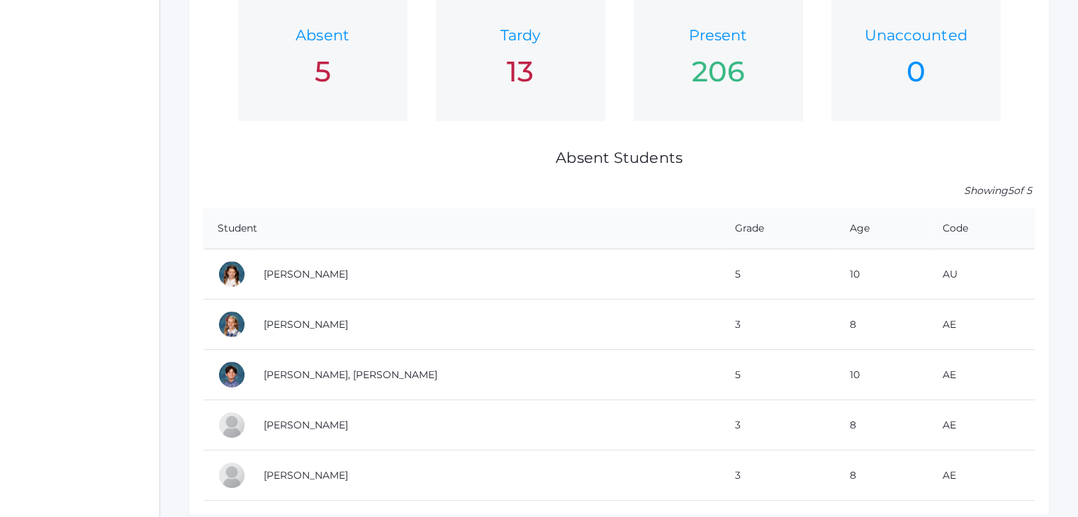
scroll to position [318, 0]
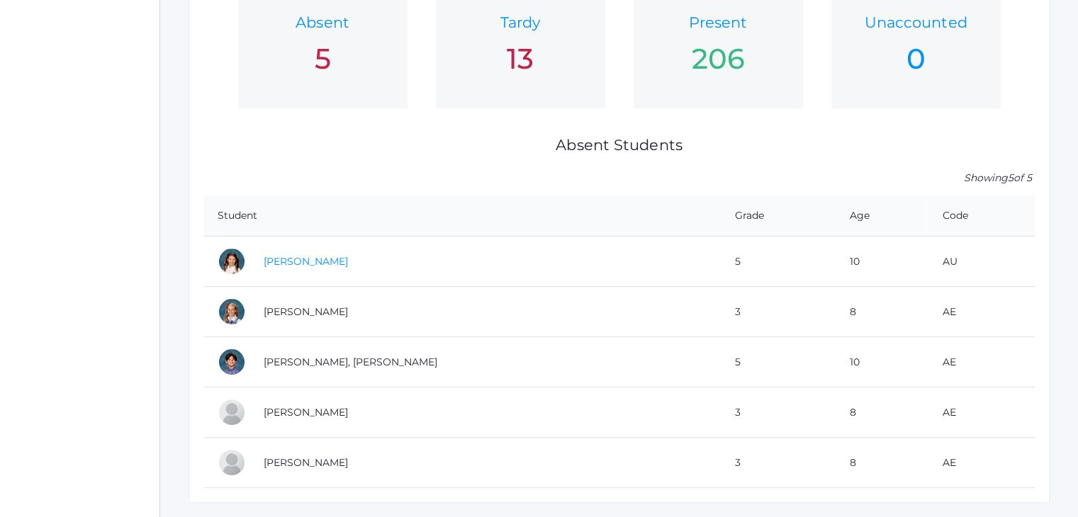
click at [323, 262] on link "[PERSON_NAME]" at bounding box center [306, 261] width 84 height 13
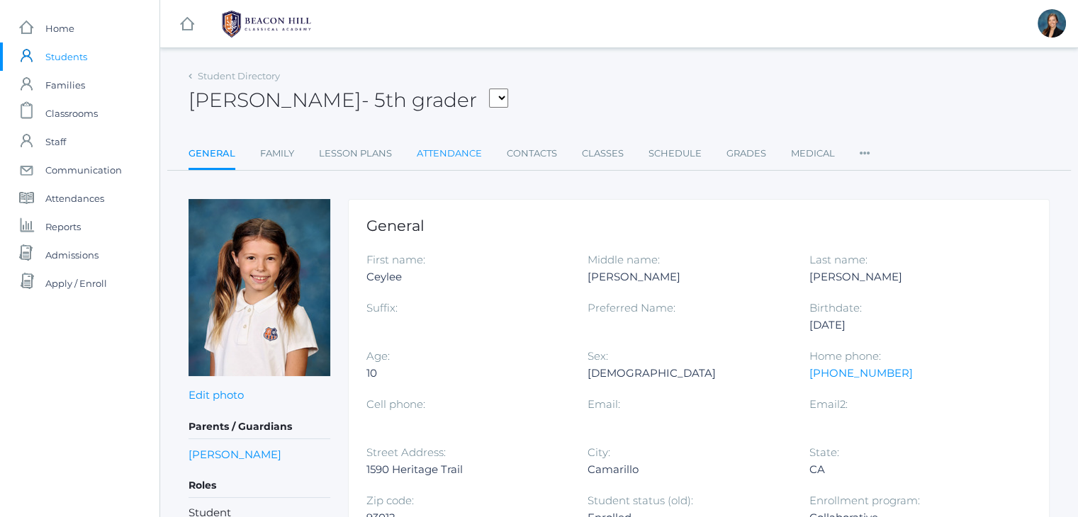
click at [449, 152] on link "Attendance" at bounding box center [449, 154] width 65 height 28
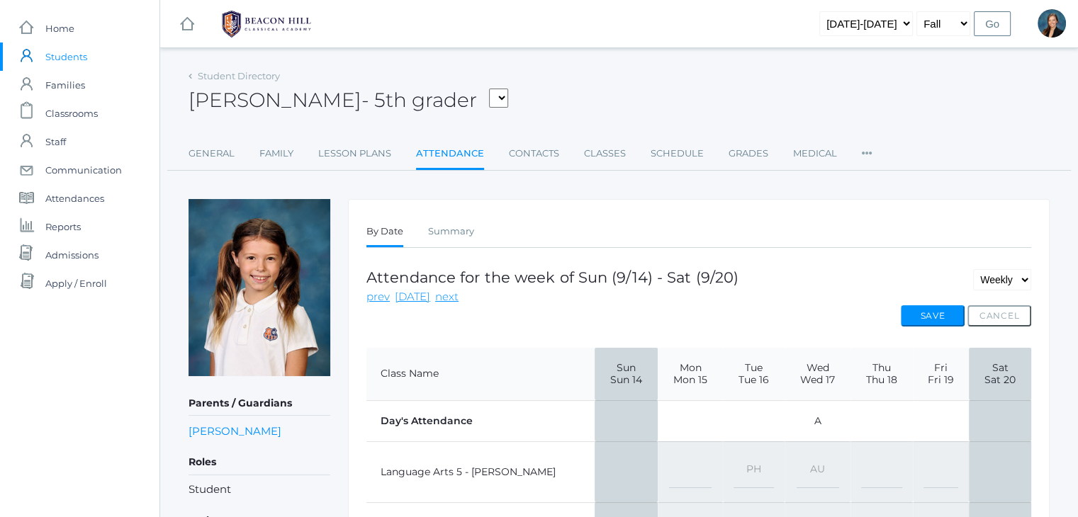
click at [797, 468] on select "-- Present Present-At-Home Tardy Excused Tardy Unexcused Absent Excused Absent …" at bounding box center [818, 472] width 43 height 32
select select "AE"
click at [797, 456] on select "-- Present Present-At-Home Tardy Excused Tardy Unexcused Absent Excused Absent …" at bounding box center [818, 472] width 43 height 32
click at [916, 322] on button "Save" at bounding box center [933, 315] width 64 height 21
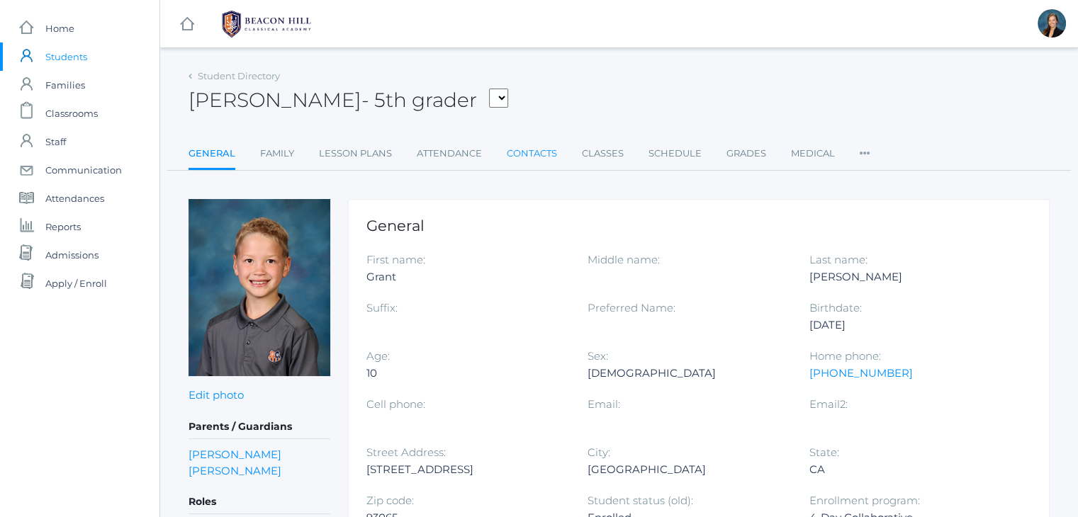
click at [519, 151] on link "Contacts" at bounding box center [532, 154] width 50 height 28
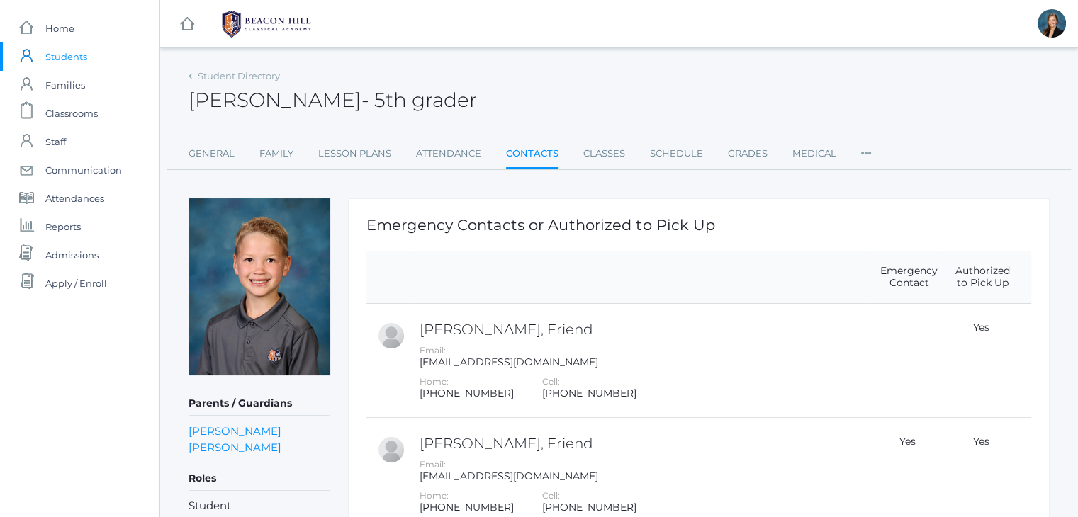
click at [551, 75] on div "[PERSON_NAME] - 5th grader [PERSON_NAME] 5th grader" at bounding box center [619, 92] width 861 height 52
click at [602, 151] on link "Classes" at bounding box center [604, 154] width 42 height 28
